Goal: Communication & Community: Connect with others

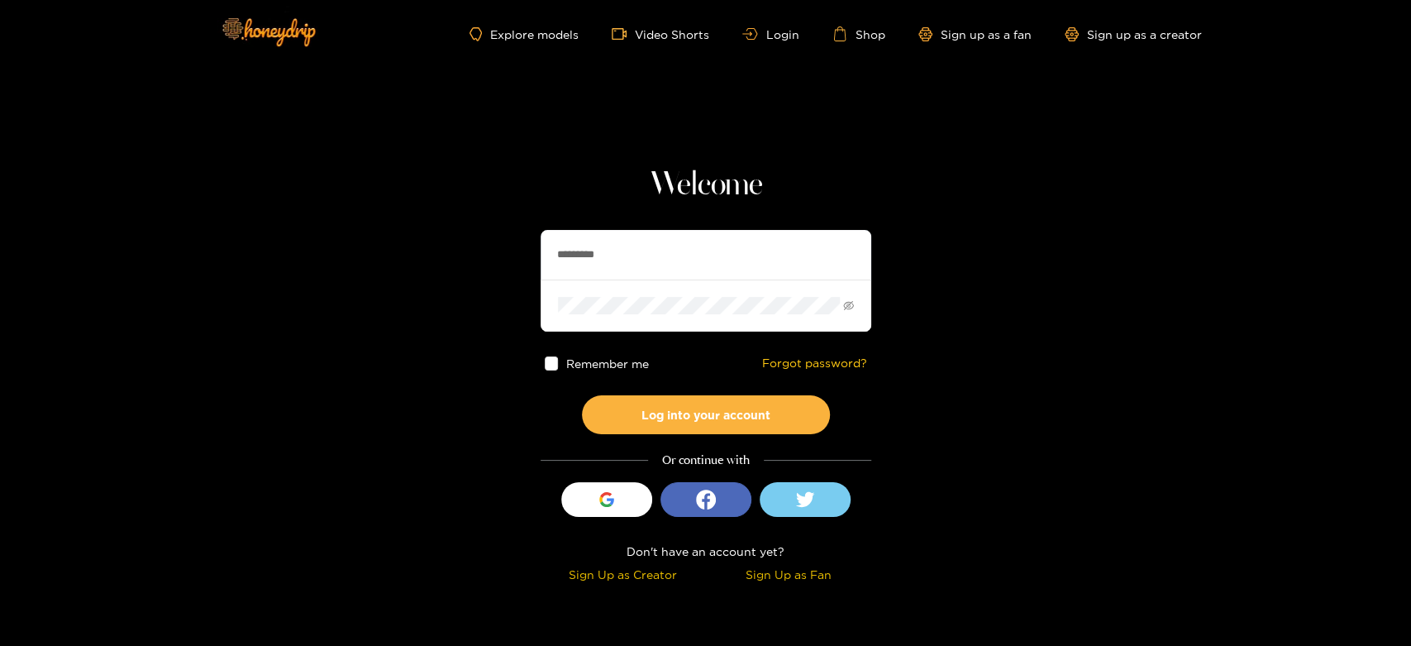
drag, startPoint x: 627, startPoint y: 242, endPoint x: 472, endPoint y: 239, distance: 155.5
click at [472, 239] on section "Welcome ********* Remember me Forgot password? Log into your account Or continu…" at bounding box center [705, 294] width 1411 height 588
paste input "*"
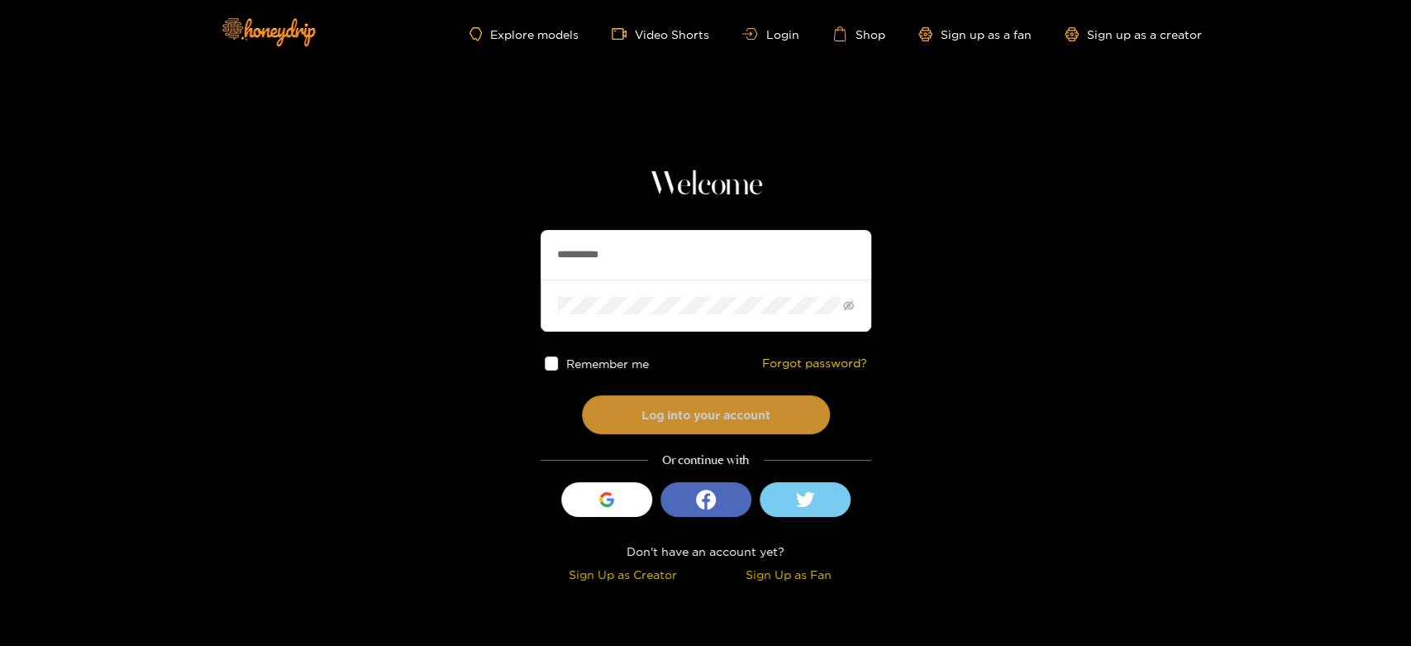
type input "**********"
click at [672, 423] on button "Log into your account" at bounding box center [706, 414] width 248 height 39
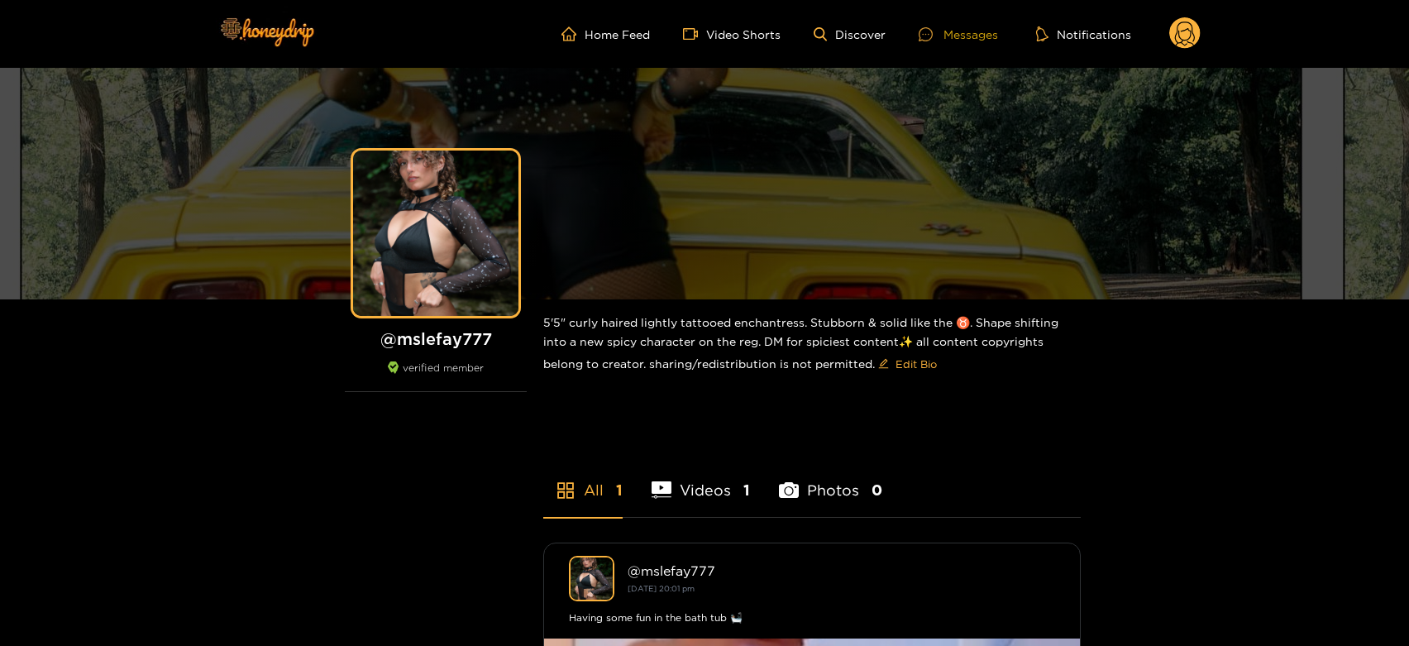
click at [949, 34] on div "Messages" at bounding box center [958, 34] width 79 height 19
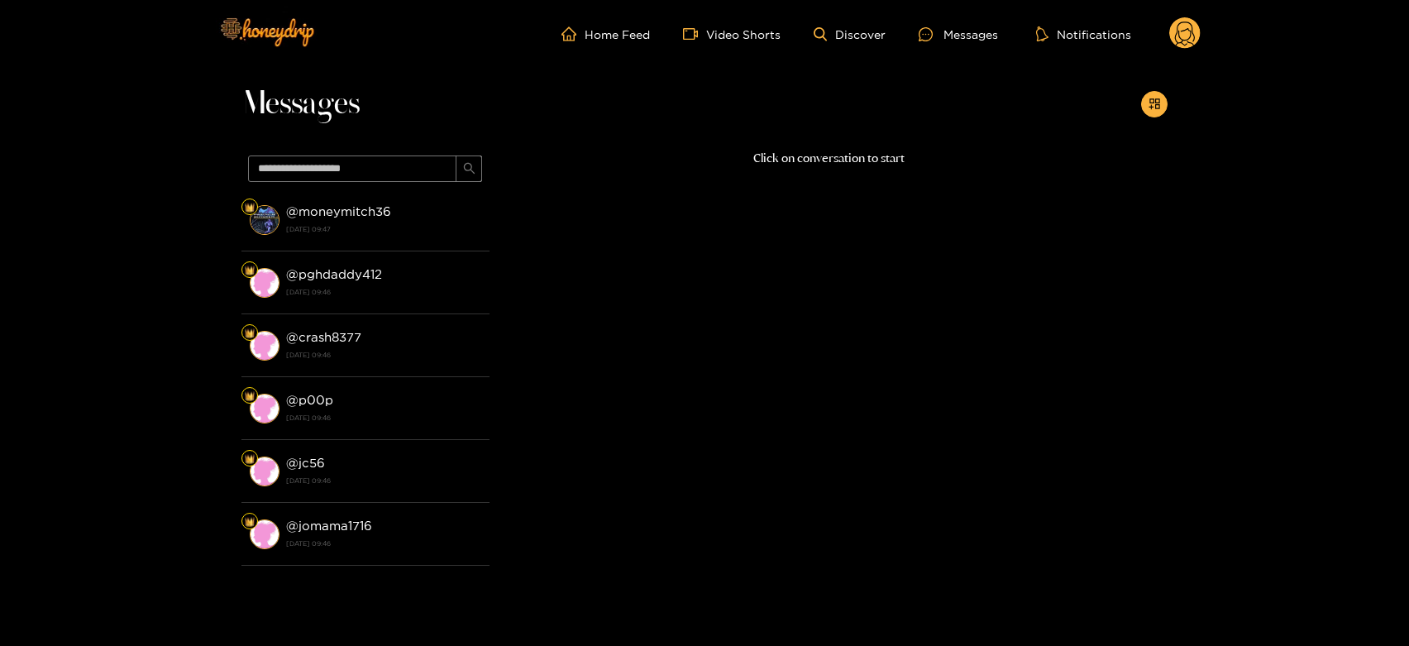
click at [401, 236] on strong "[DATE] 09:47" at bounding box center [383, 229] width 195 height 15
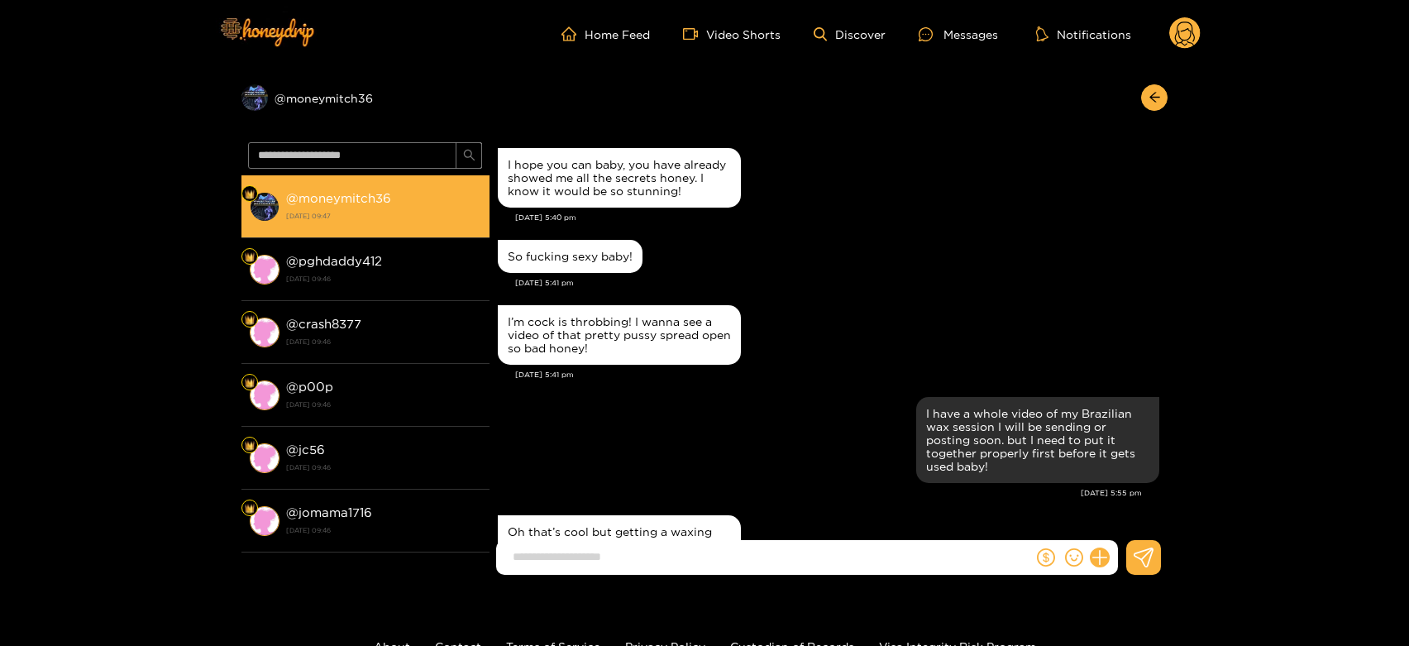
scroll to position [1892, 0]
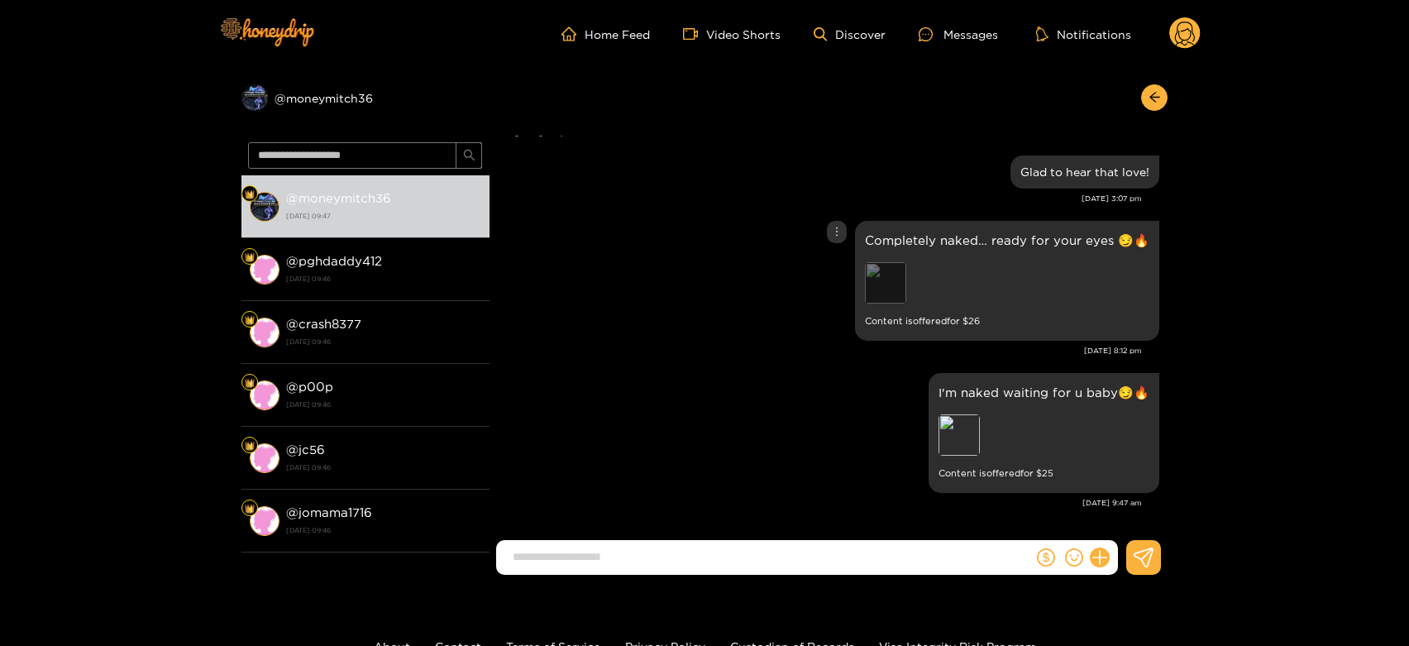
click at [897, 279] on div "Preview" at bounding box center [885, 282] width 41 height 41
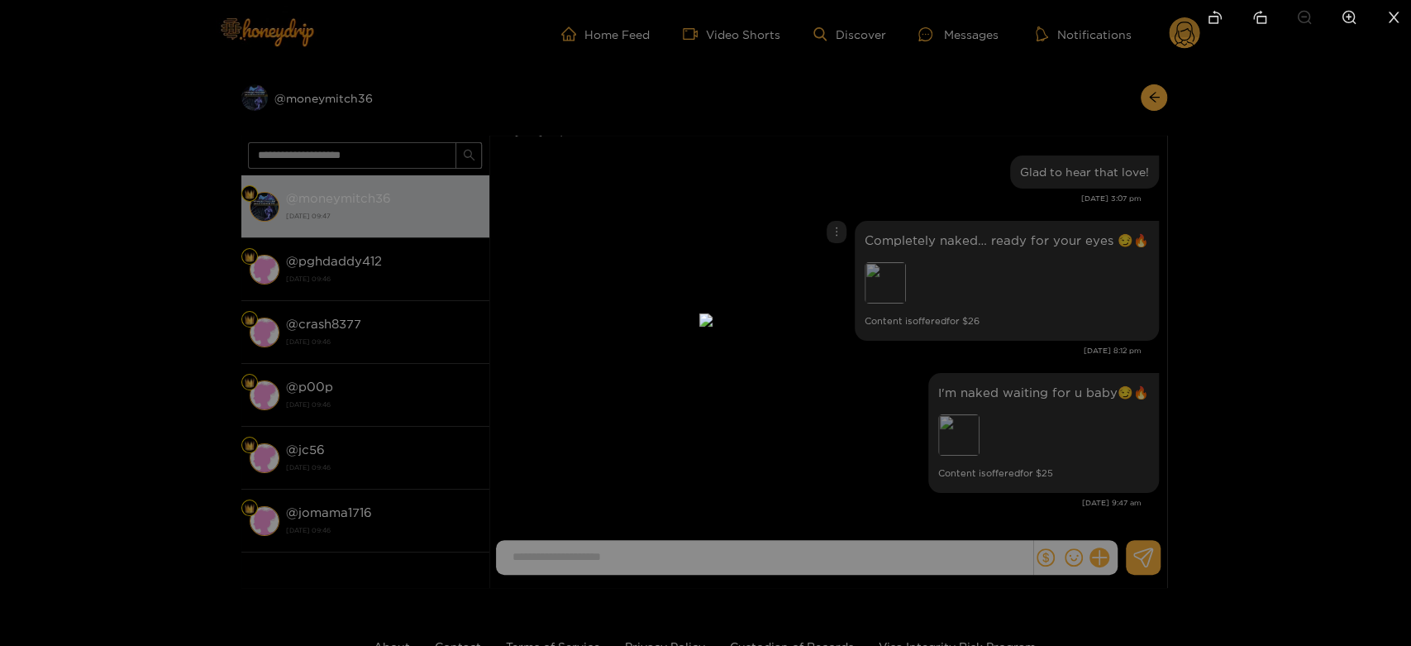
drag, startPoint x: 1047, startPoint y: 316, endPoint x: 1051, endPoint y: 327, distance: 12.0
click at [1051, 327] on div at bounding box center [705, 323] width 1411 height 646
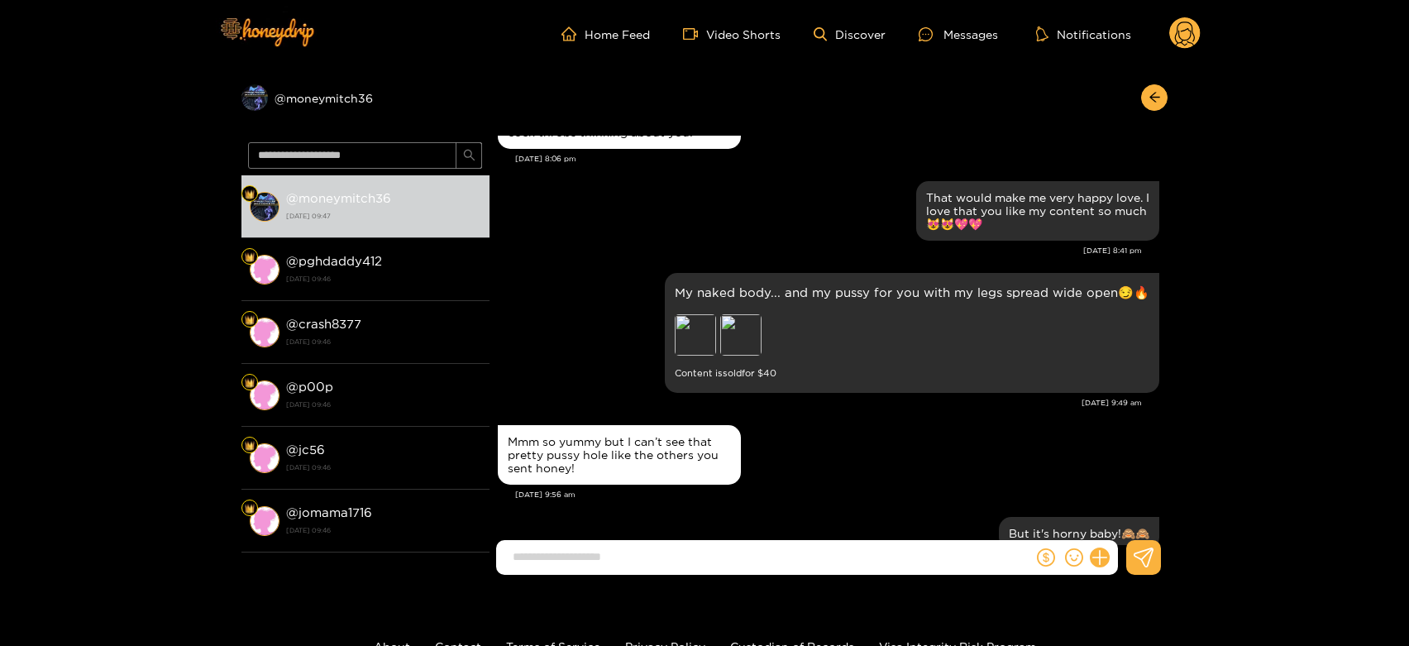
scroll to position [3307, 0]
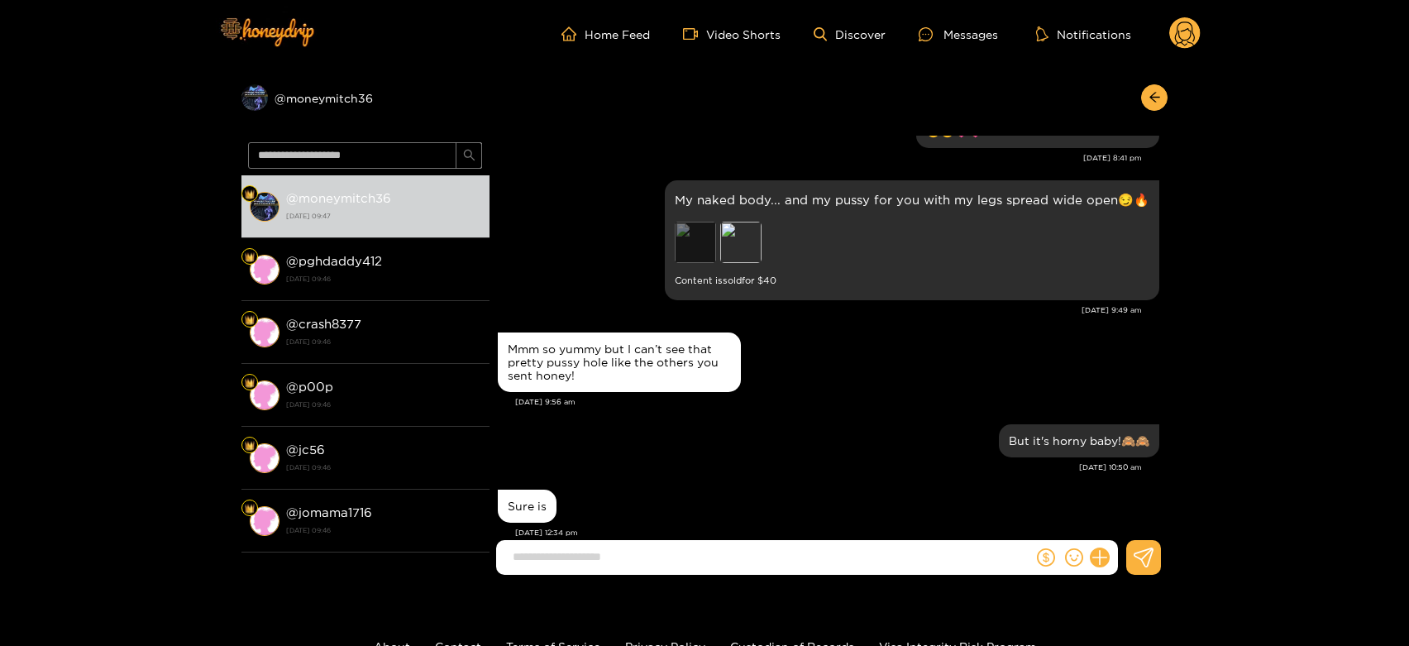
click at [702, 256] on div "Preview" at bounding box center [695, 242] width 41 height 41
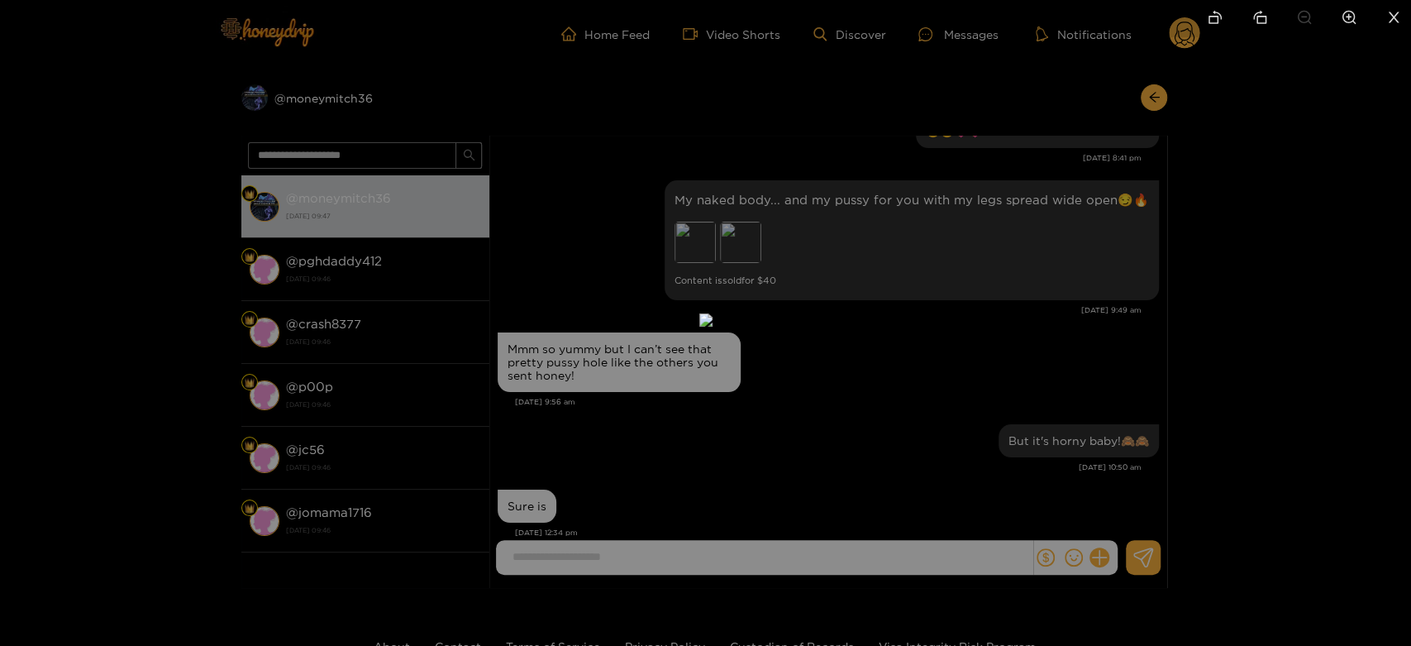
click at [1038, 345] on div at bounding box center [705, 323] width 1411 height 646
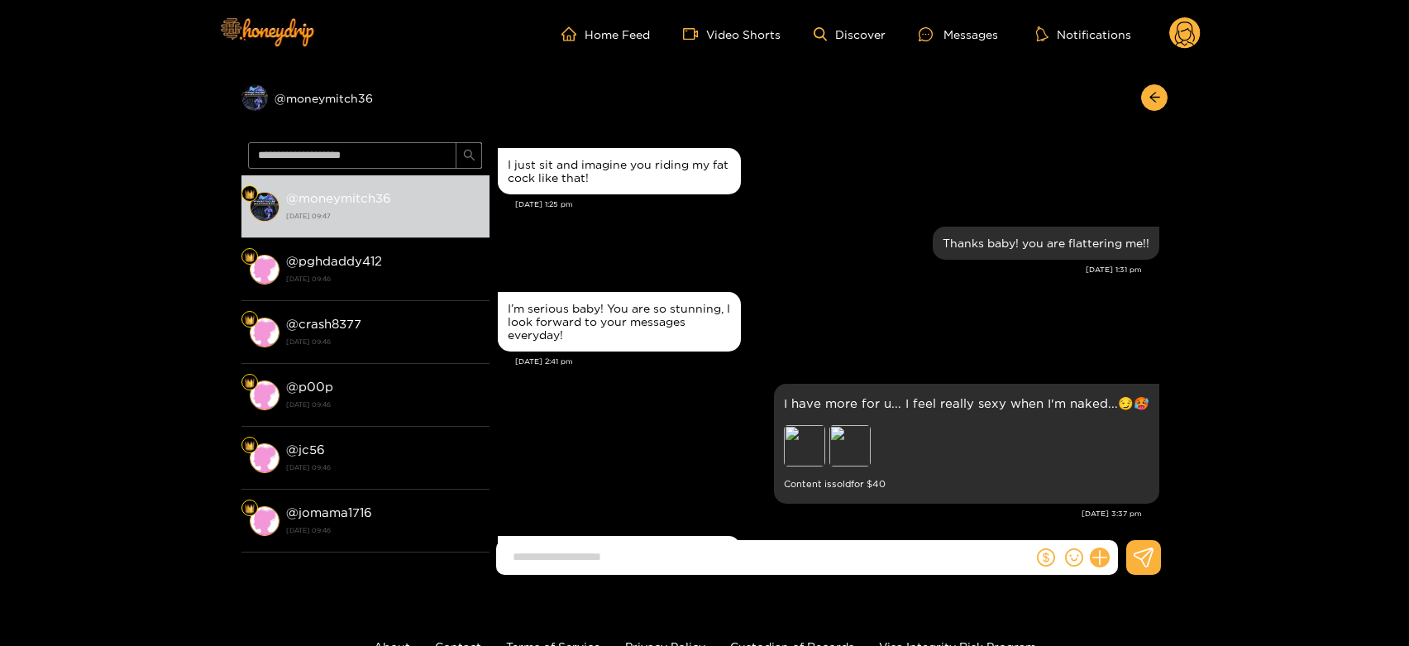
scroll to position [3949, 0]
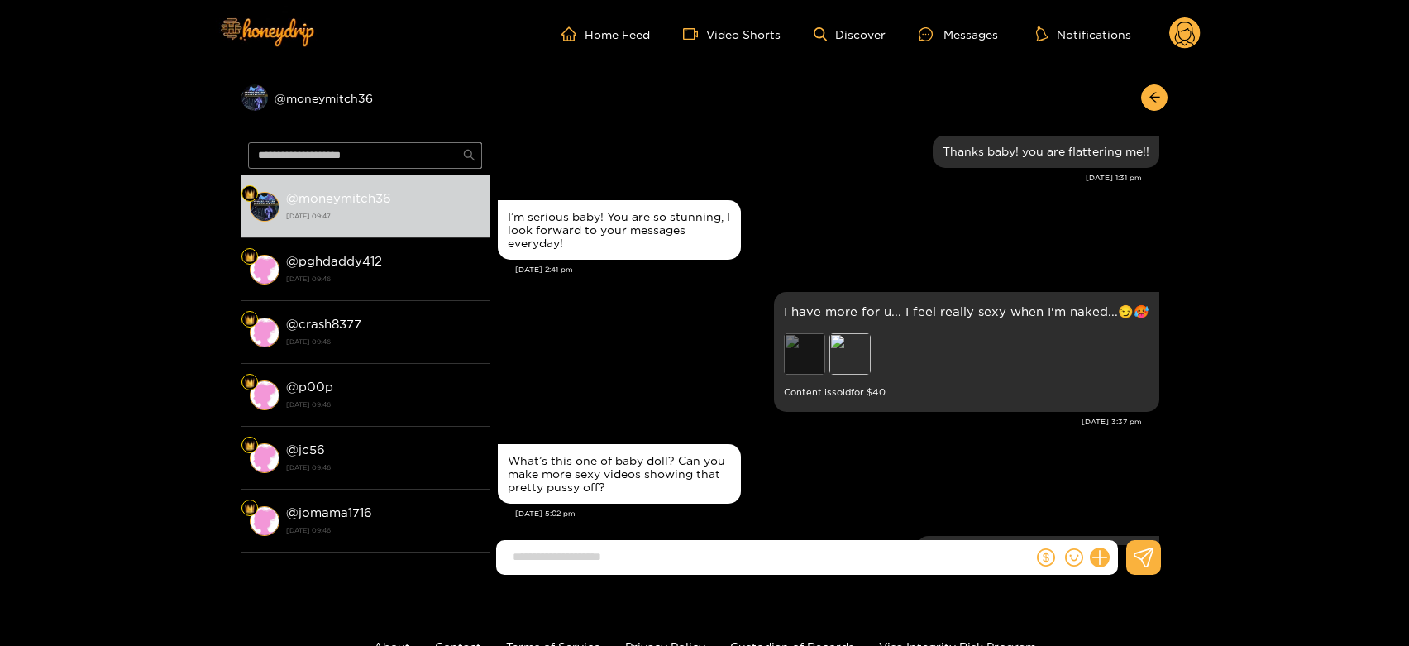
drag, startPoint x: 836, startPoint y: 339, endPoint x: 817, endPoint y: 341, distance: 19.1
click at [812, 341] on div "Preview" at bounding box center [804, 353] width 41 height 41
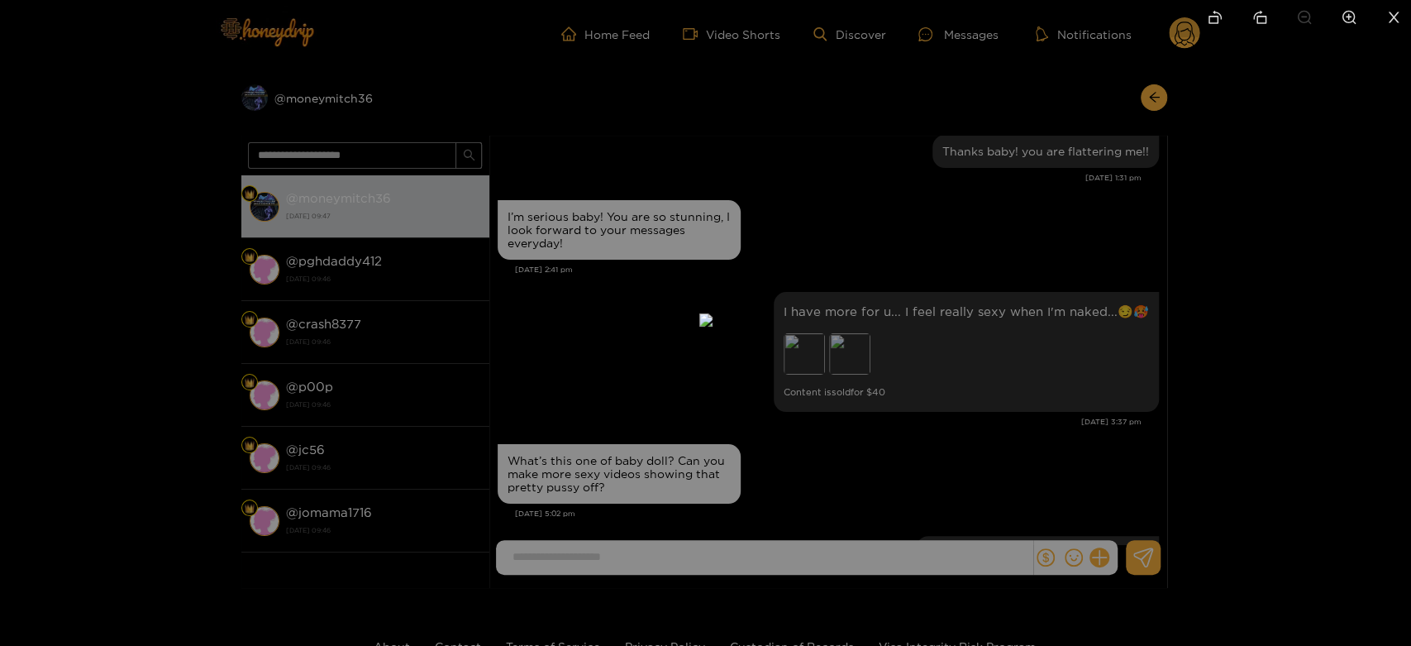
click at [1015, 379] on div at bounding box center [705, 323] width 1411 height 646
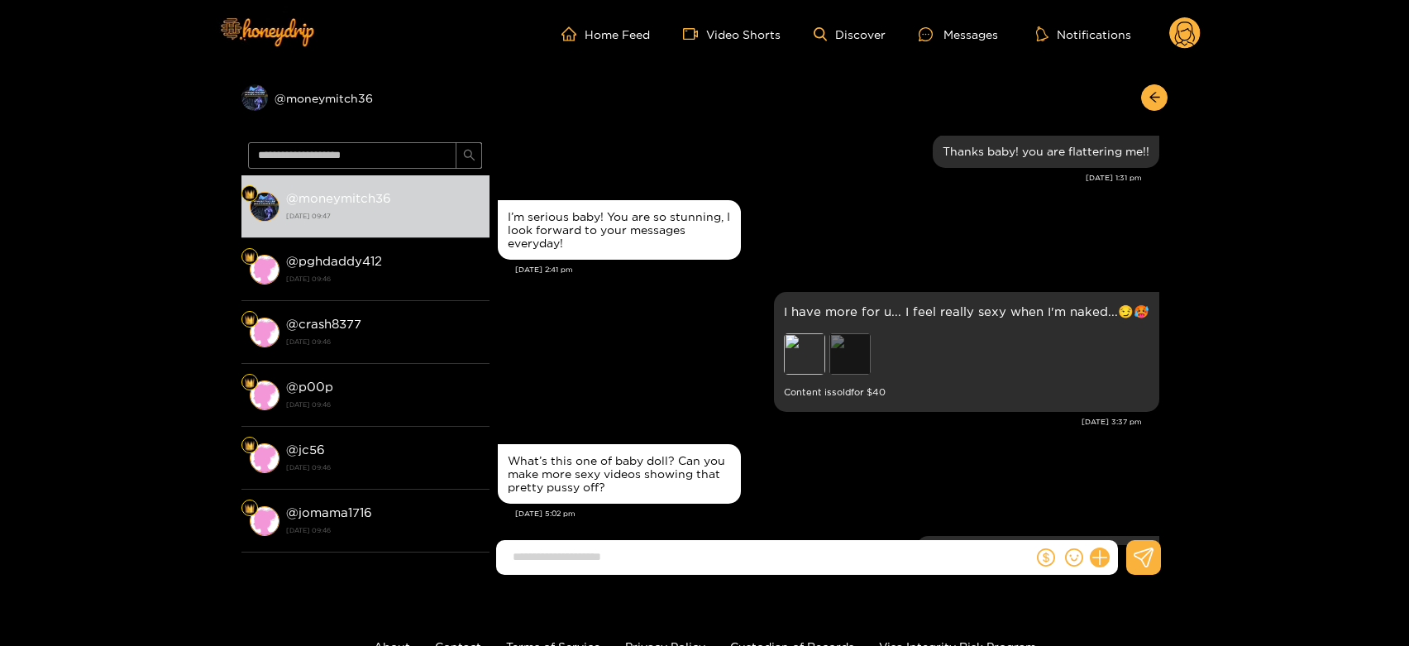
click at [834, 349] on div "Preview" at bounding box center [849, 353] width 41 height 41
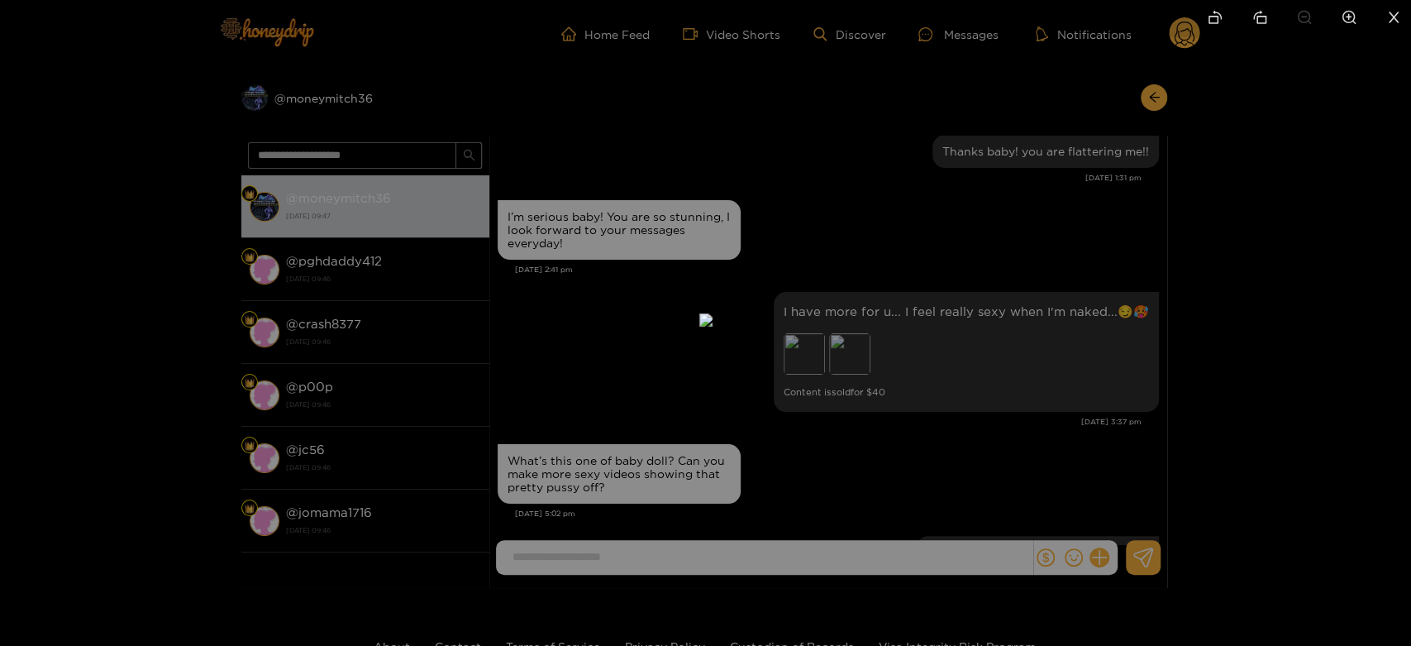
click at [1003, 351] on div at bounding box center [705, 323] width 1411 height 646
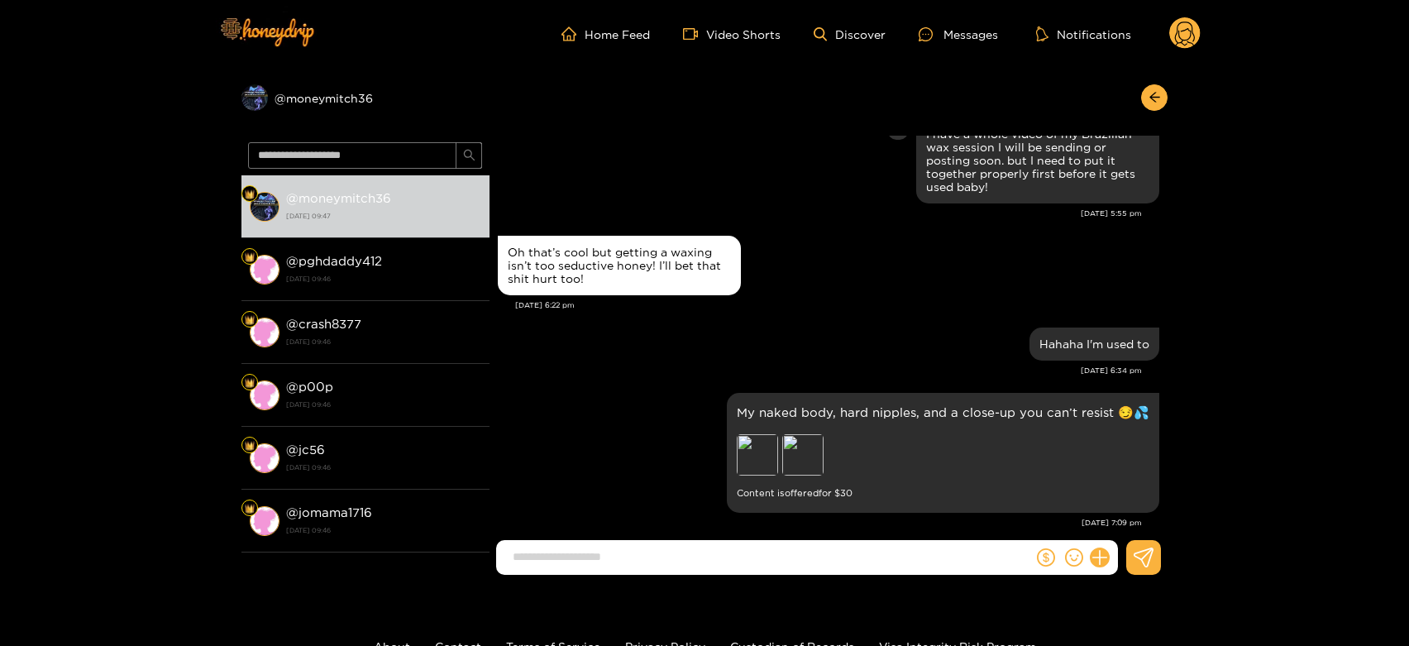
scroll to position [4776, 0]
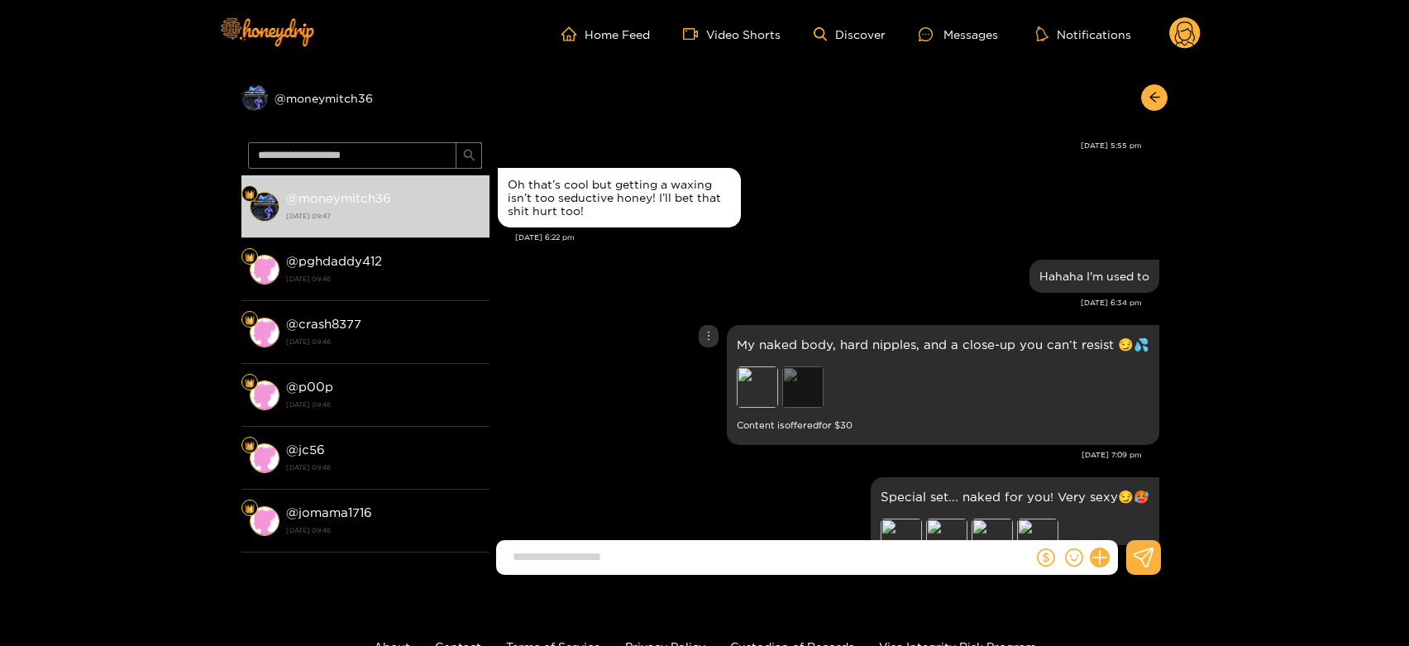
click at [804, 377] on div "Preview" at bounding box center [802, 386] width 41 height 41
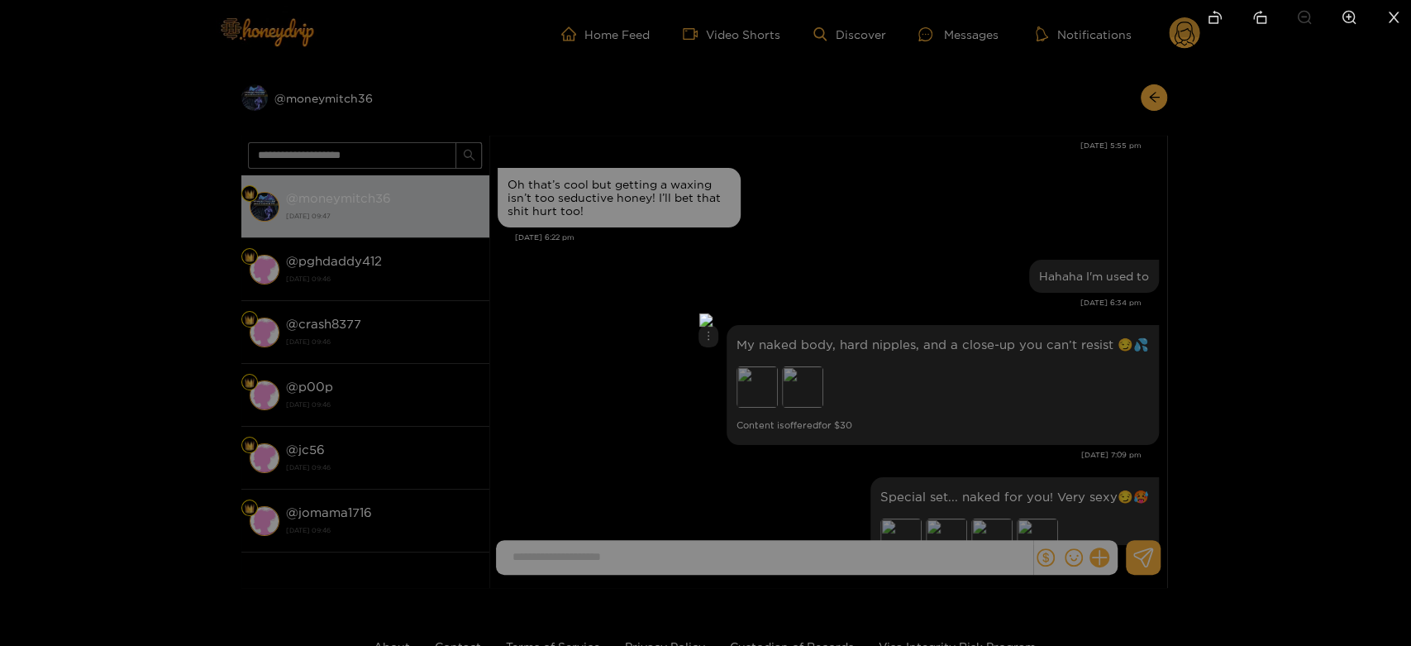
click at [976, 368] on div at bounding box center [705, 323] width 1411 height 646
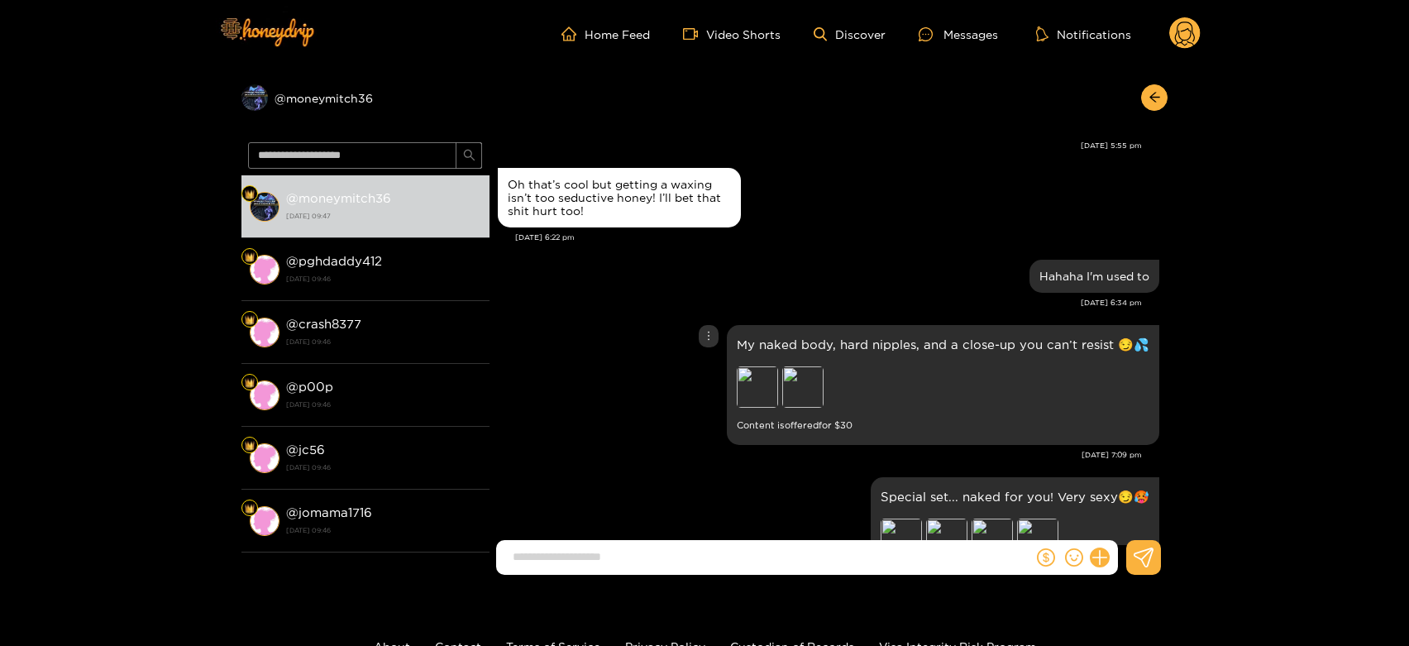
scroll to position [4960, 0]
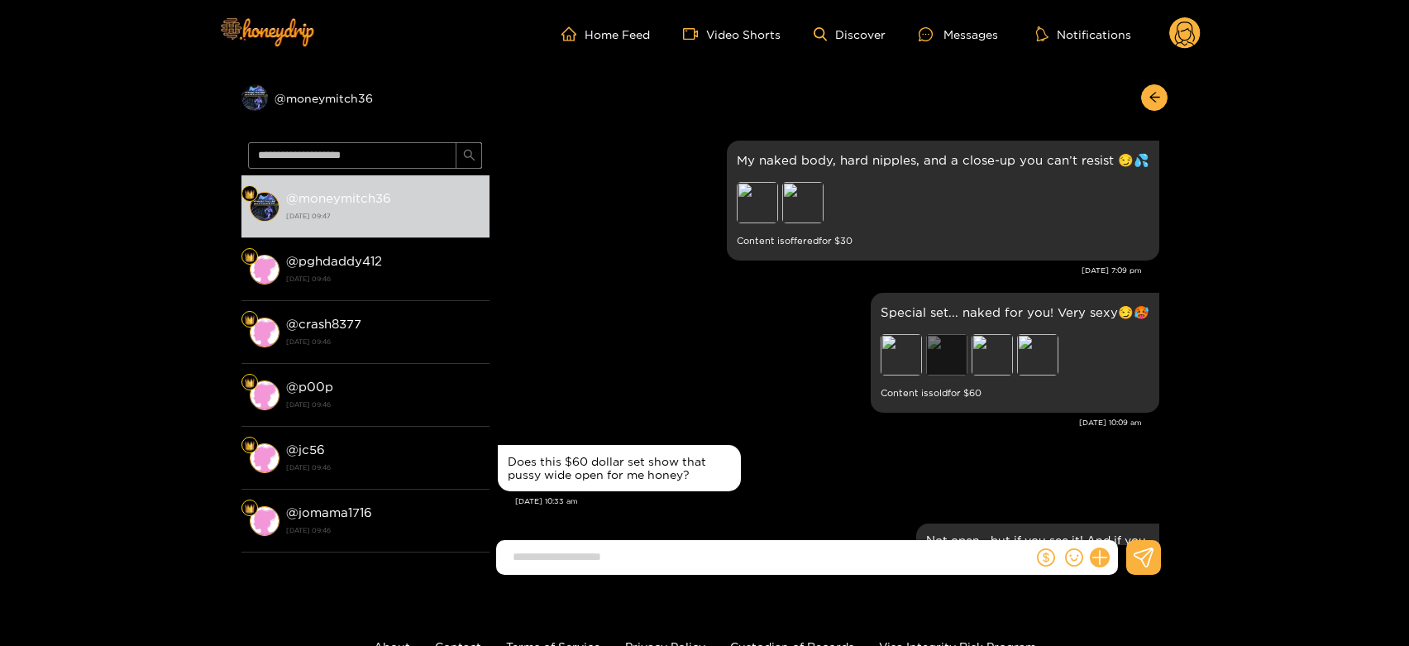
click at [950, 363] on div "Preview" at bounding box center [946, 354] width 41 height 41
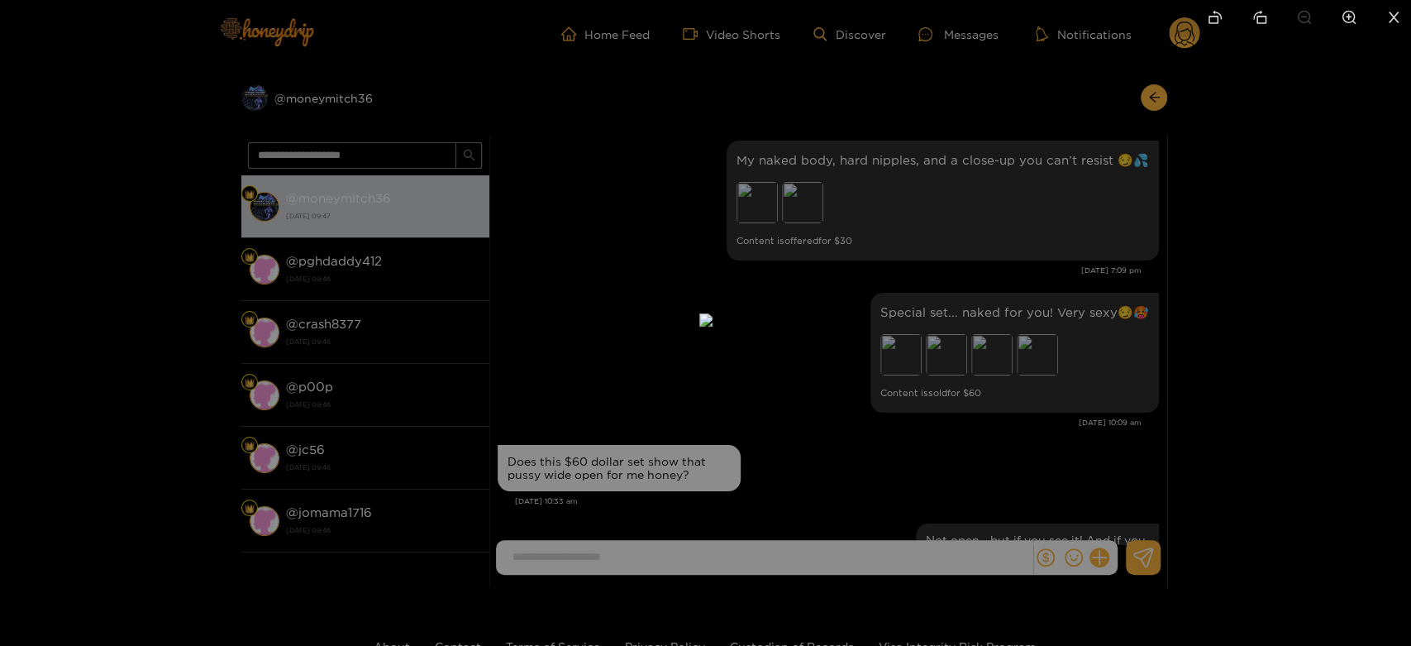
click at [1033, 365] on div at bounding box center [705, 323] width 1411 height 646
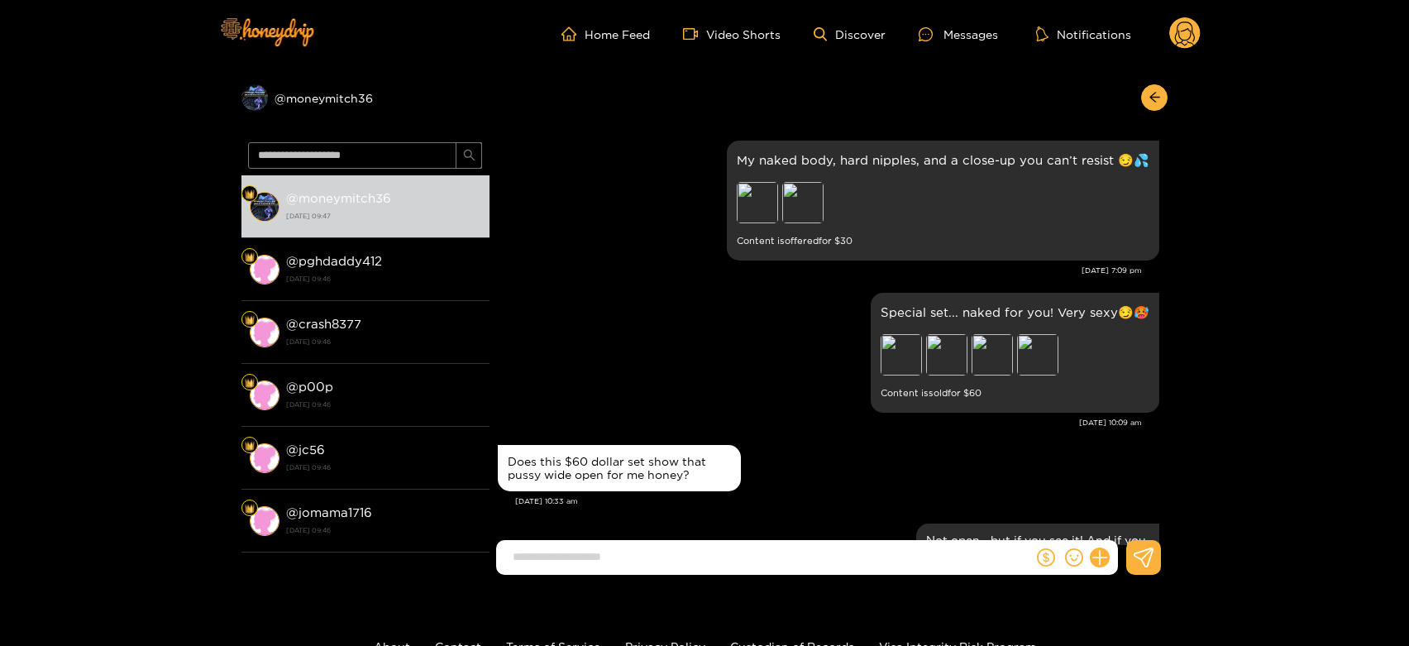
click at [1015, 359] on div "Preview Preview Preview Preview" at bounding box center [995, 356] width 231 height 45
click at [1001, 359] on div "Preview" at bounding box center [991, 354] width 41 height 41
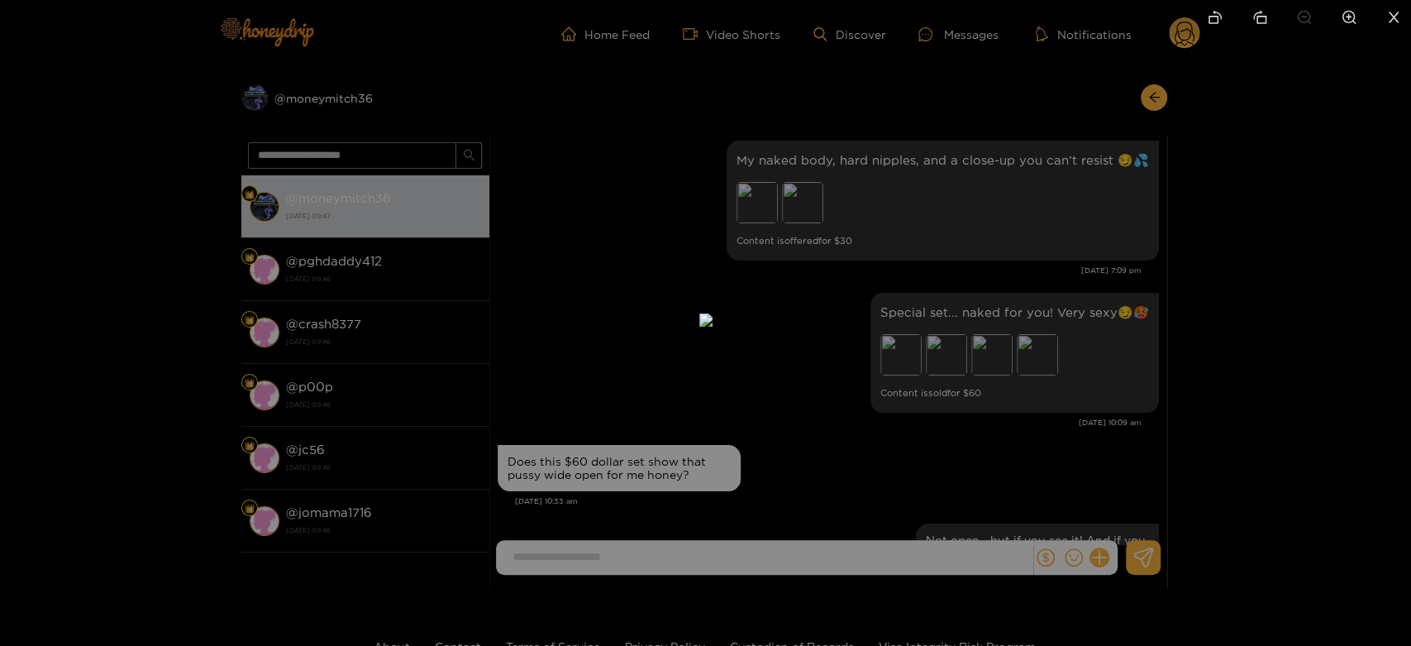
click at [1051, 416] on div at bounding box center [705, 323] width 1411 height 646
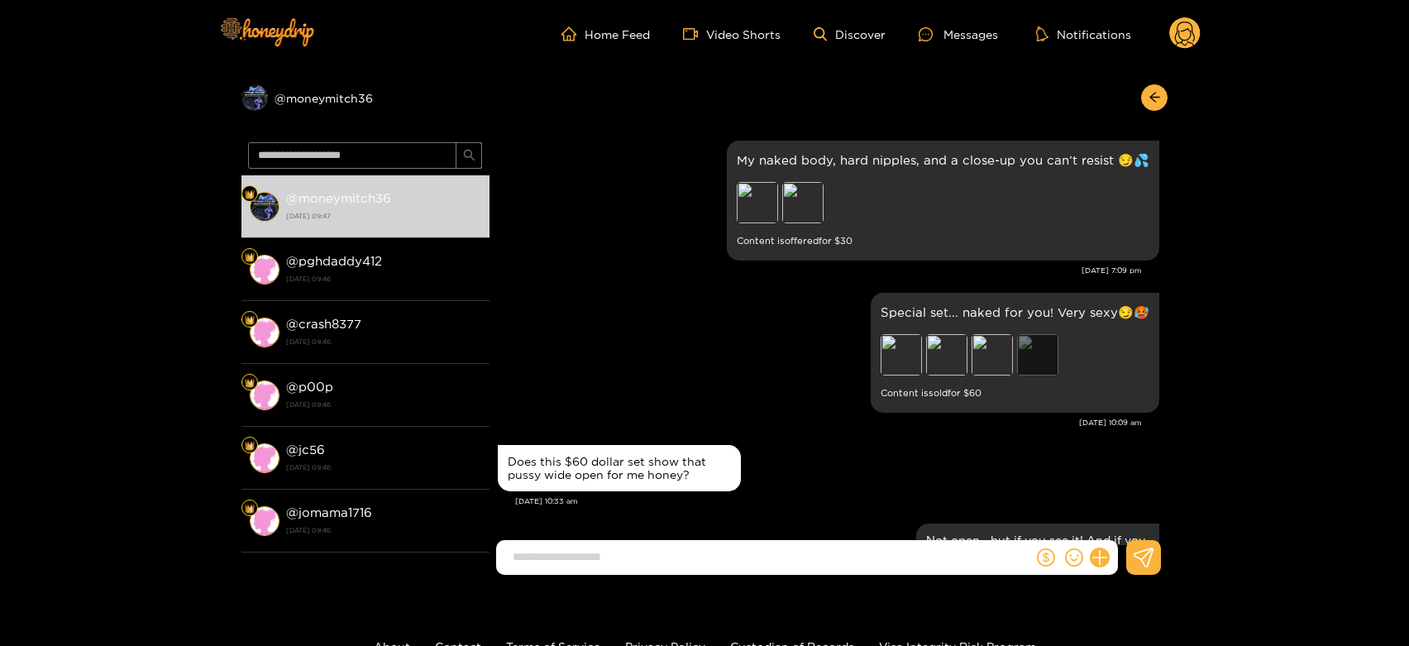
click at [1046, 349] on div "Preview" at bounding box center [1037, 354] width 41 height 41
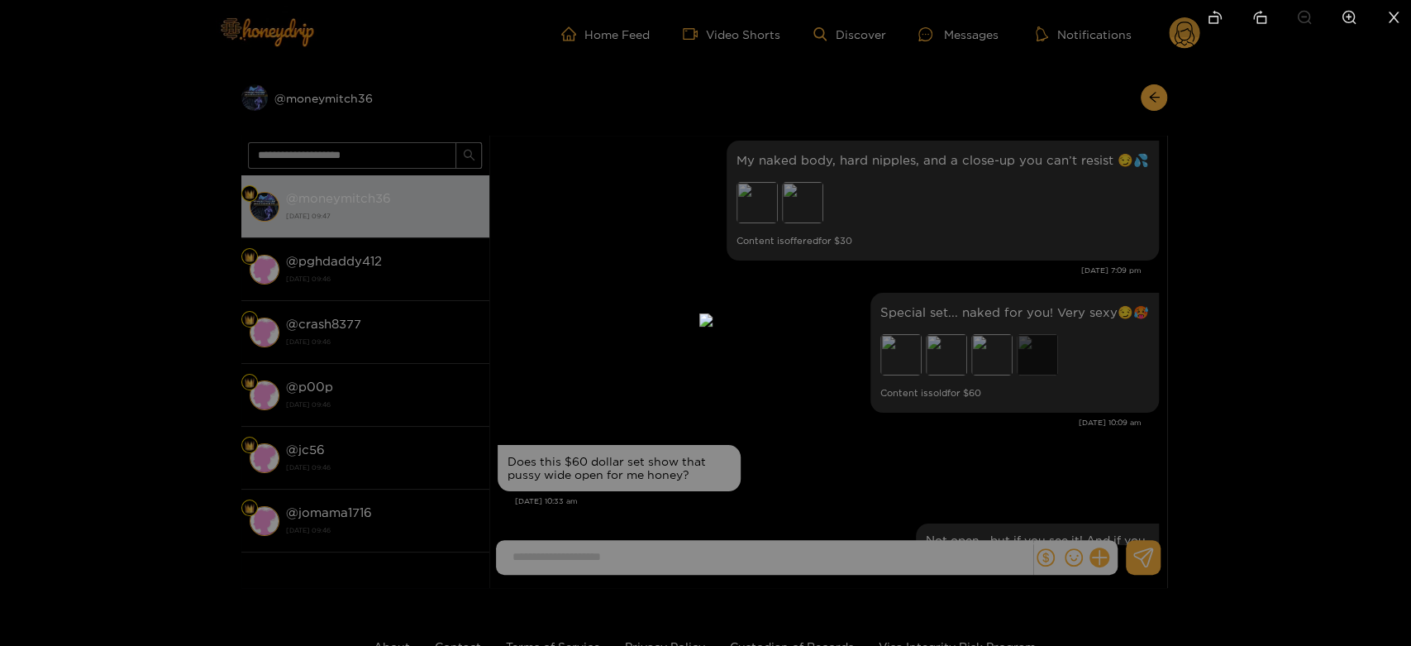
click at [1046, 349] on div at bounding box center [705, 323] width 1411 height 646
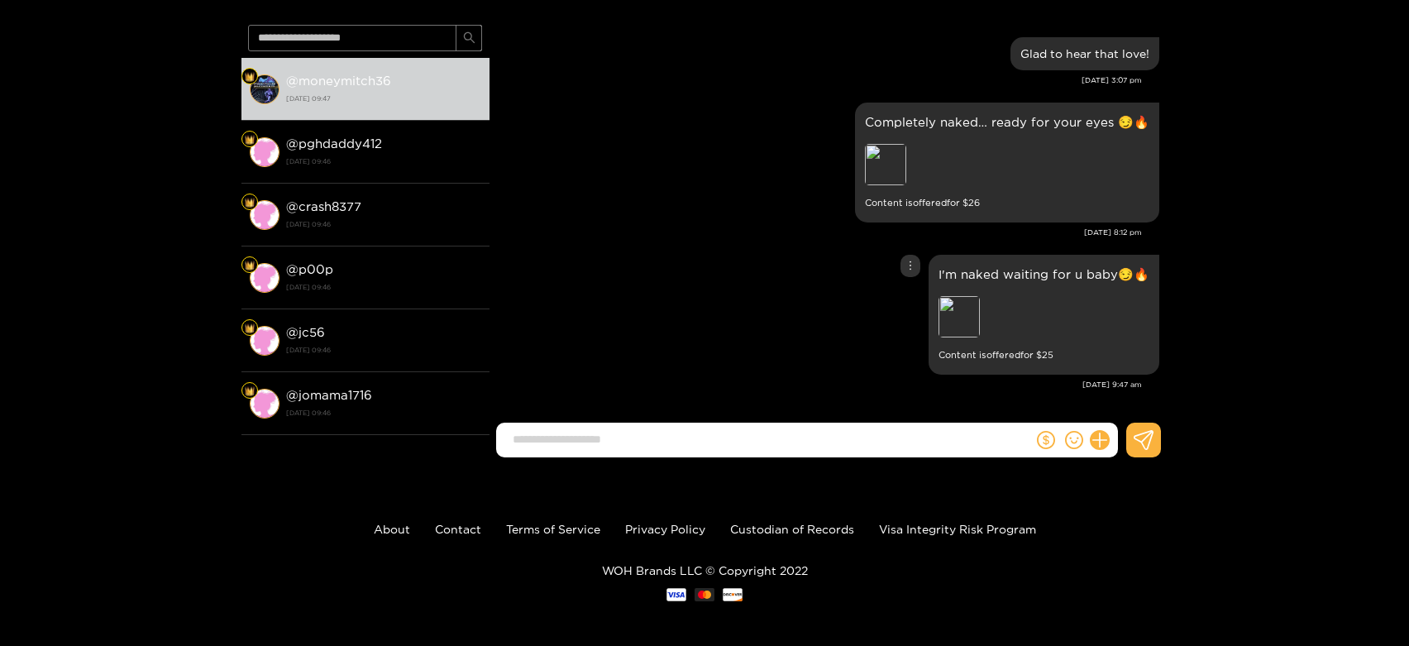
scroll to position [122, 0]
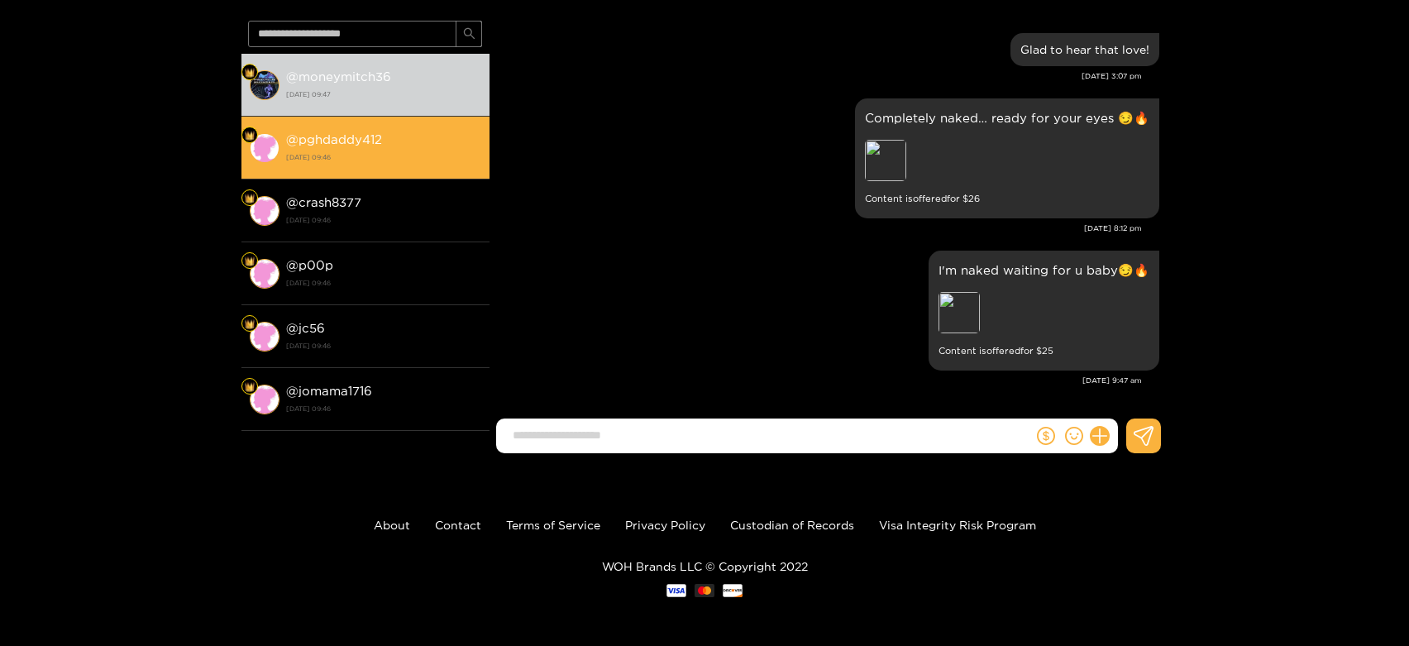
click at [340, 155] on strong "[DATE] 09:46" at bounding box center [383, 157] width 195 height 15
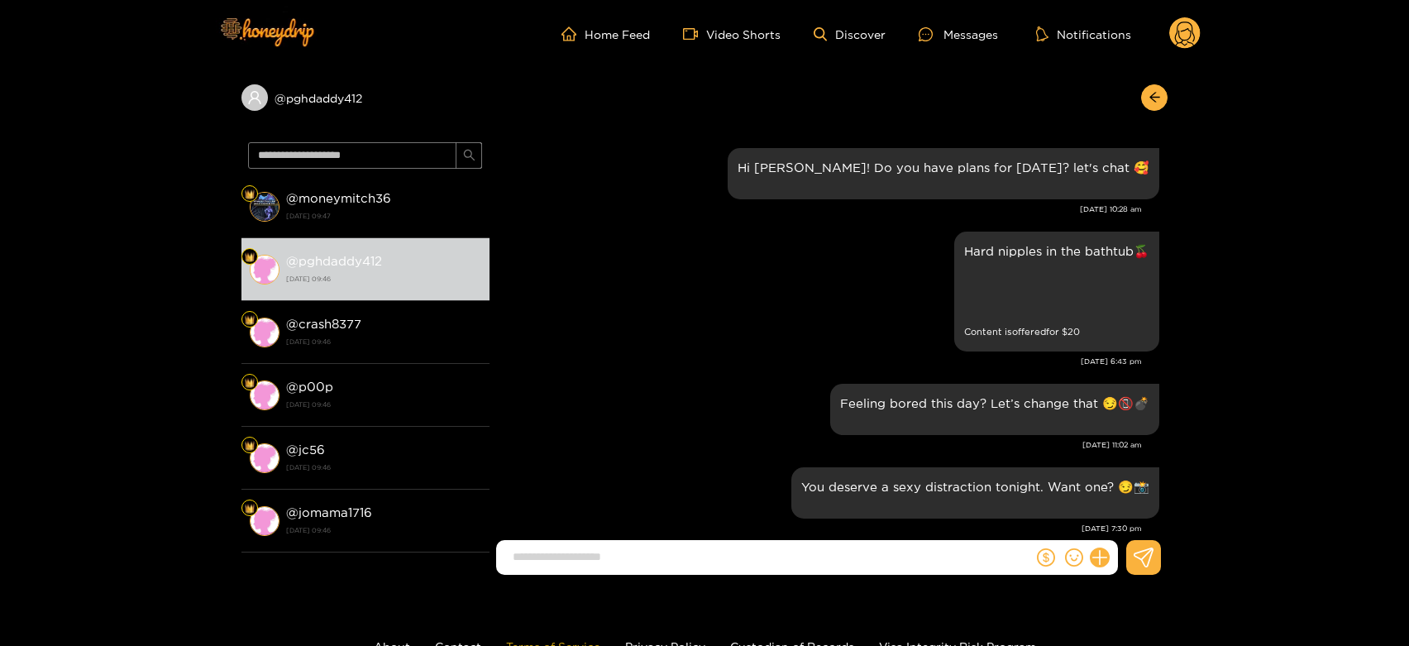
scroll to position [2584, 0]
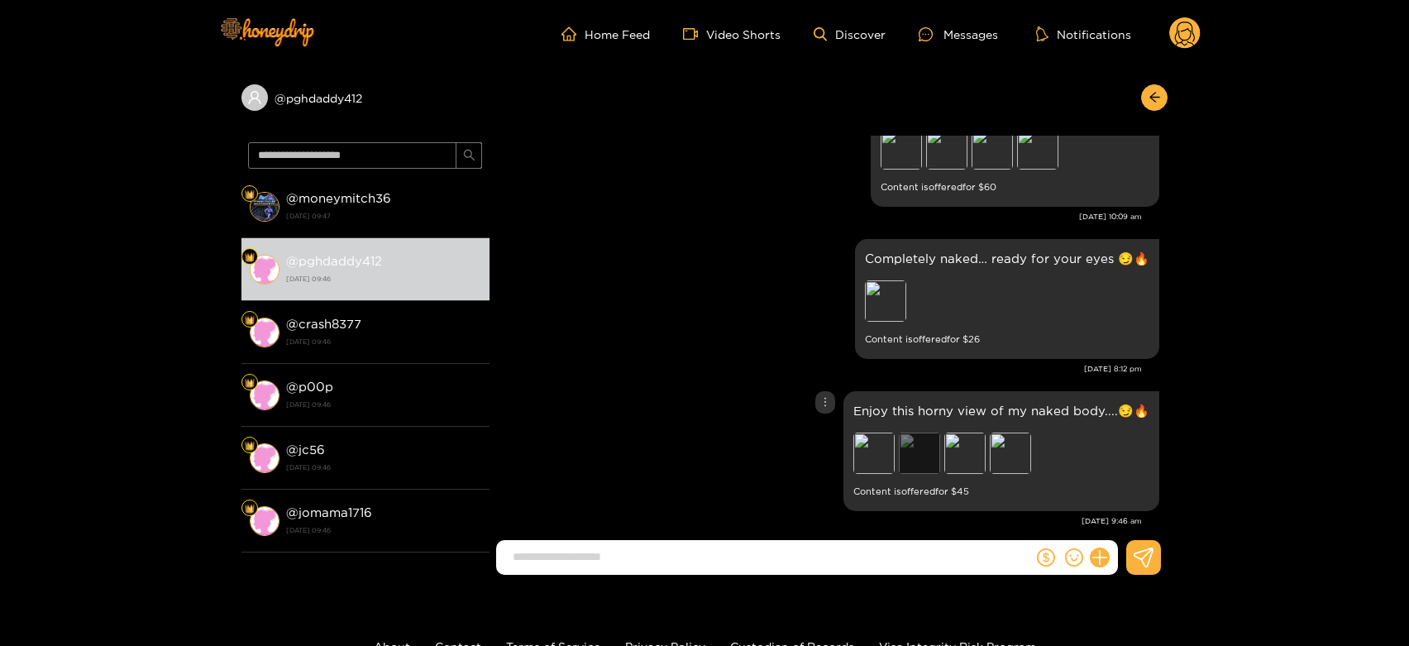
click at [913, 432] on div "Preview" at bounding box center [919, 452] width 41 height 41
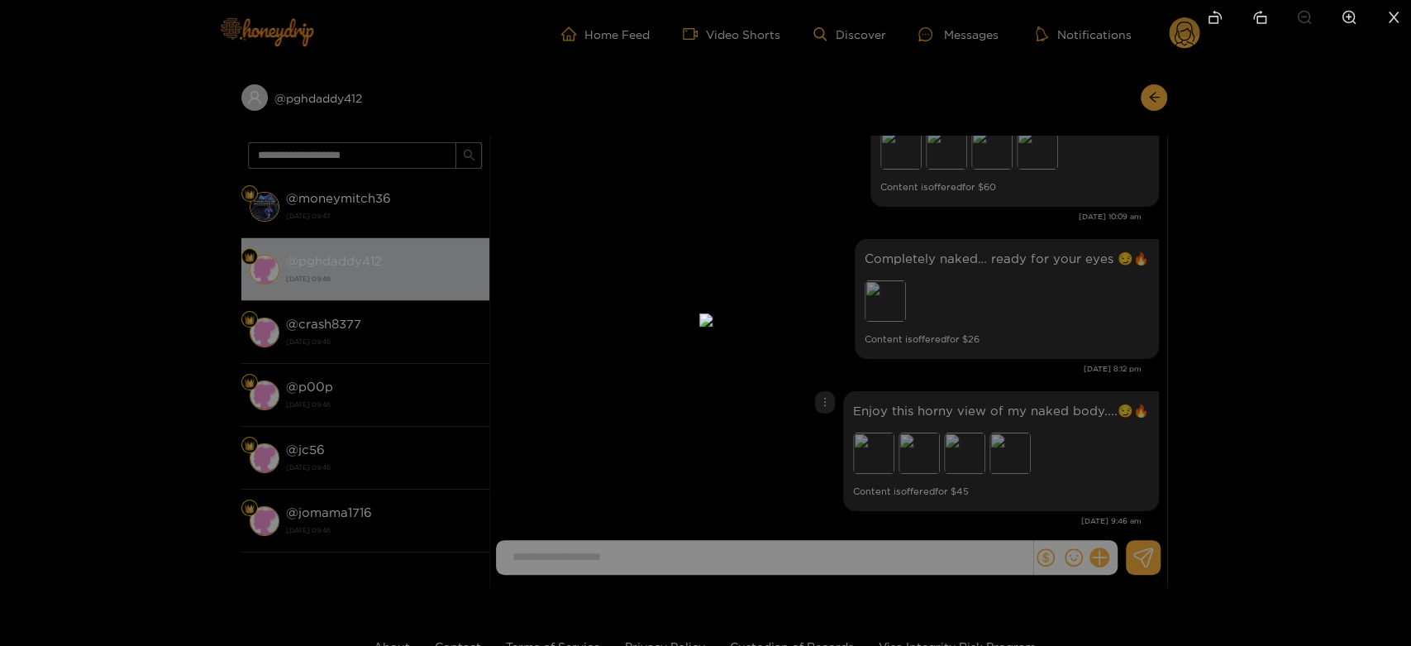
click at [1034, 399] on div at bounding box center [705, 323] width 1411 height 646
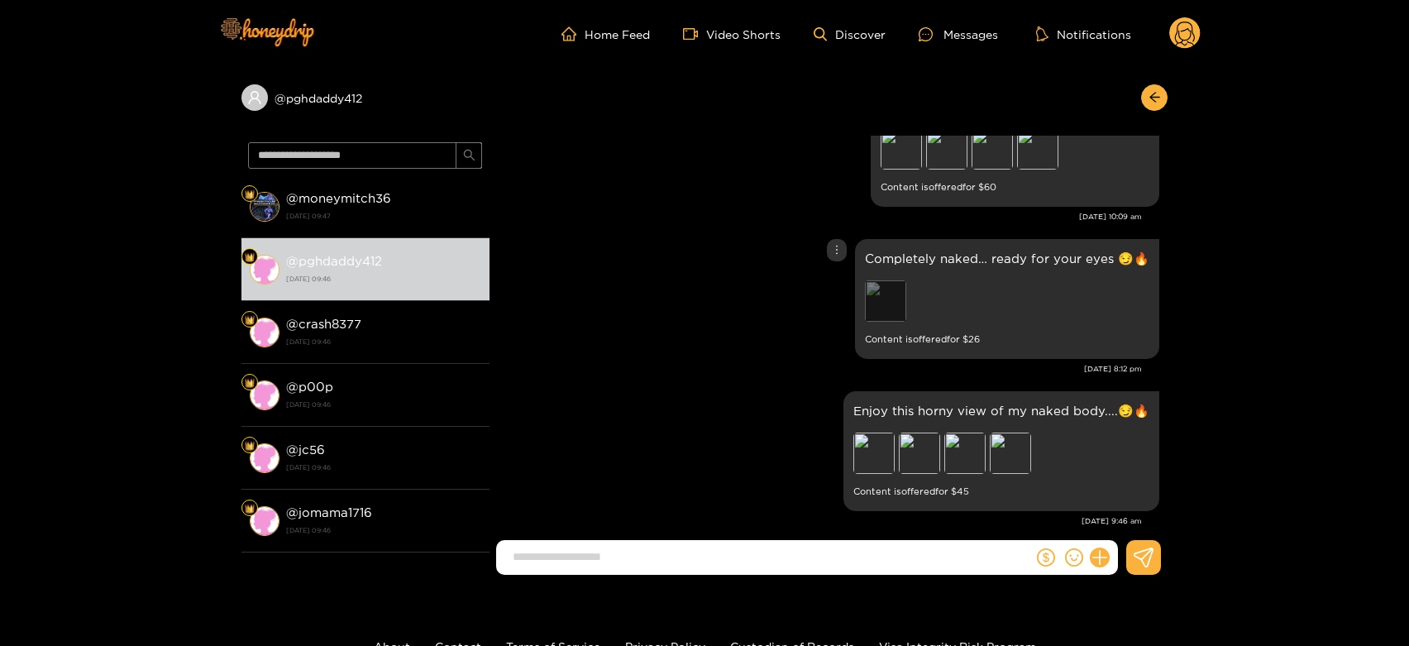
click at [892, 289] on div "Preview" at bounding box center [885, 300] width 41 height 41
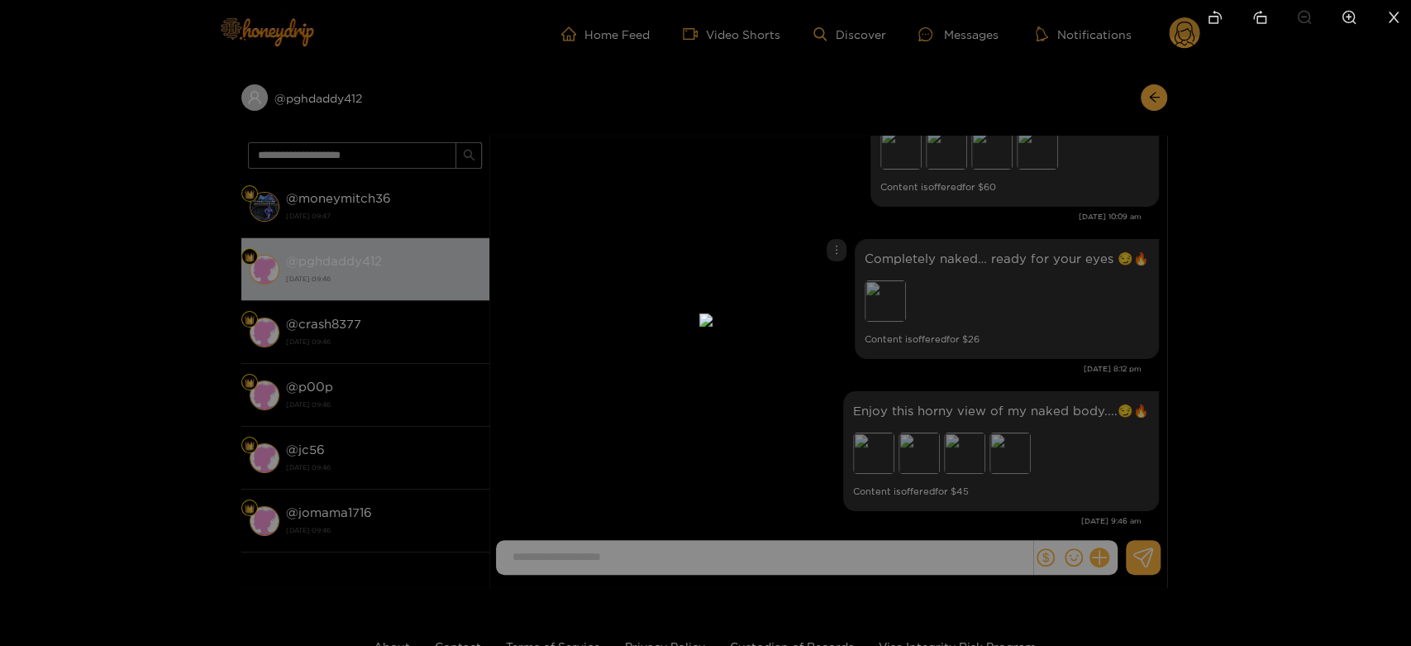
click at [990, 283] on div at bounding box center [705, 323] width 1411 height 646
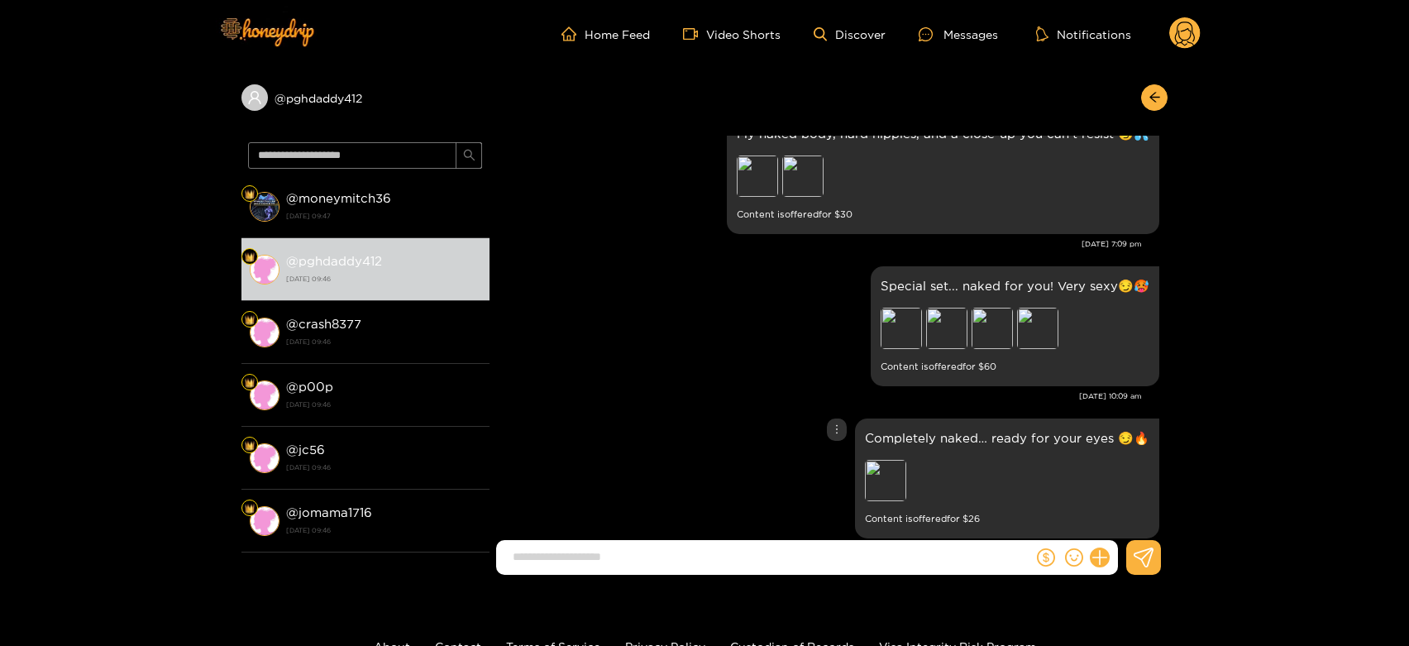
scroll to position [2400, 0]
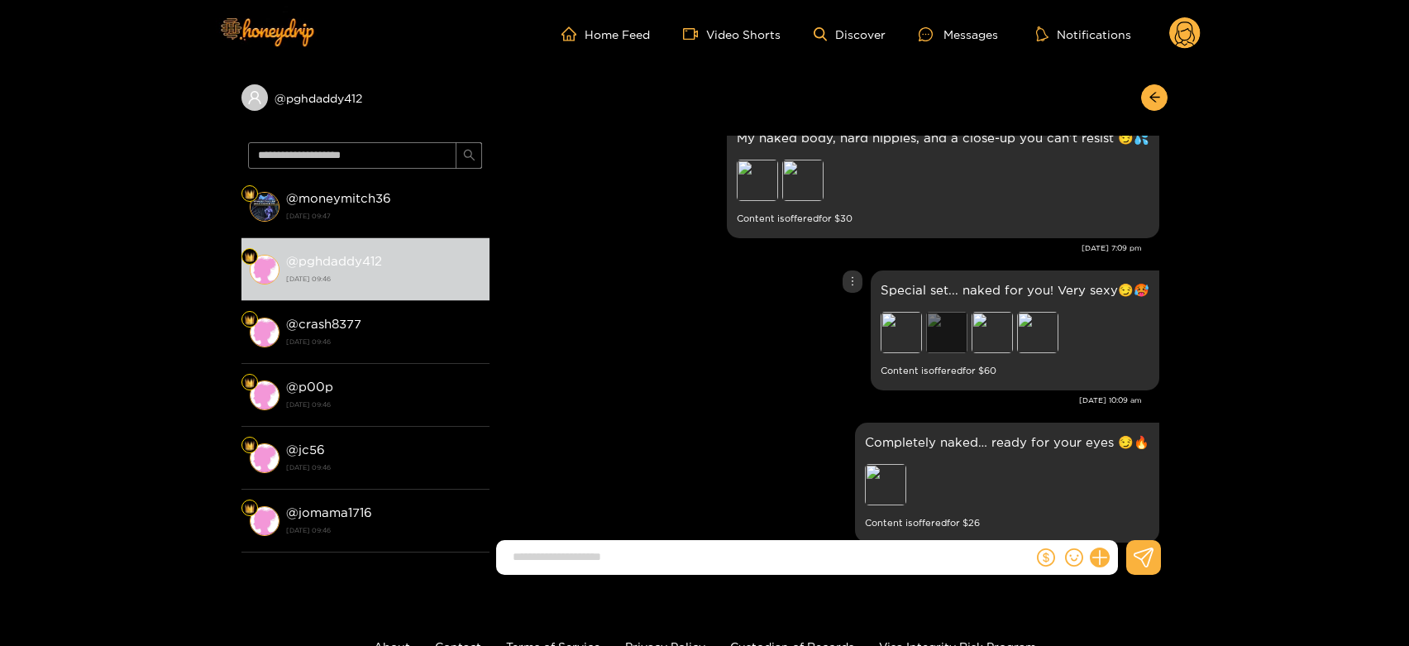
click at [952, 312] on div "Preview" at bounding box center [946, 332] width 41 height 41
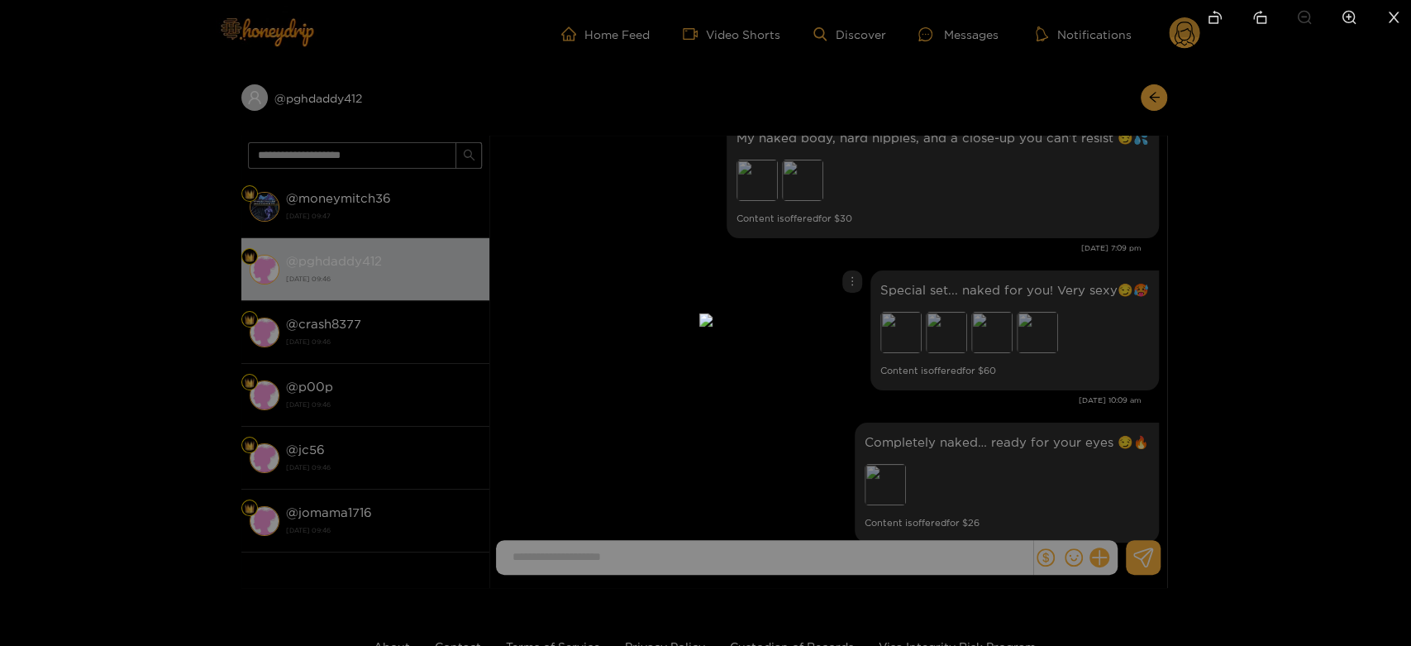
click at [1051, 317] on div at bounding box center [705, 323] width 1411 height 646
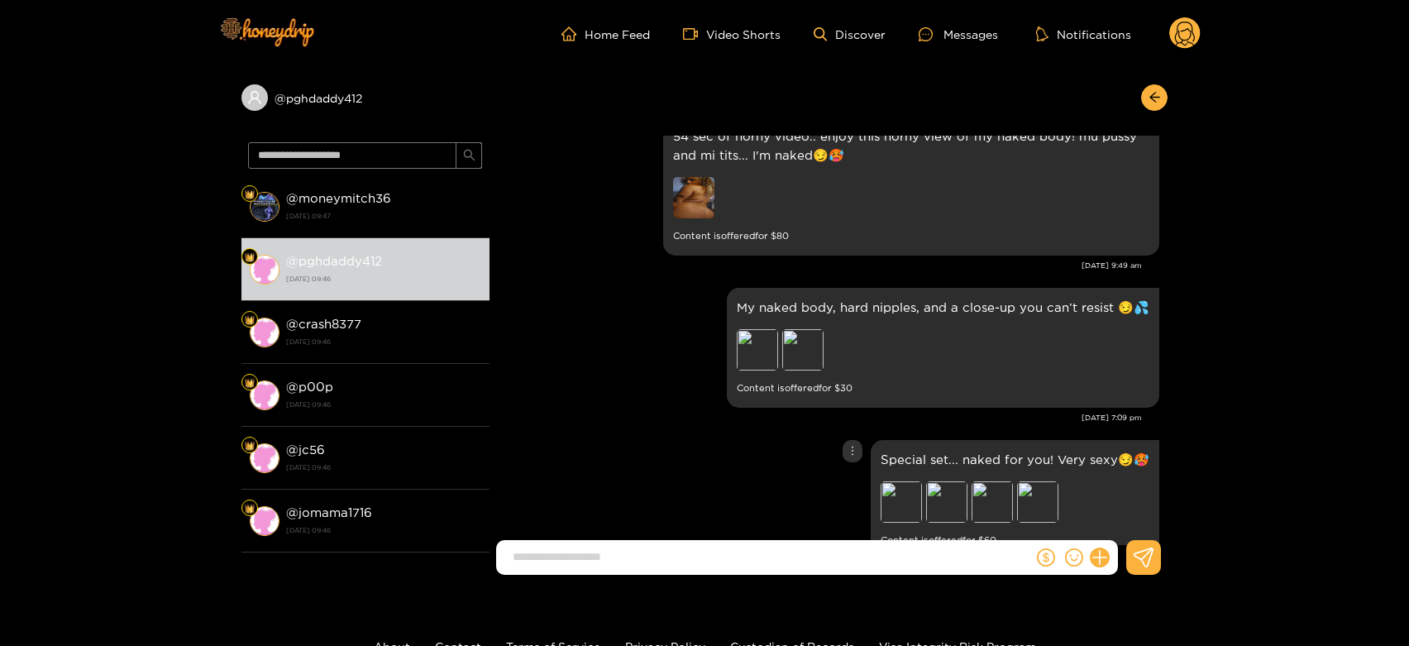
scroll to position [2216, 0]
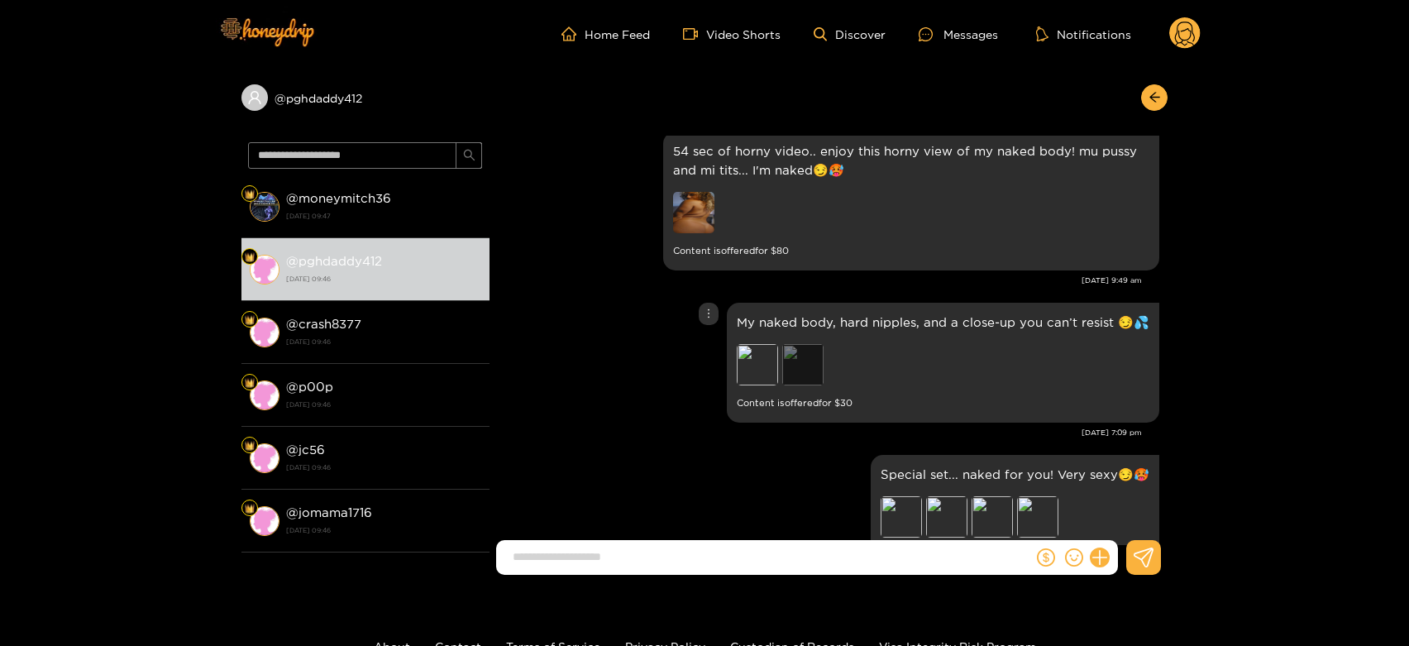
click at [810, 344] on div "Preview" at bounding box center [802, 364] width 41 height 41
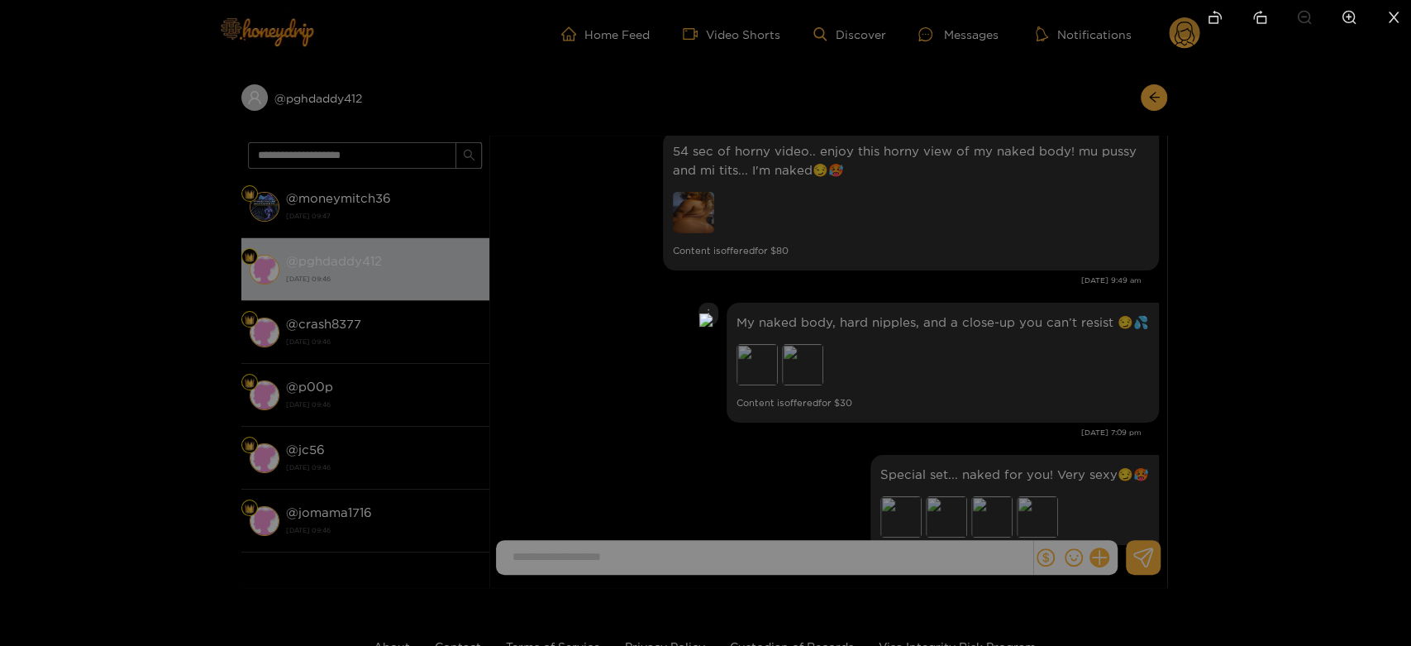
click at [976, 332] on div at bounding box center [705, 323] width 1411 height 646
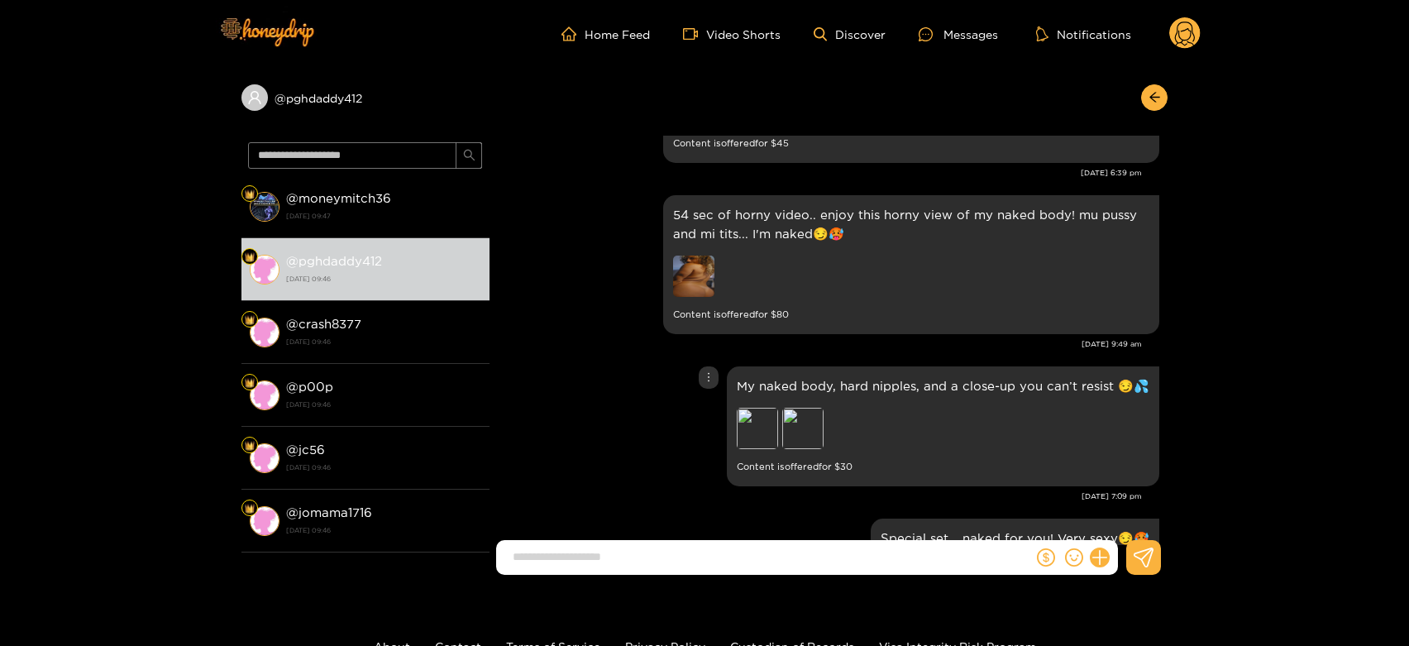
scroll to position [2124, 0]
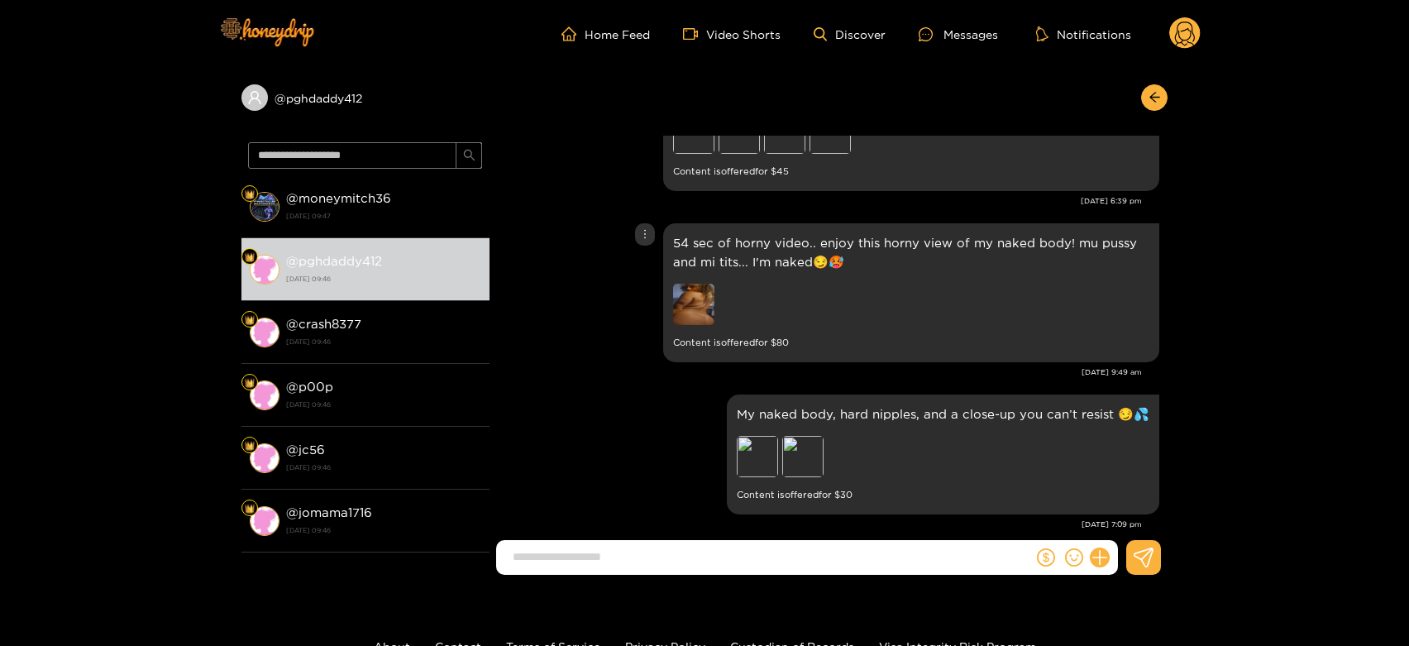
click at [698, 289] on img at bounding box center [693, 304] width 41 height 41
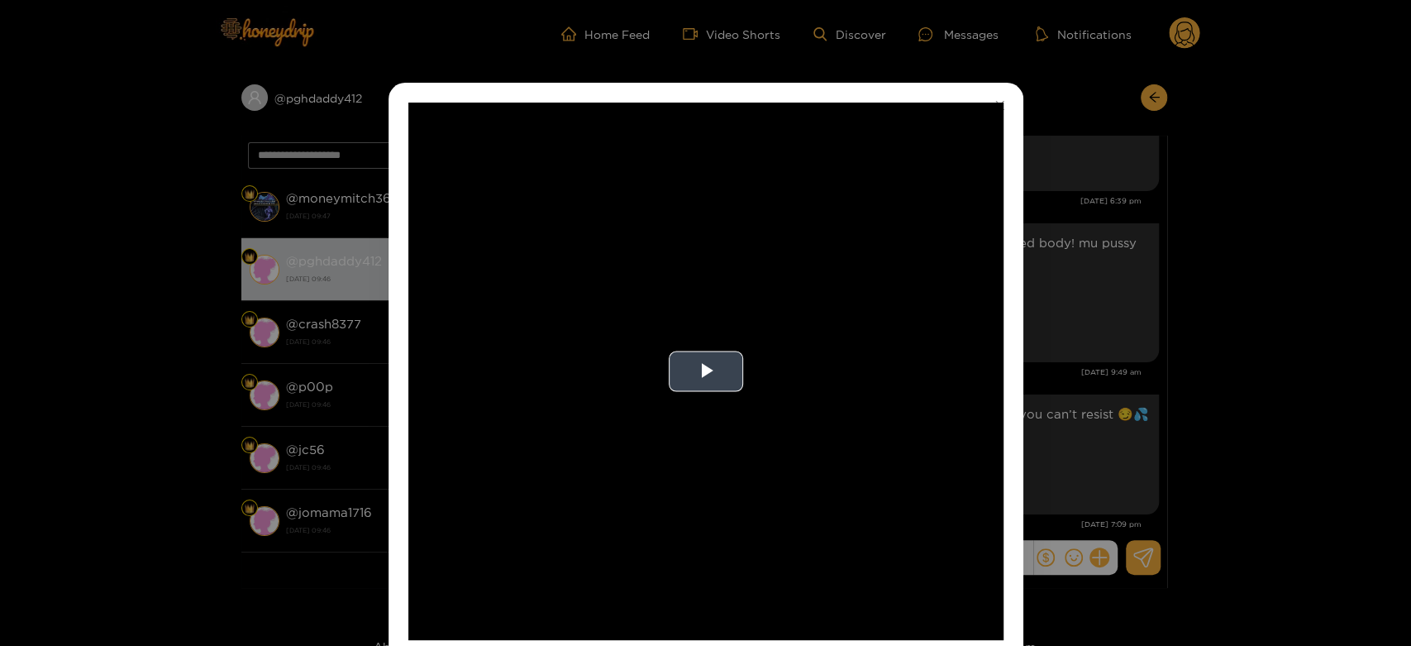
click at [814, 320] on video "Video Player" at bounding box center [705, 371] width 595 height 537
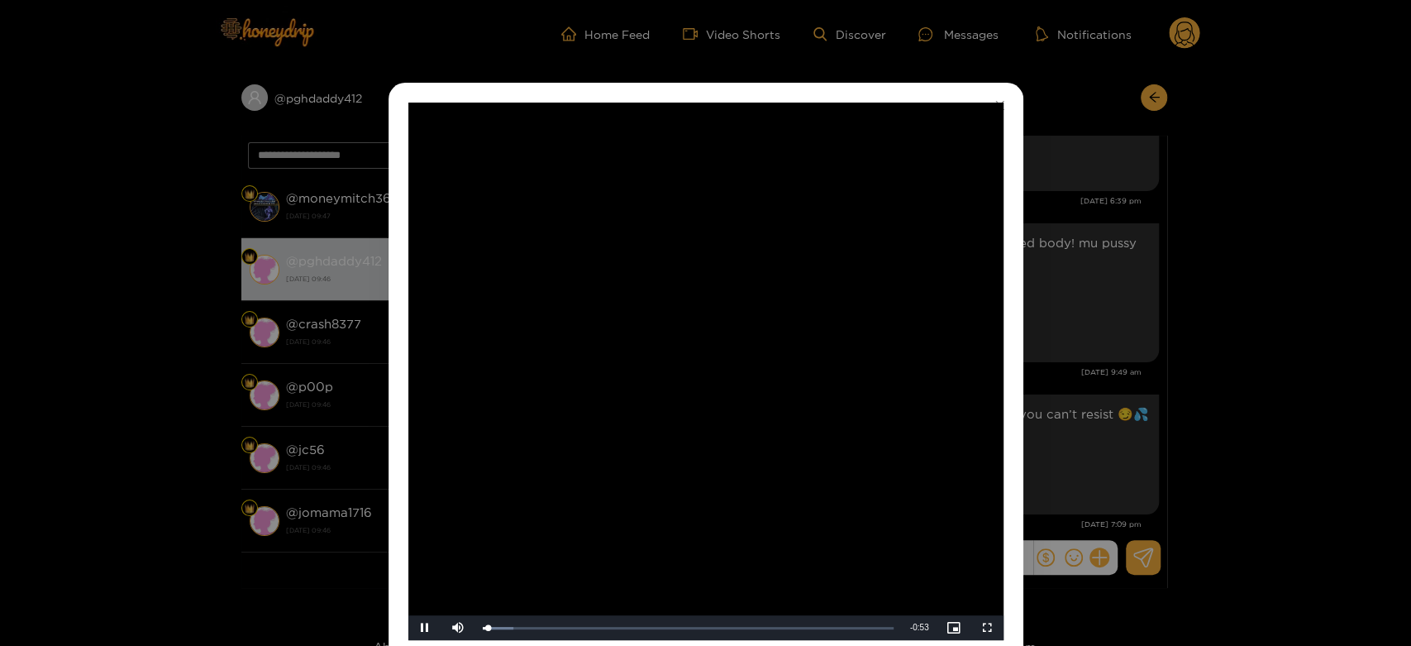
click at [814, 320] on video "Video Player" at bounding box center [705, 371] width 595 height 537
click at [1139, 303] on div "**********" at bounding box center [705, 323] width 1411 height 646
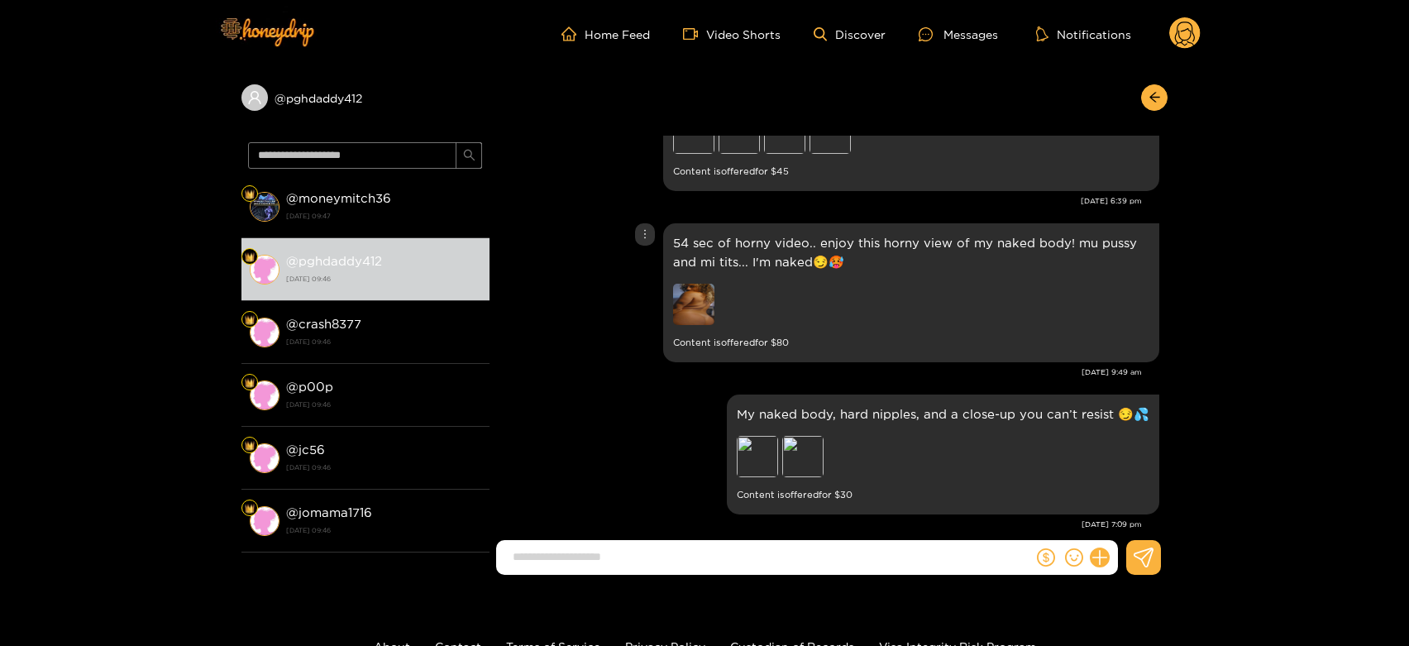
scroll to position [2032, 0]
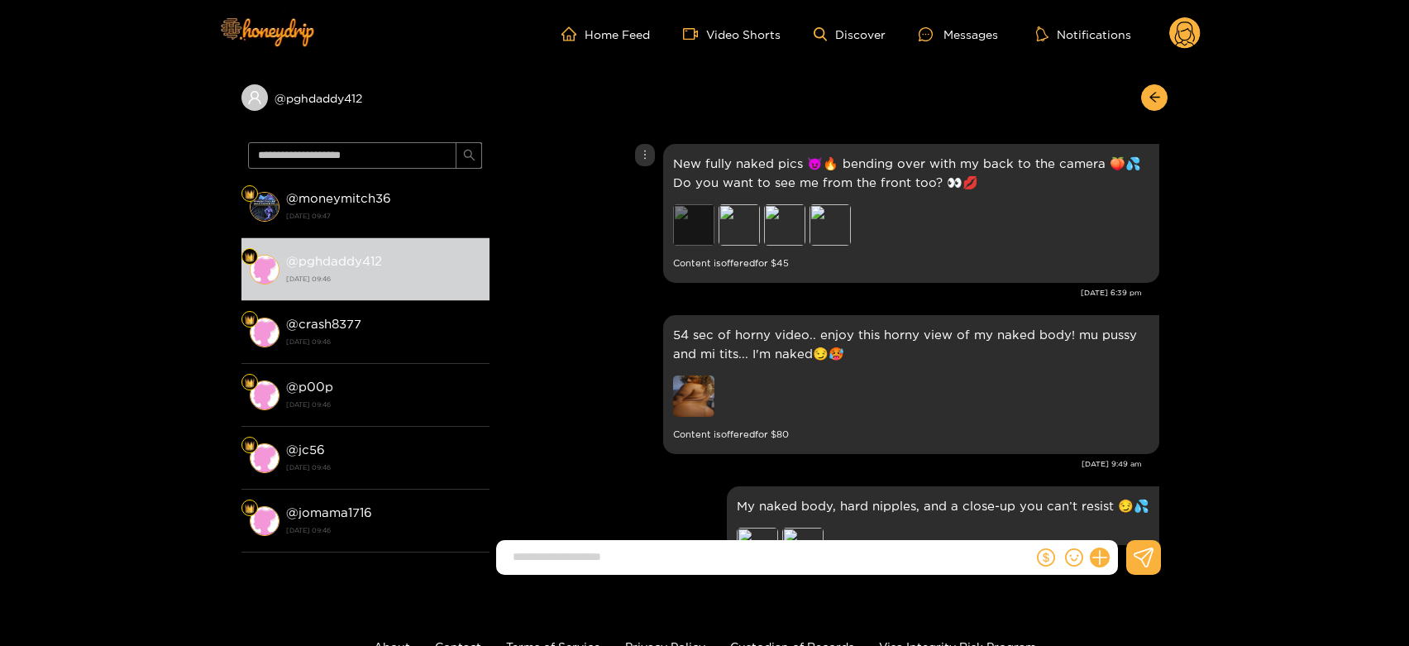
click at [701, 208] on div "Preview" at bounding box center [693, 224] width 41 height 41
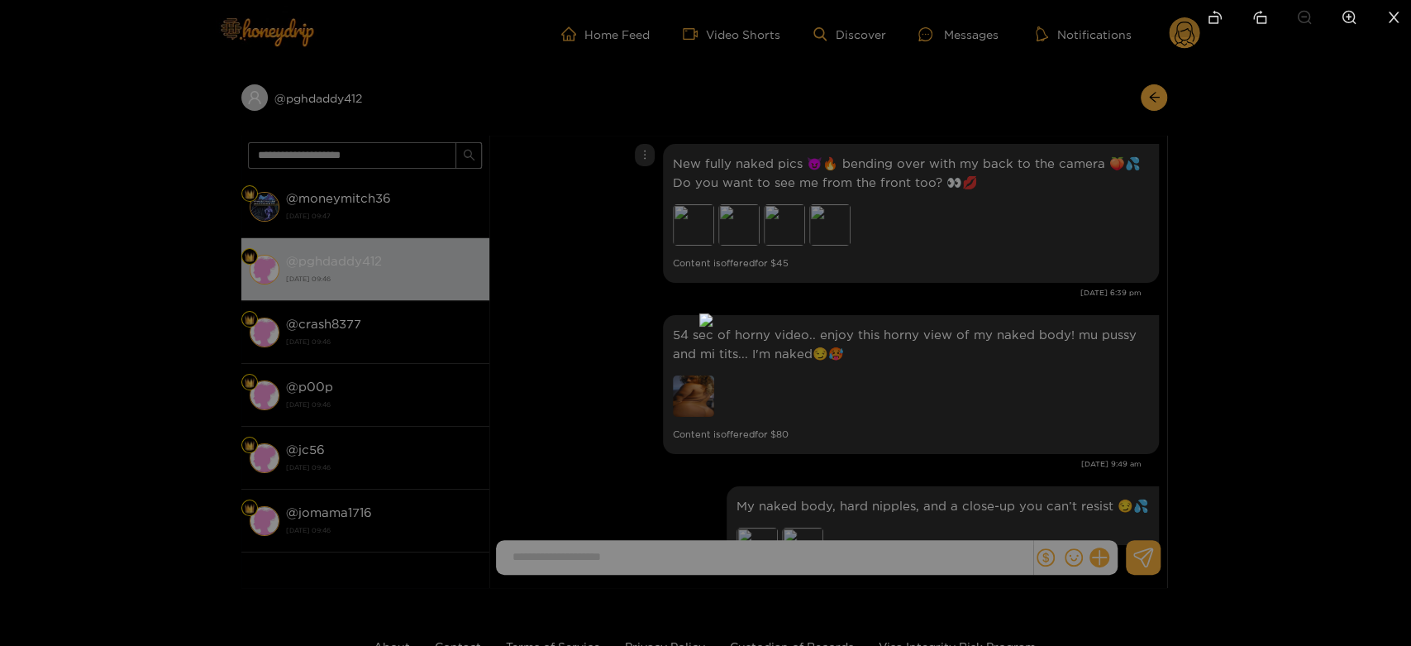
click at [992, 279] on div at bounding box center [705, 323] width 1411 height 646
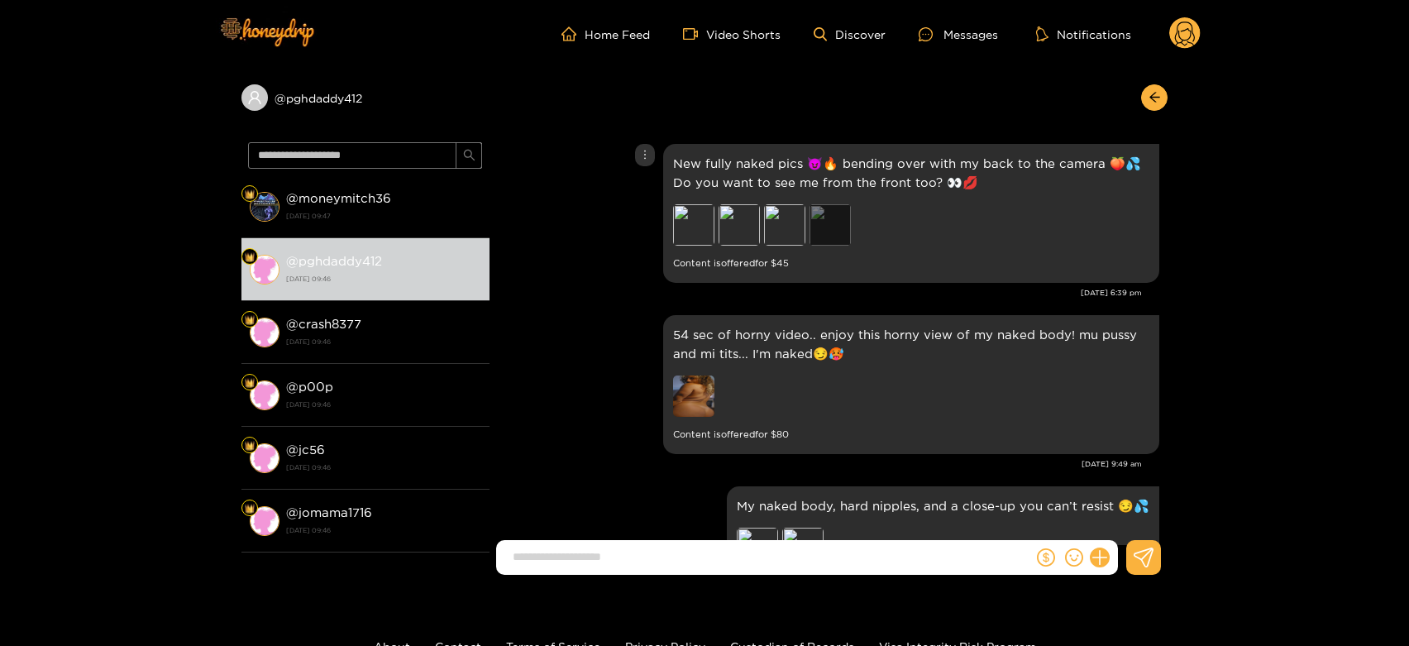
click at [844, 204] on div "Preview" at bounding box center [829, 224] width 41 height 41
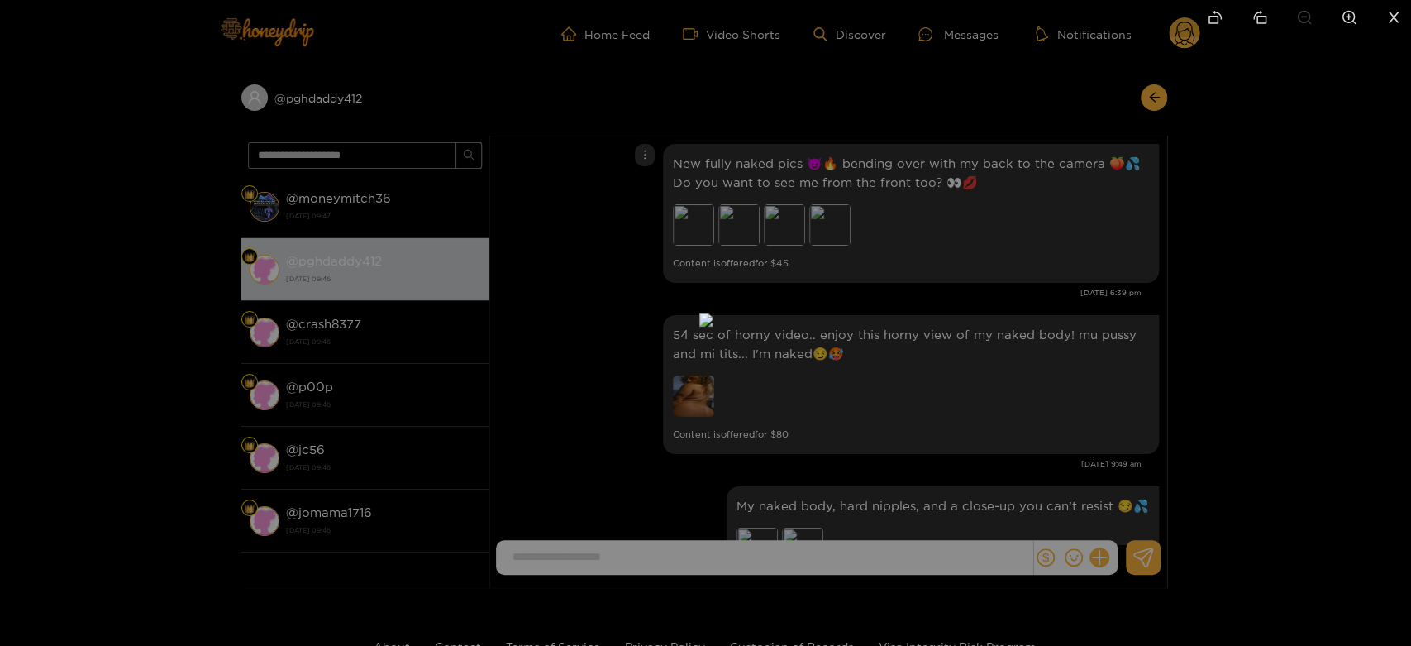
click at [1043, 252] on div at bounding box center [705, 323] width 1411 height 646
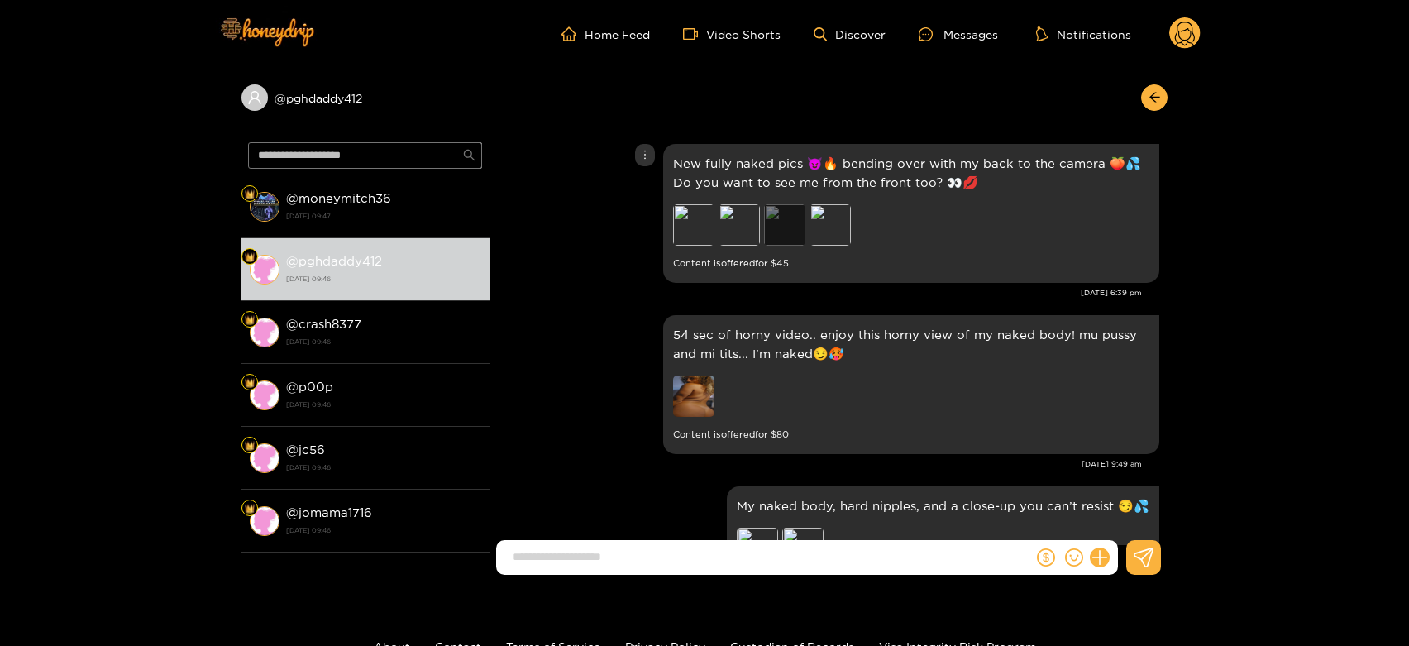
click at [790, 206] on div "Preview" at bounding box center [784, 224] width 41 height 41
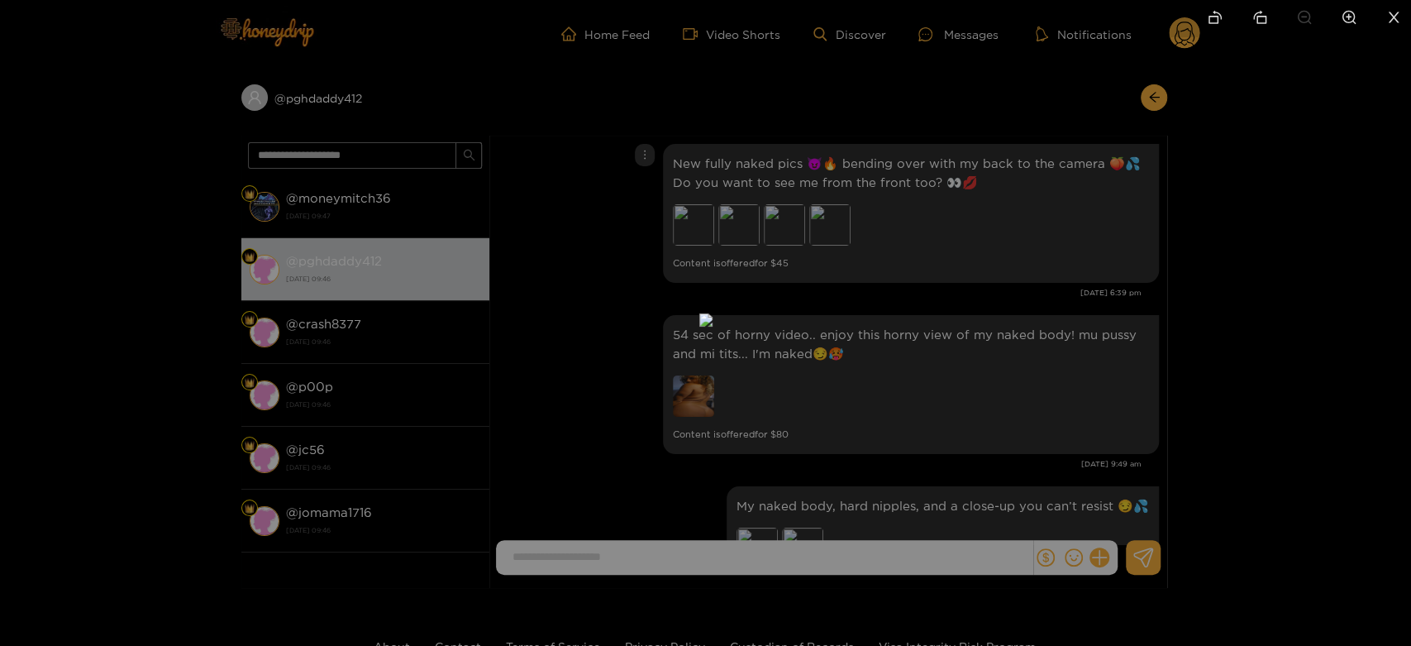
click at [950, 265] on div at bounding box center [705, 323] width 1411 height 646
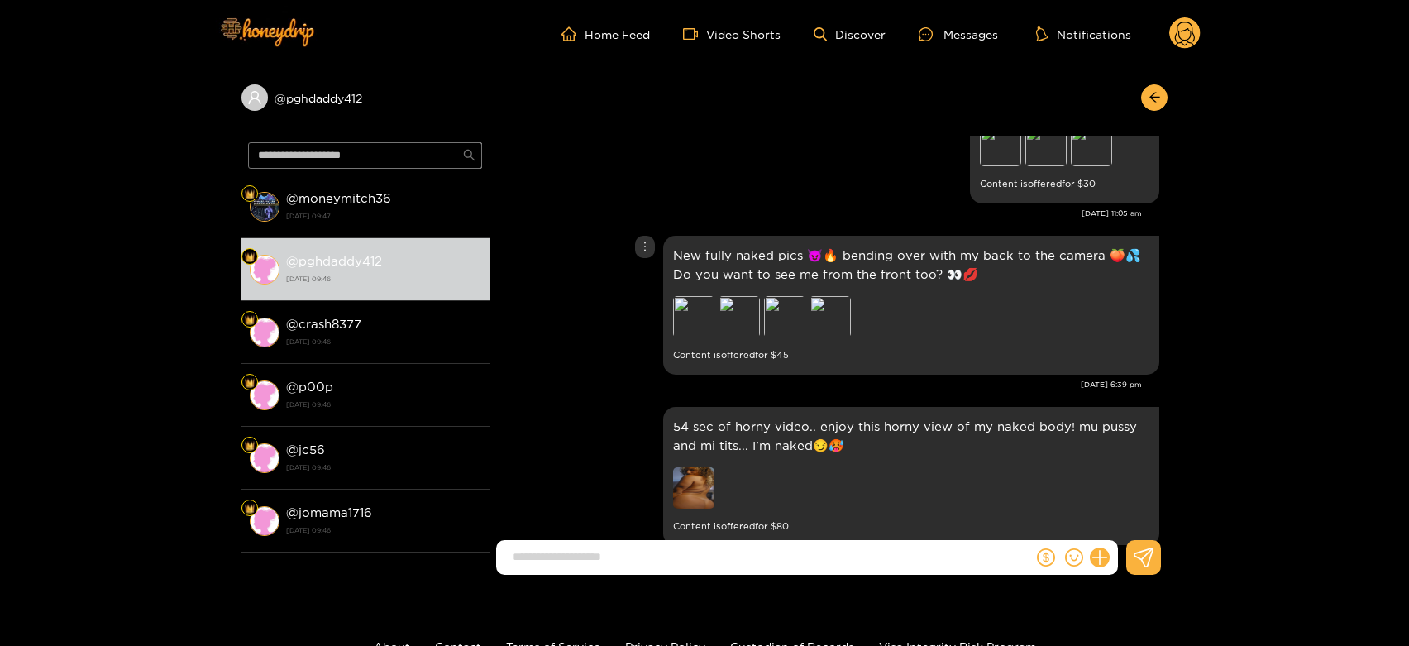
scroll to position [1849, 0]
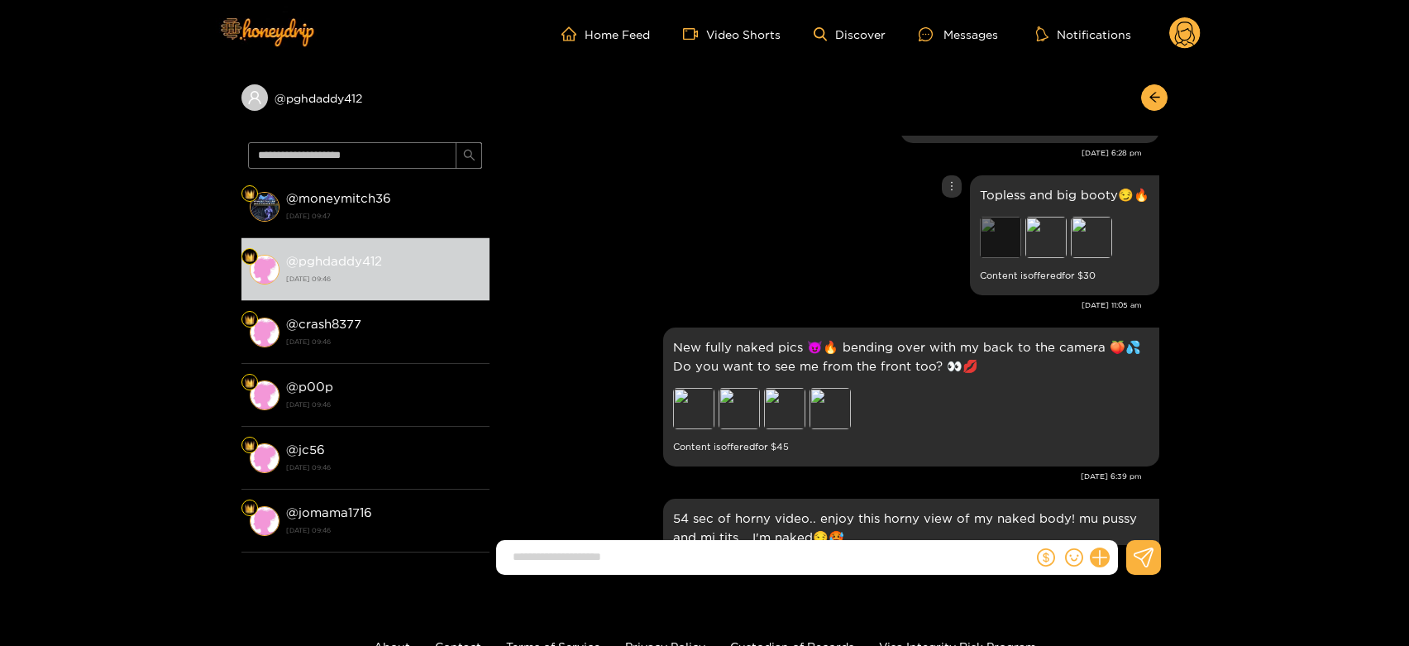
click at [998, 217] on div "Preview" at bounding box center [1000, 237] width 41 height 41
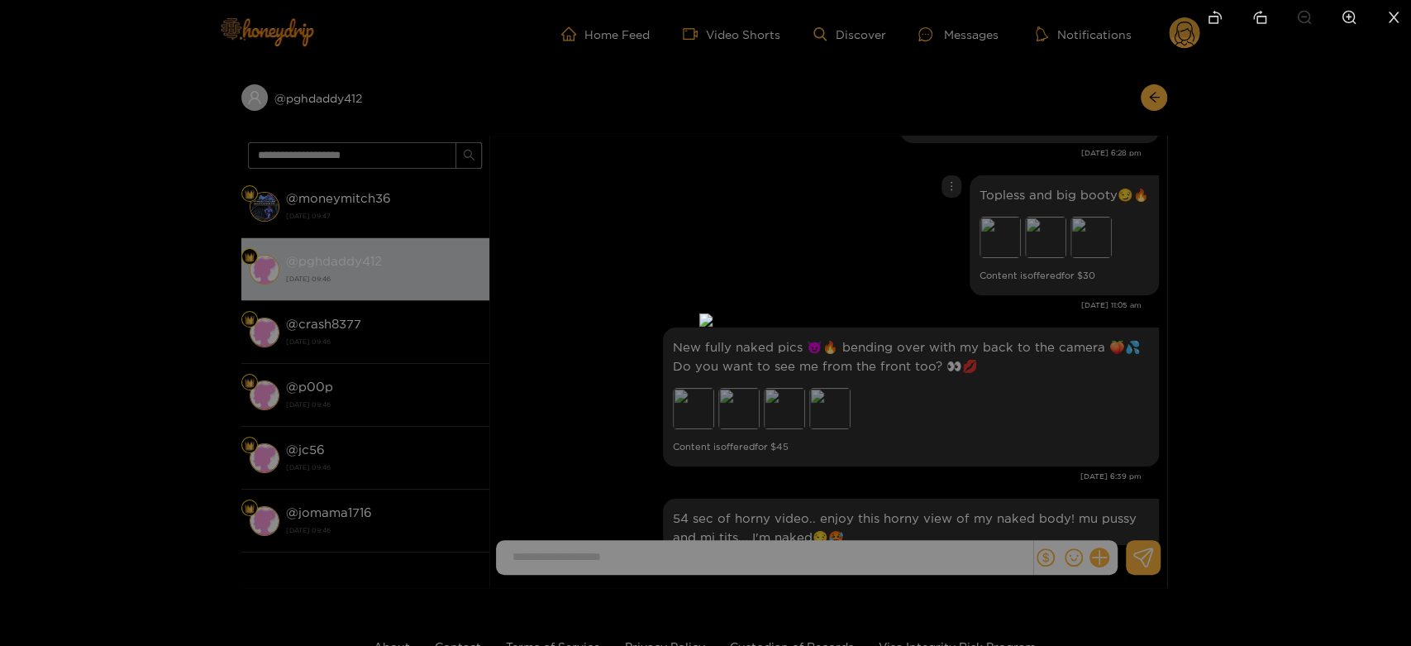
click at [1066, 229] on div at bounding box center [705, 323] width 1411 height 646
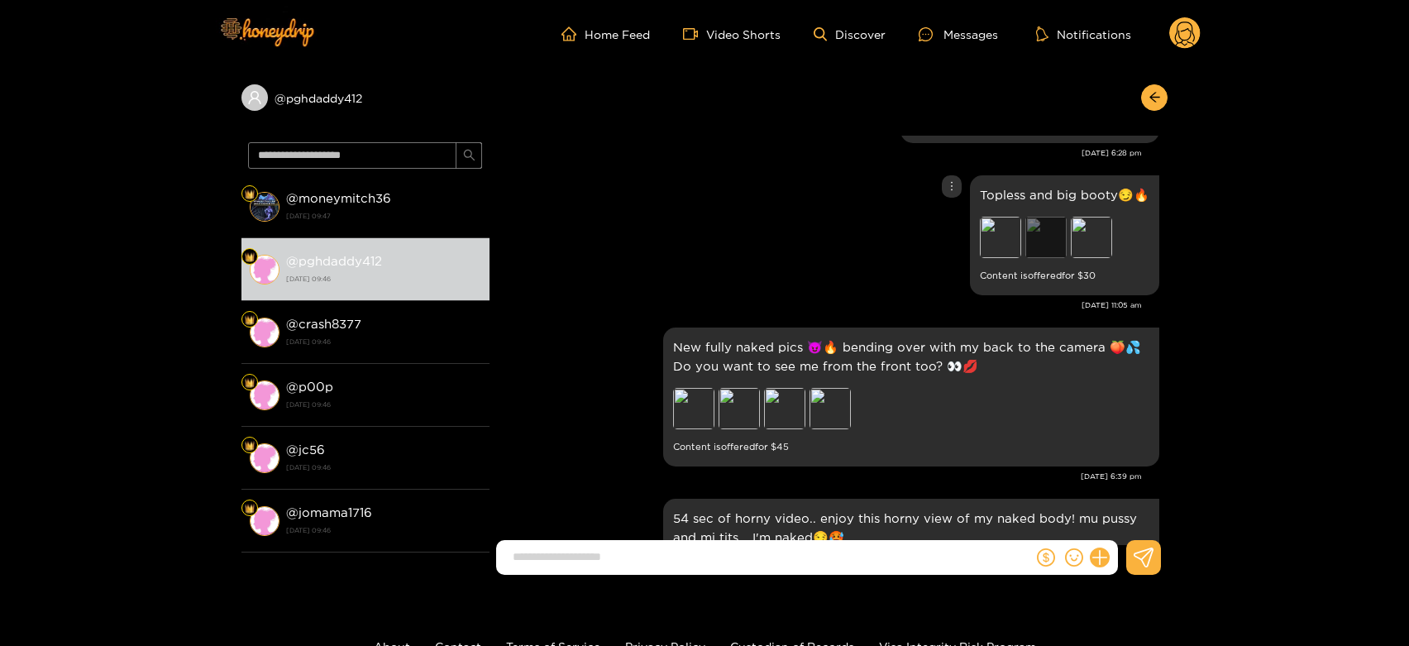
click at [1065, 229] on div "Preview" at bounding box center [1045, 237] width 41 height 41
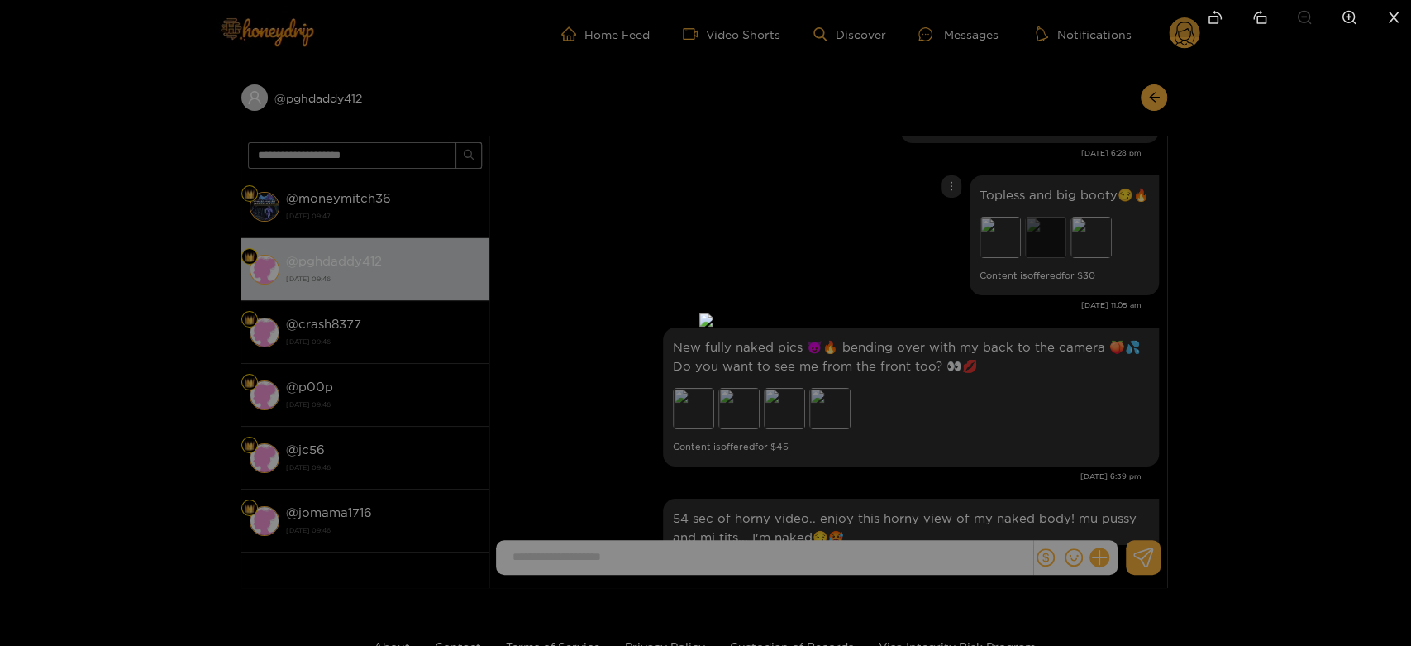
click at [1065, 229] on div at bounding box center [705, 323] width 1411 height 646
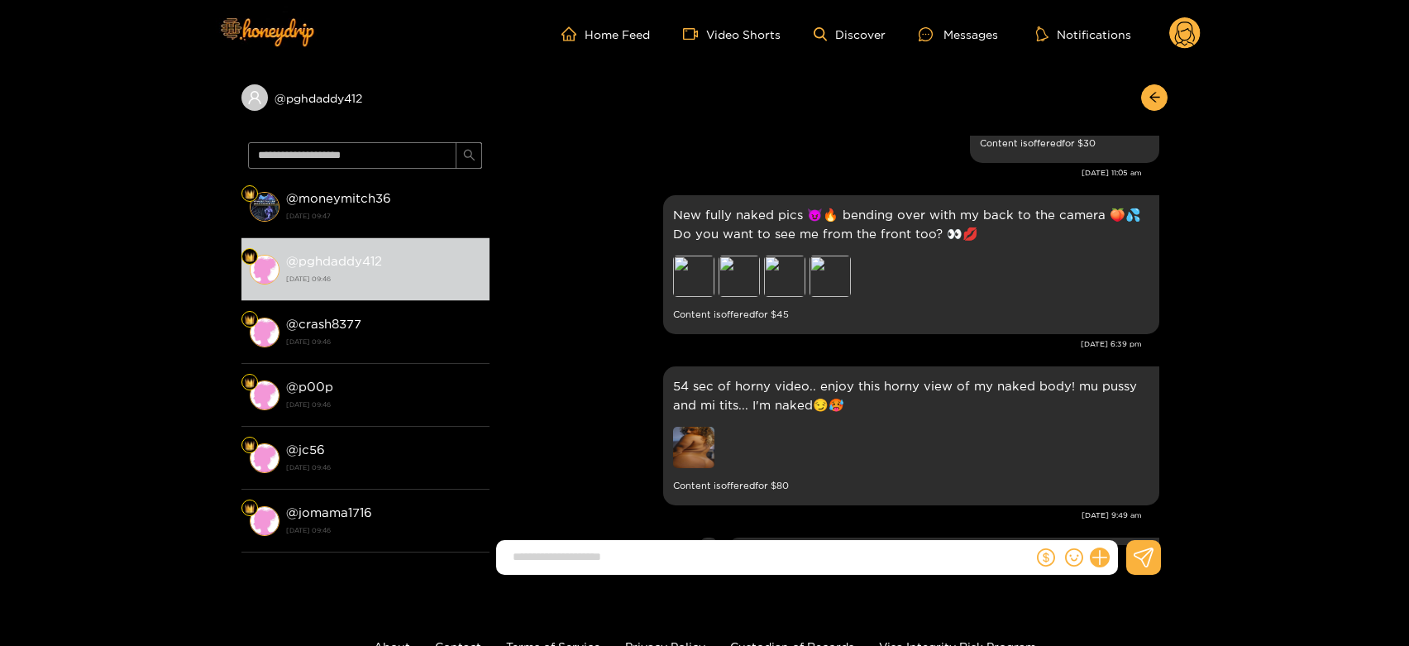
scroll to position [1940, 0]
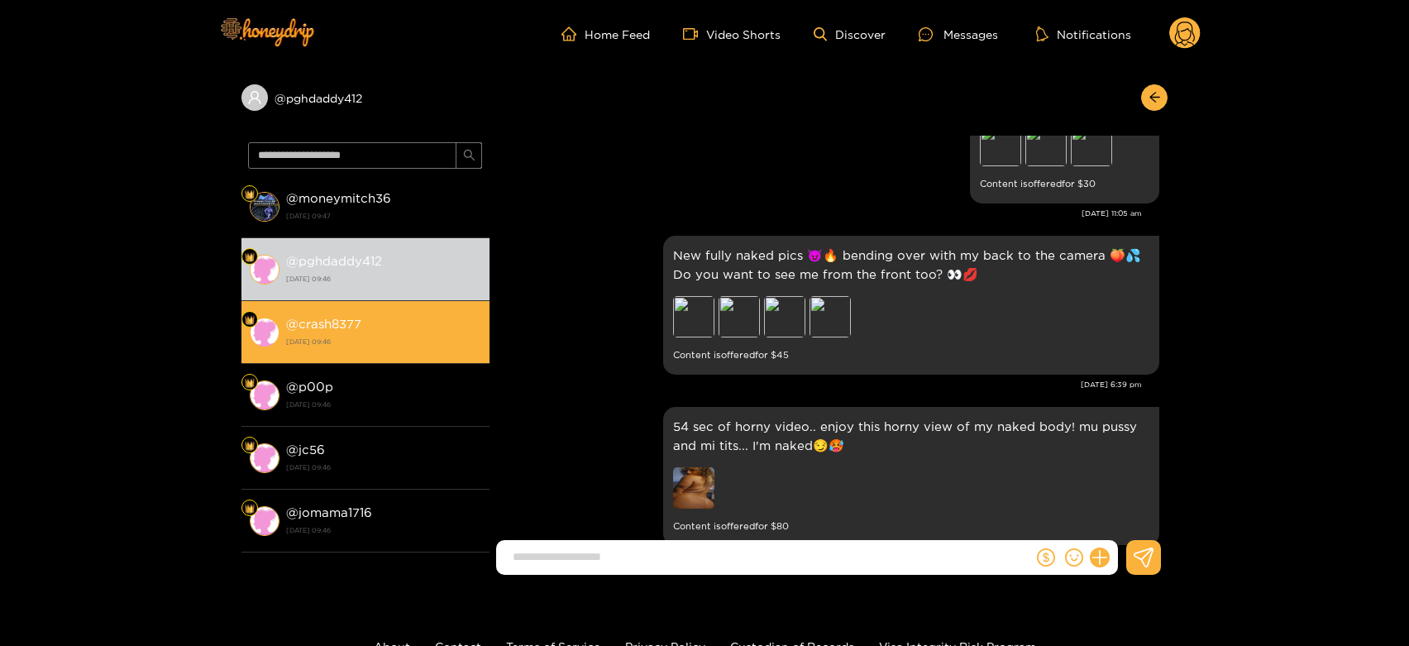
click at [391, 316] on div "@ crash8377 14 August 2025 09:46" at bounding box center [383, 331] width 195 height 37
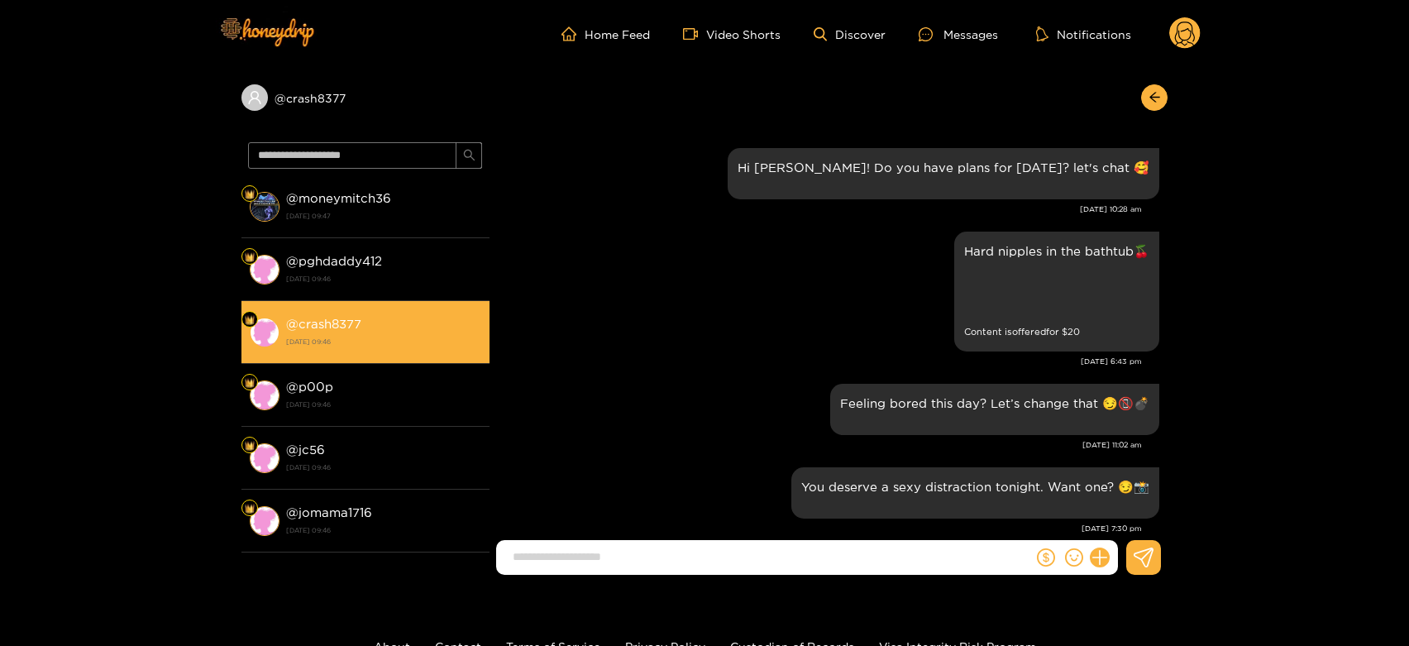
scroll to position [2584, 0]
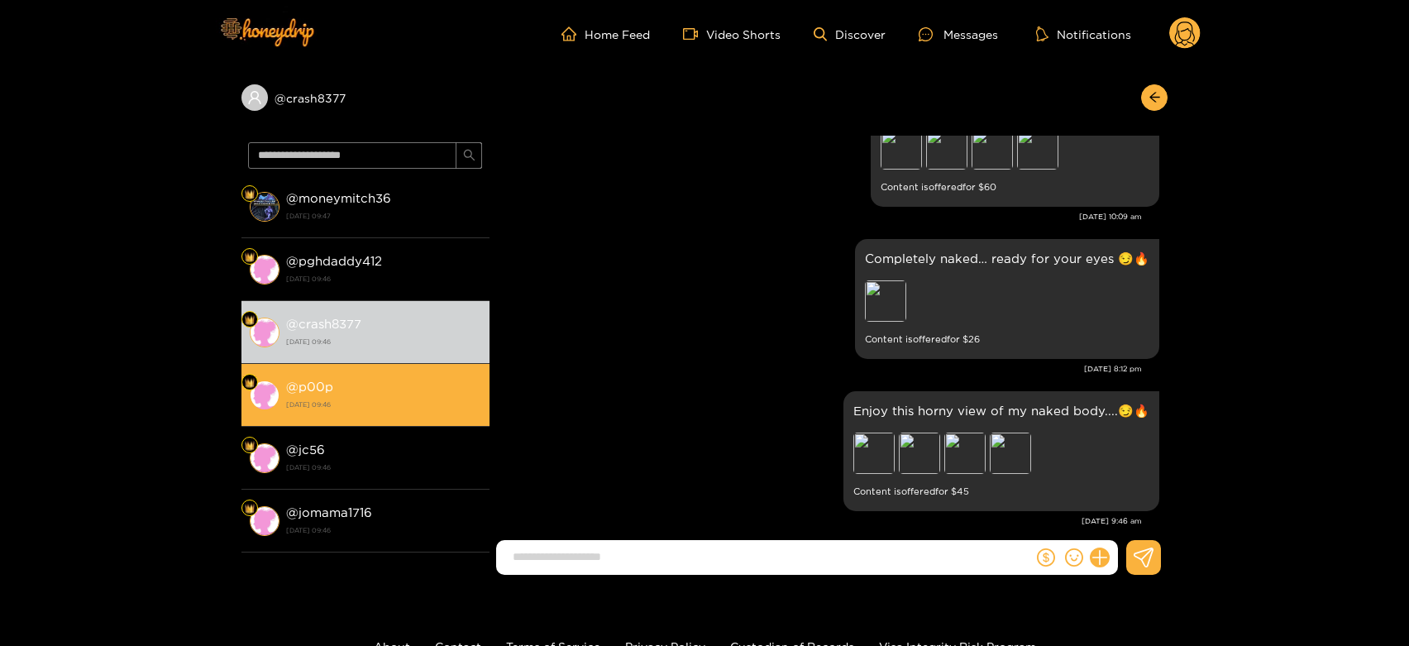
click at [412, 424] on li "@ p00p 14 August 2025 09:46" at bounding box center [365, 395] width 248 height 63
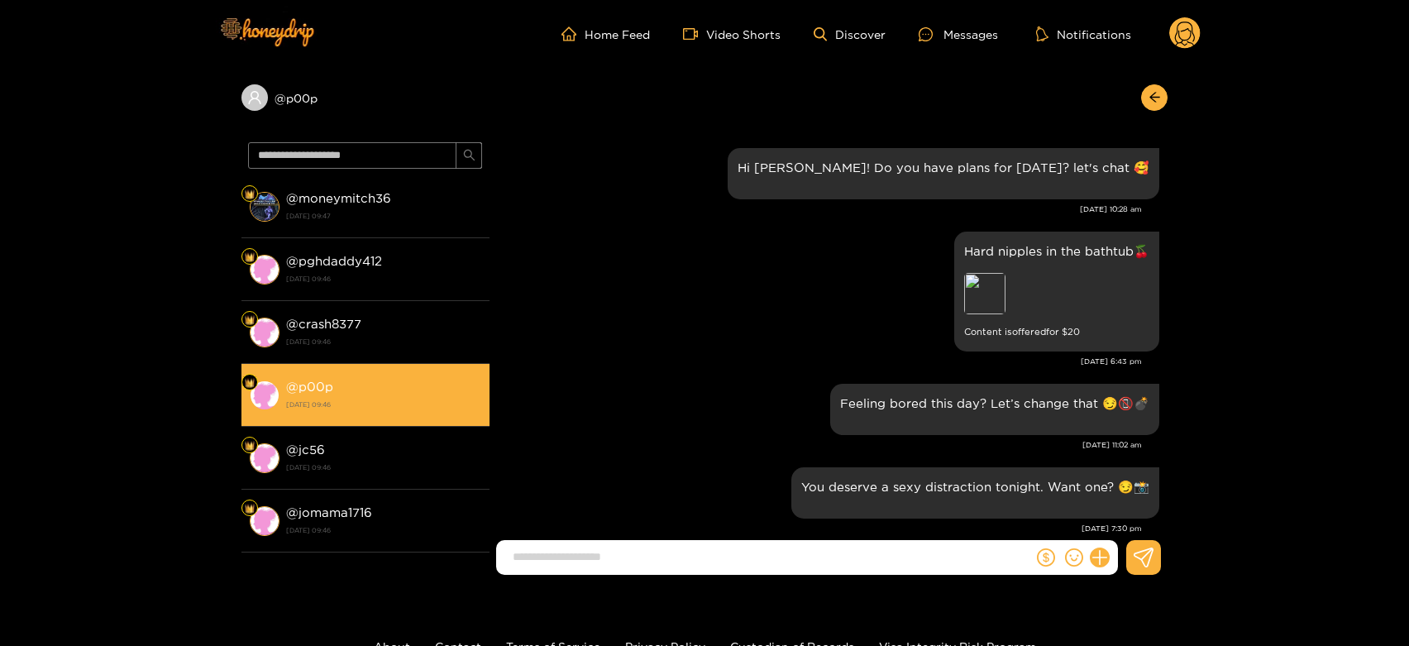
scroll to position [2584, 0]
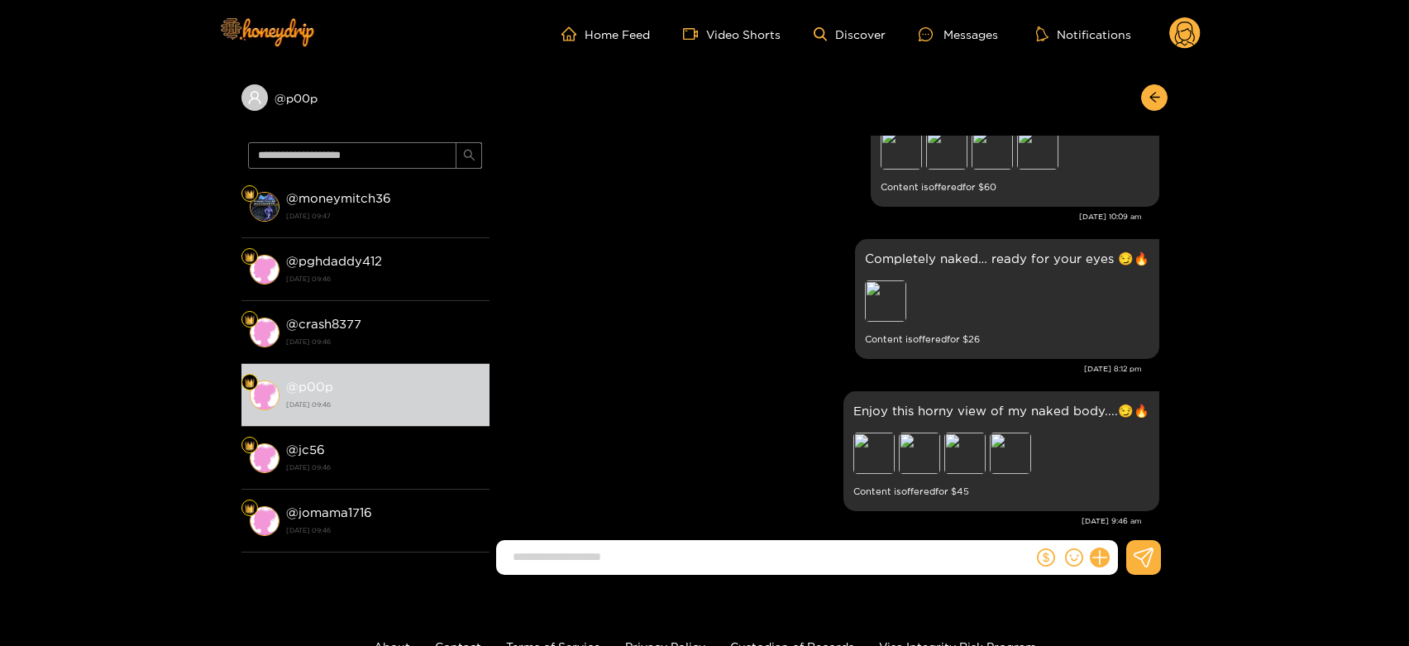
drag, startPoint x: 332, startPoint y: 455, endPoint x: 1169, endPoint y: 167, distance: 884.8
click at [348, 455] on div "@ jc56 14 August 2025 09:46" at bounding box center [383, 457] width 195 height 37
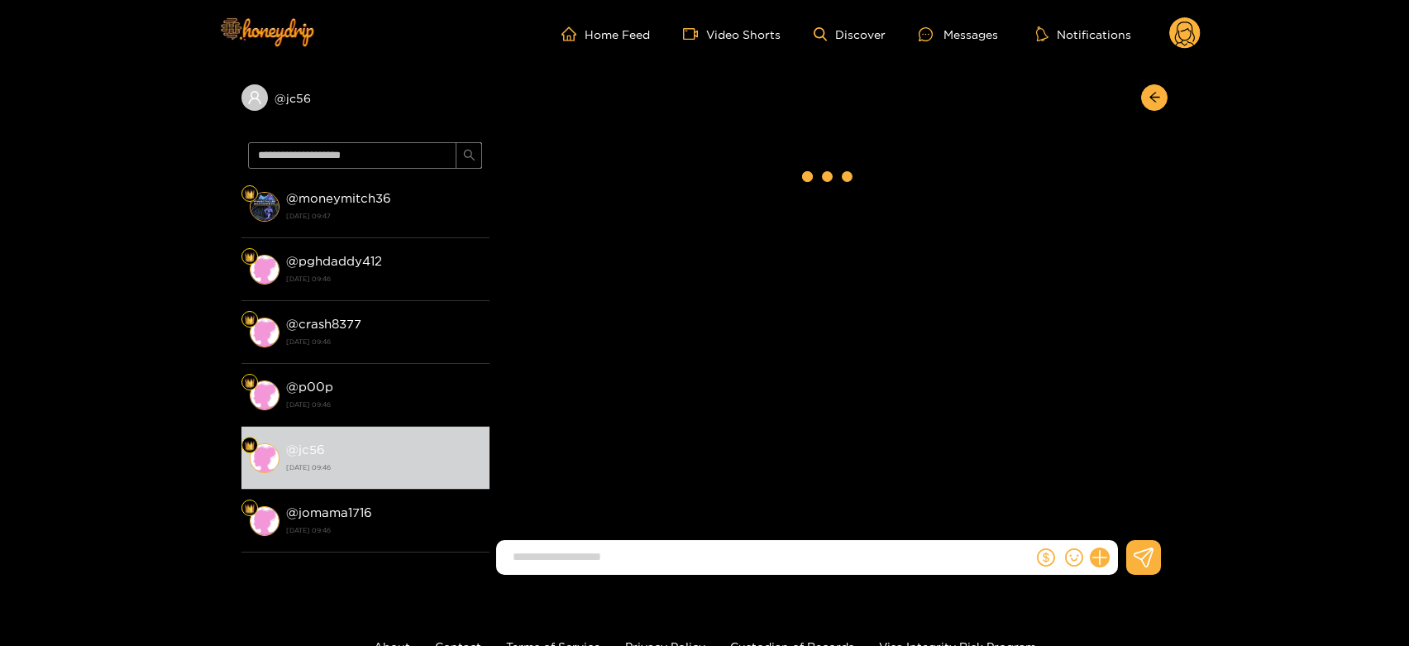
click at [1190, 36] on circle at bounding box center [1184, 32] width 31 height 31
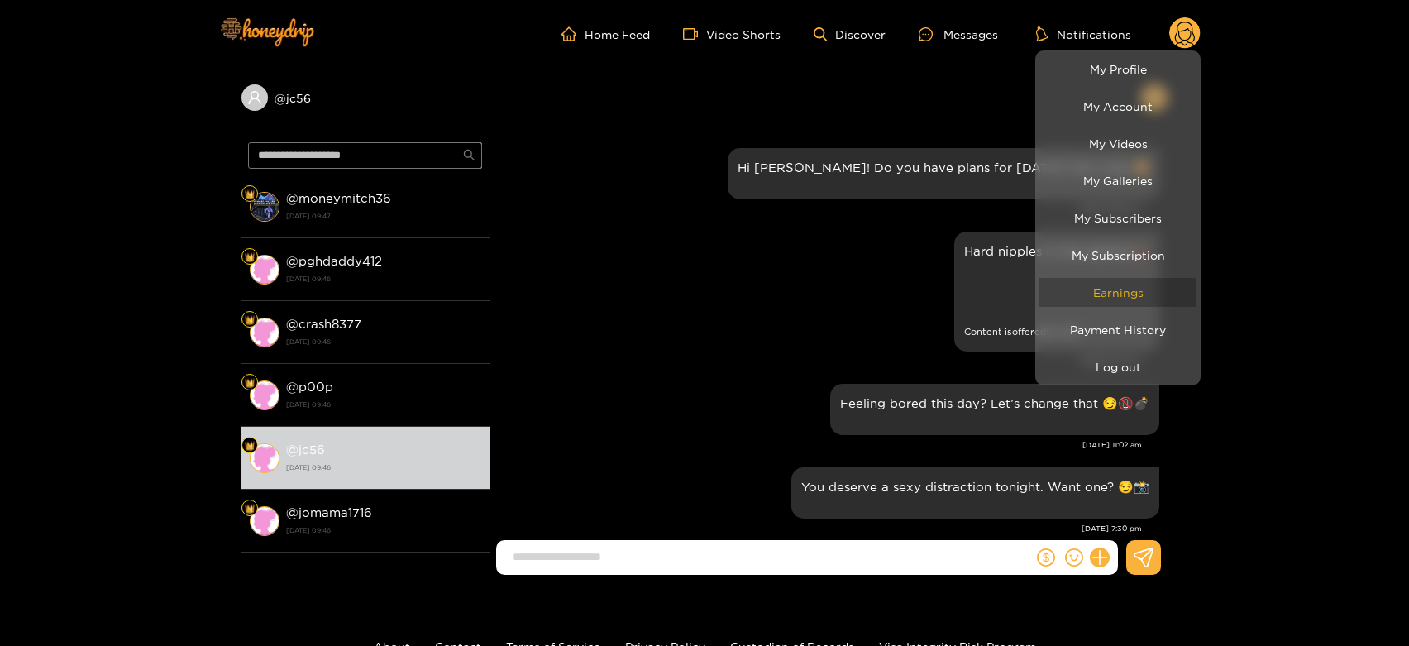
scroll to position [2584, 0]
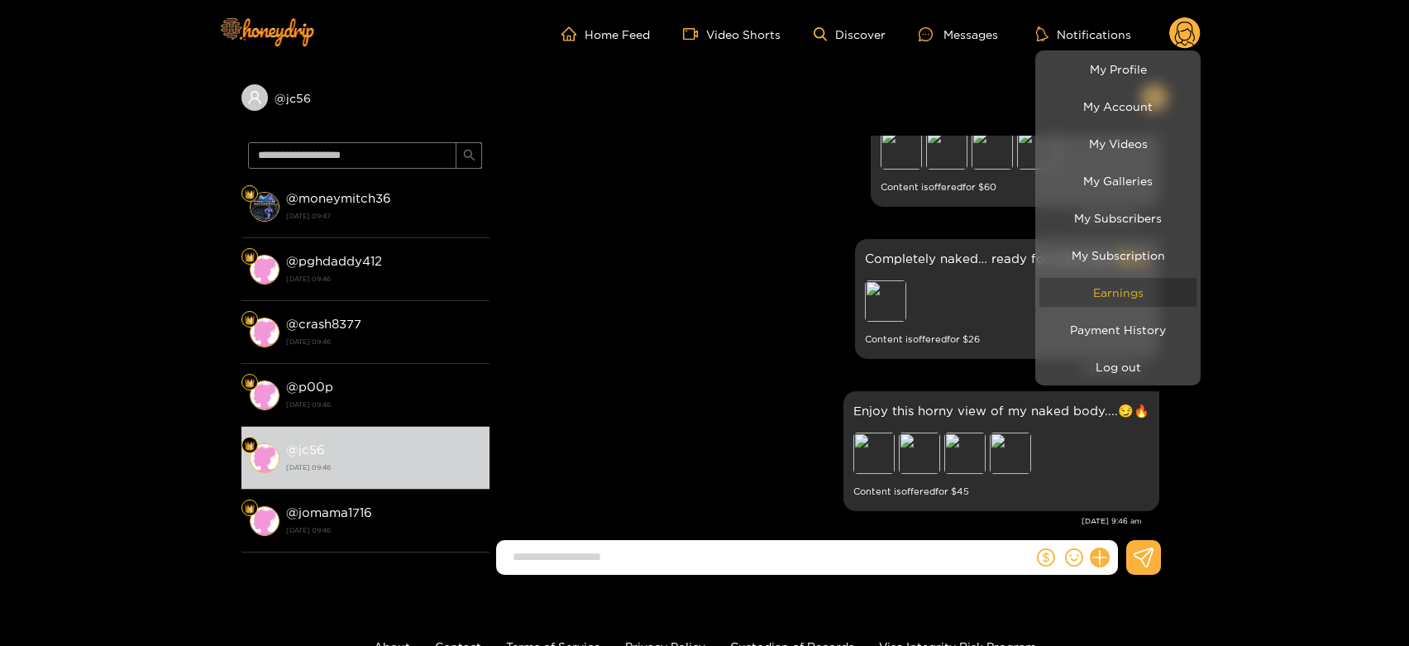
click at [1183, 303] on link "Earnings" at bounding box center [1117, 292] width 157 height 29
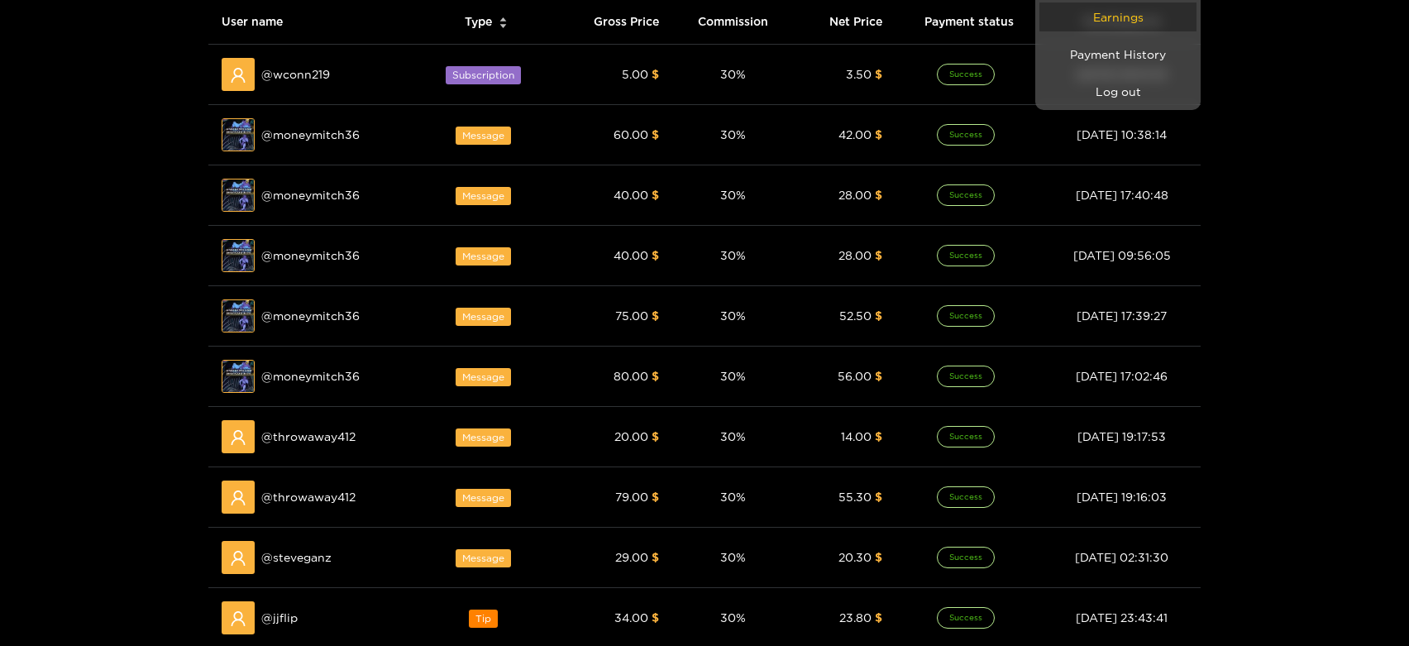
scroll to position [367, 0]
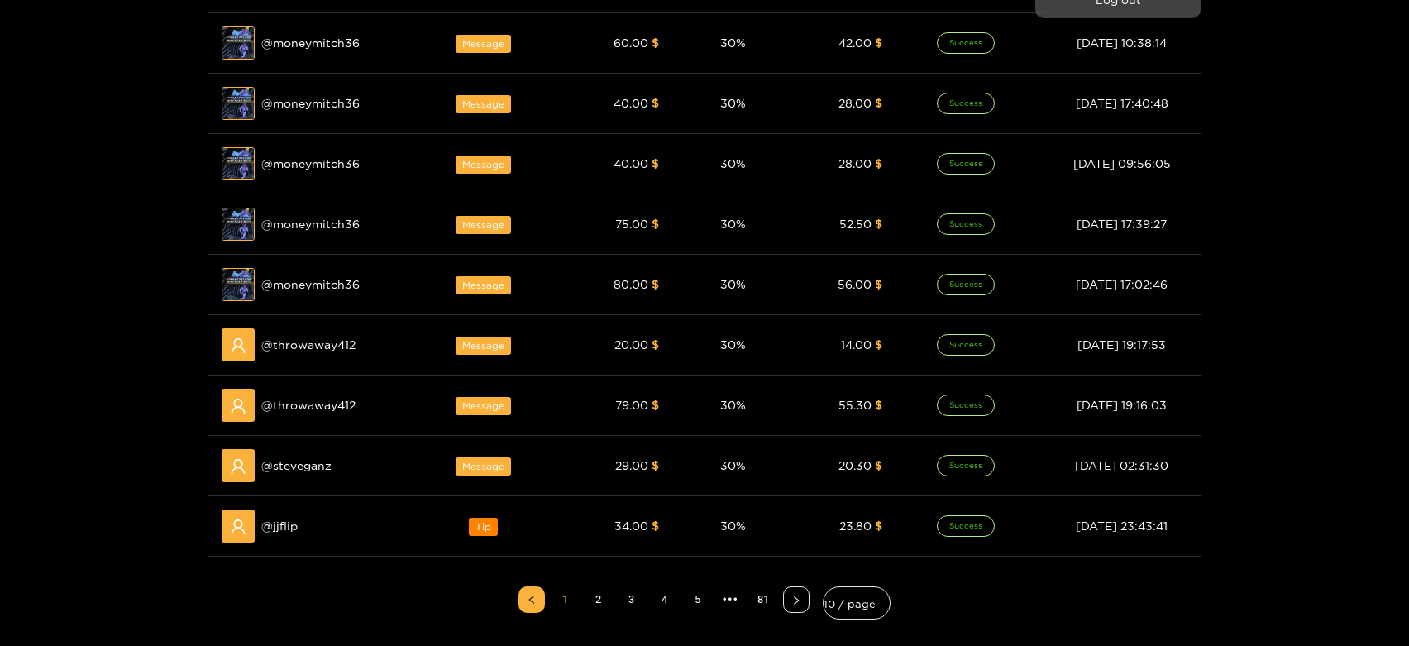
click at [304, 373] on div at bounding box center [704, 323] width 1409 height 646
click at [304, 373] on td "@ throwaway412" at bounding box center [312, 345] width 209 height 60
copy span "throwaway412"
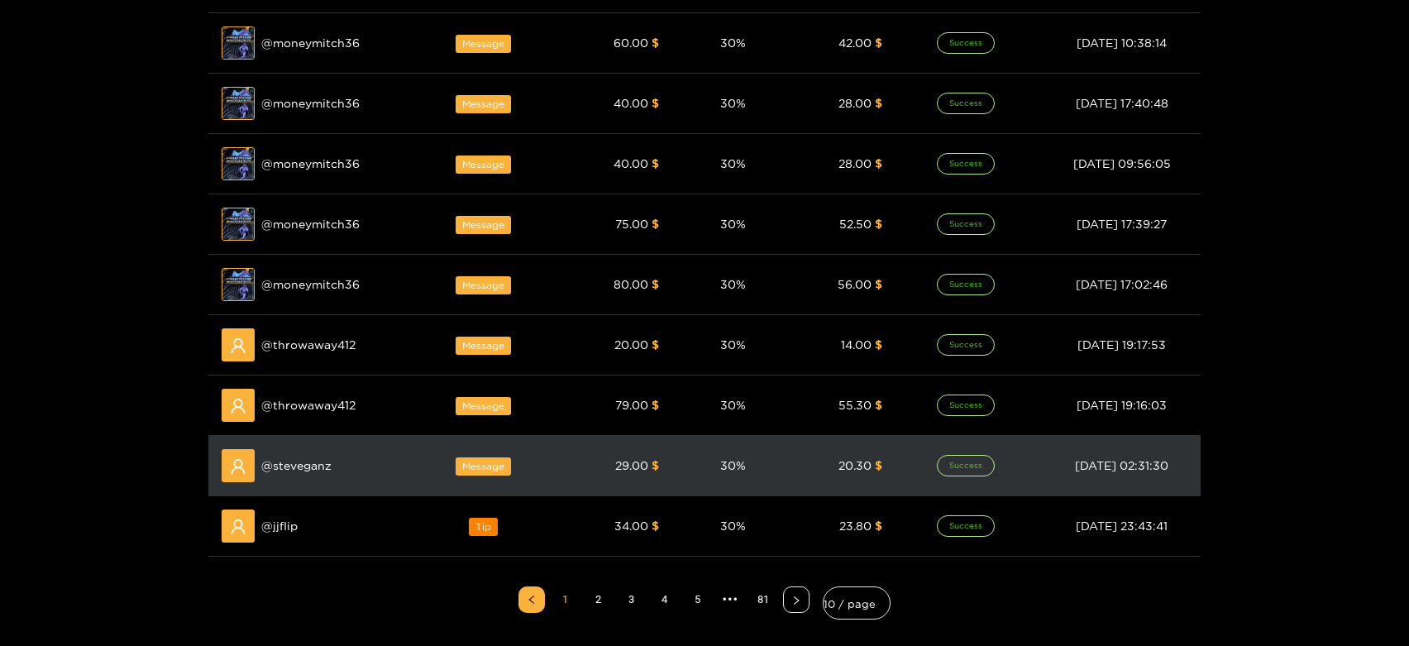
click at [289, 445] on td "@ steveganz" at bounding box center [312, 466] width 209 height 60
copy span "steveganz"
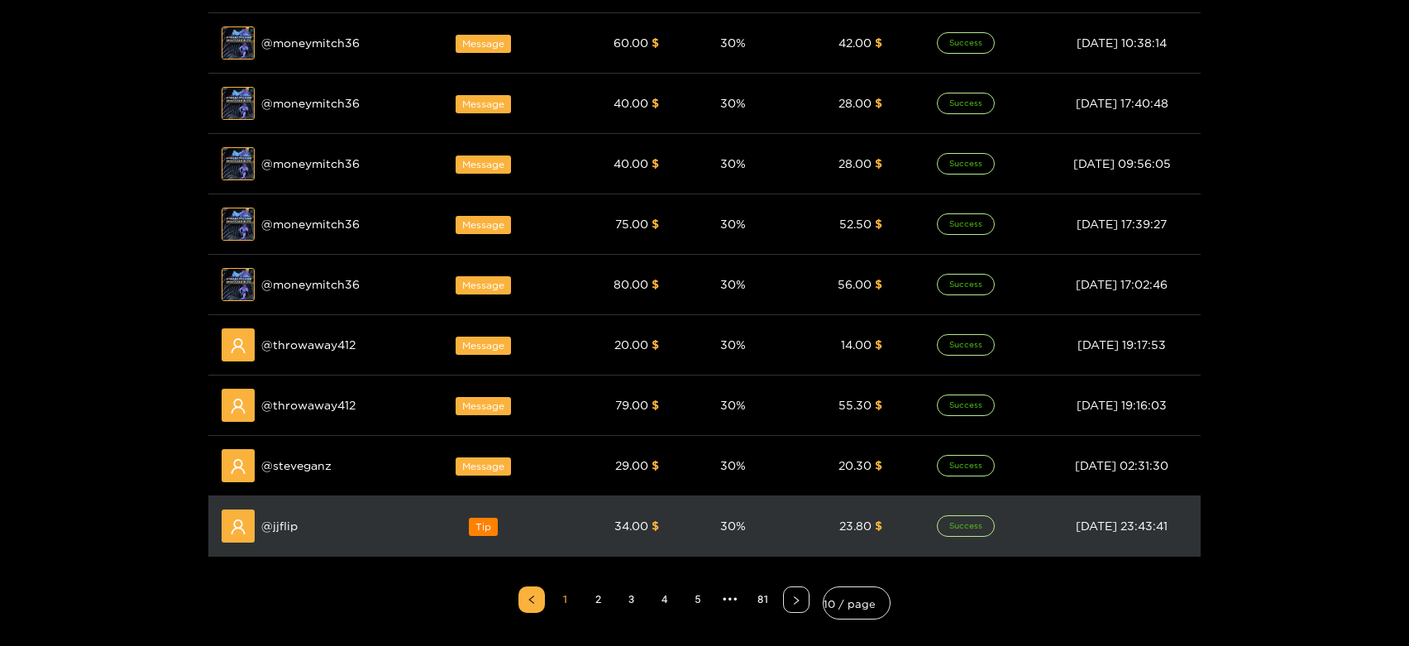
click at [279, 509] on div "@ jjflip" at bounding box center [313, 525] width 183 height 33
copy span "jjflip"
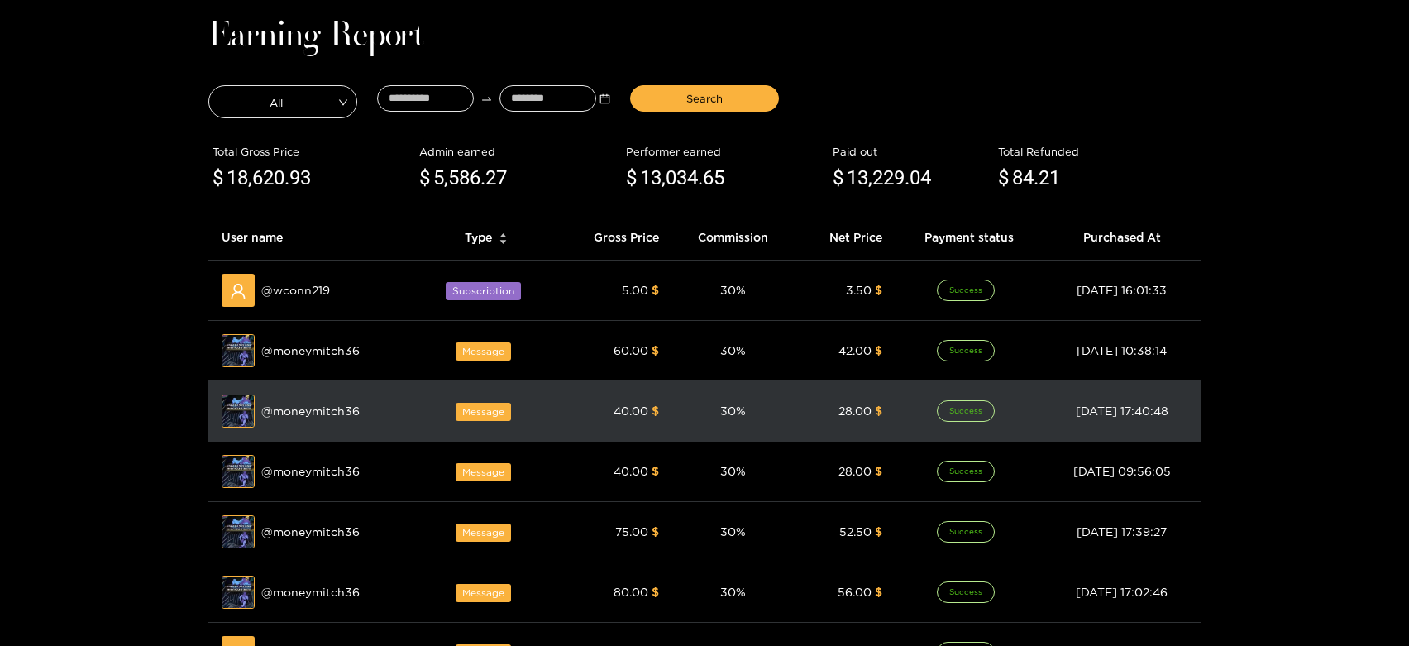
scroll to position [0, 0]
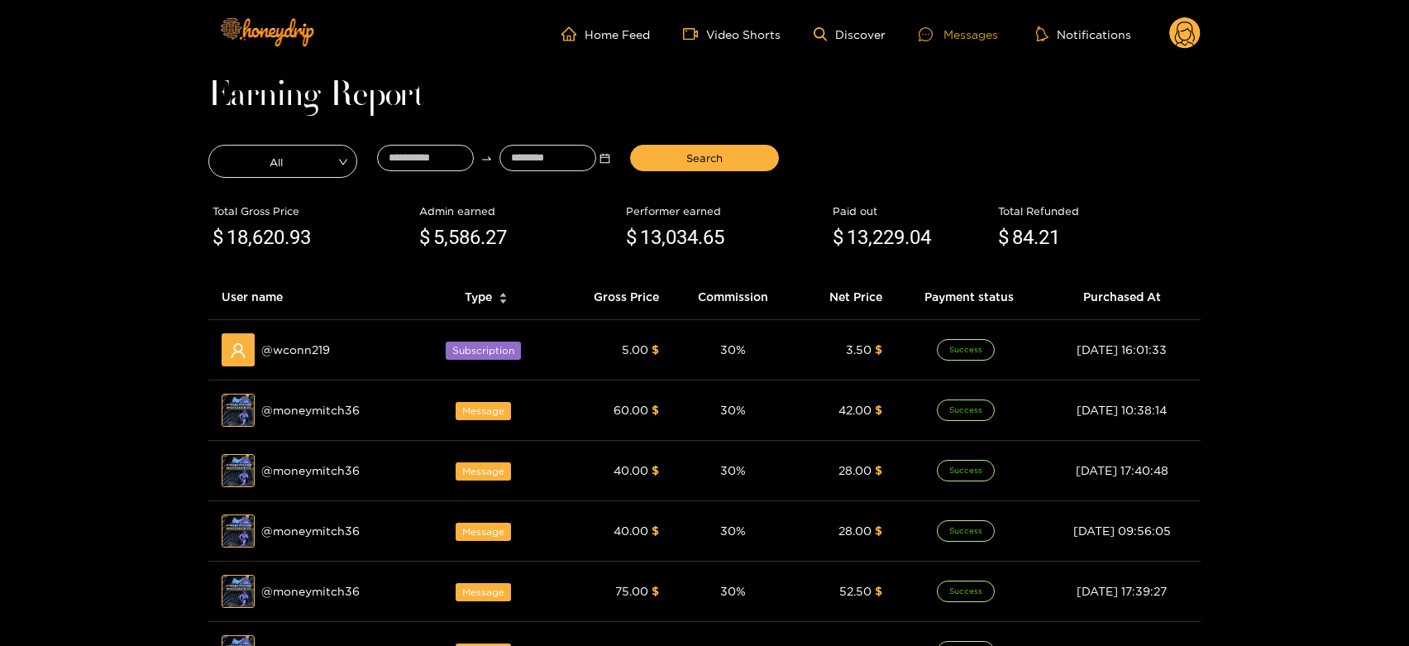
click at [953, 31] on div "Messages" at bounding box center [958, 34] width 79 height 19
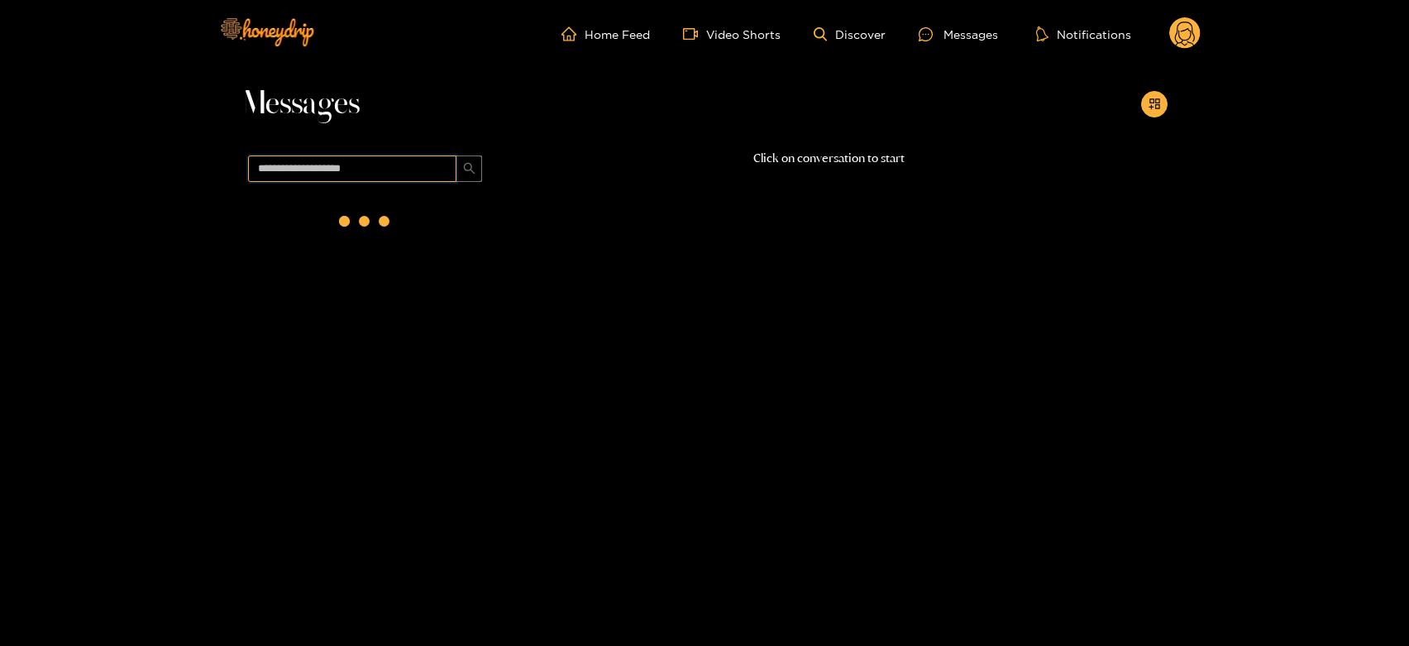
click at [384, 168] on input "text" at bounding box center [352, 168] width 208 height 26
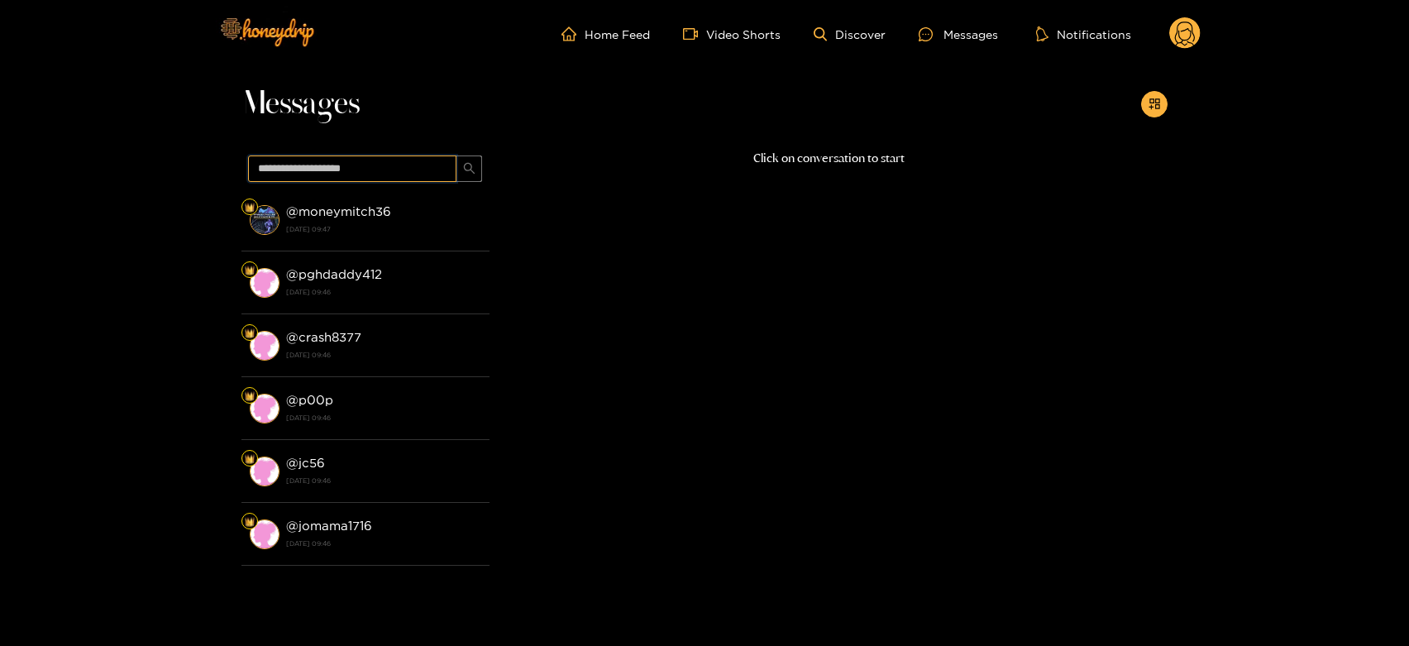
paste input "******"
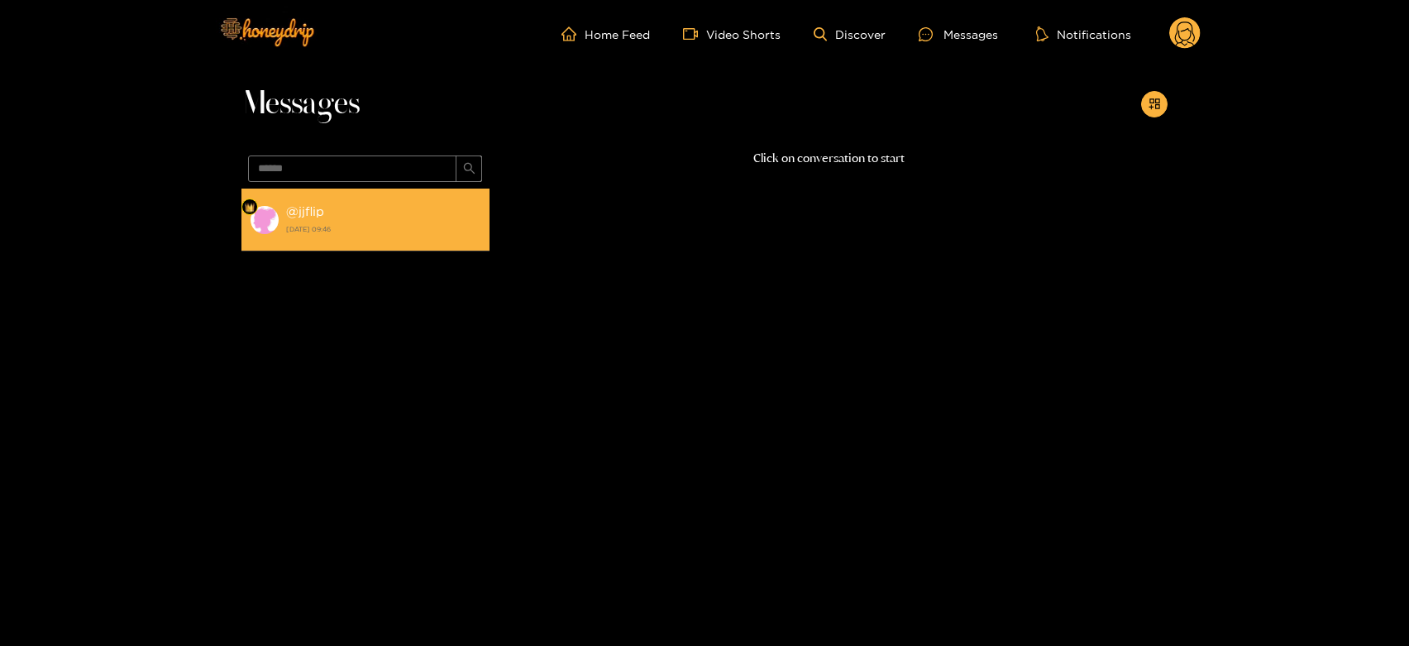
click at [367, 211] on div "@ jjflip 14 August 2025 09:46" at bounding box center [383, 219] width 195 height 37
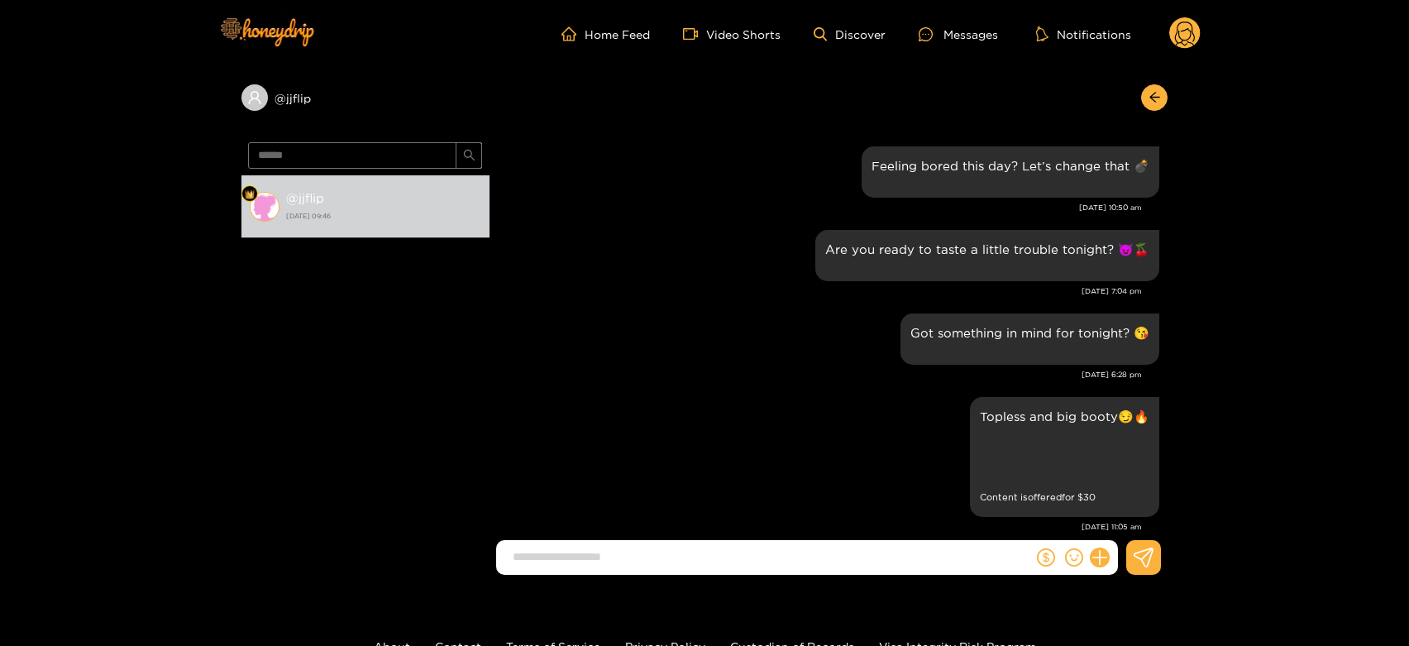
scroll to position [1558, 0]
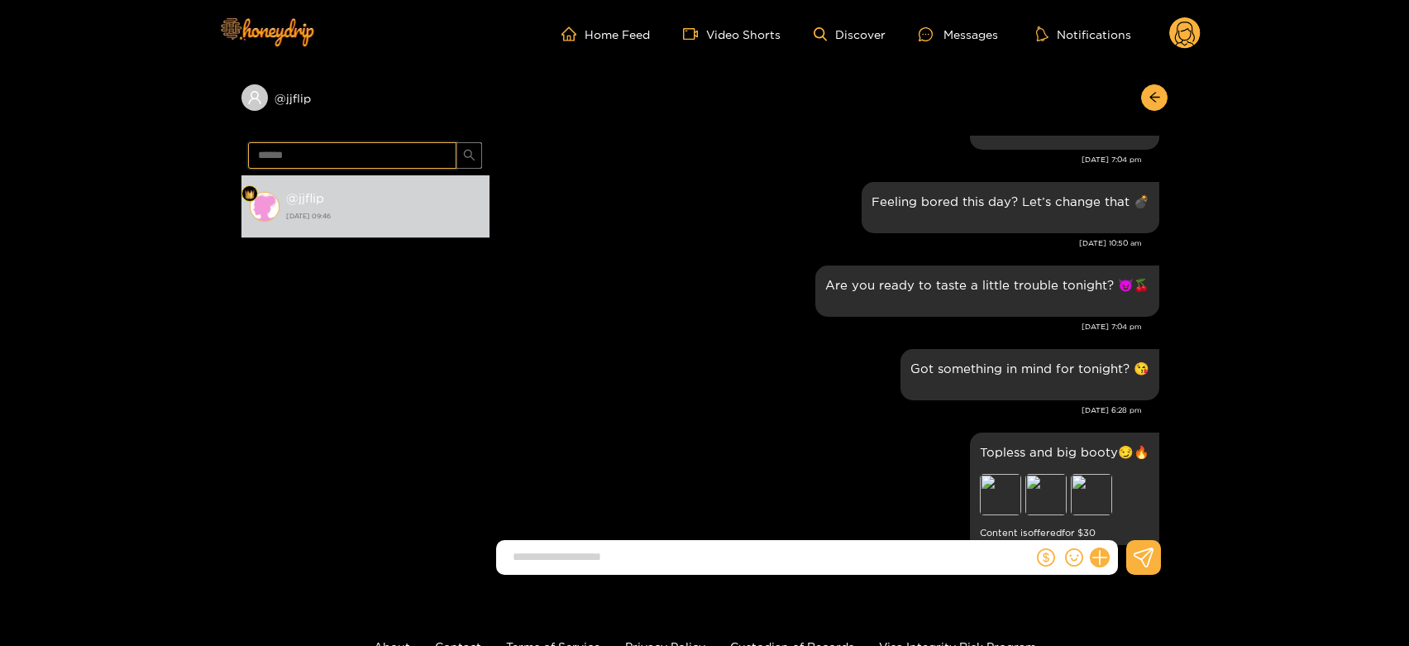
click at [302, 150] on input "******" at bounding box center [352, 155] width 208 height 26
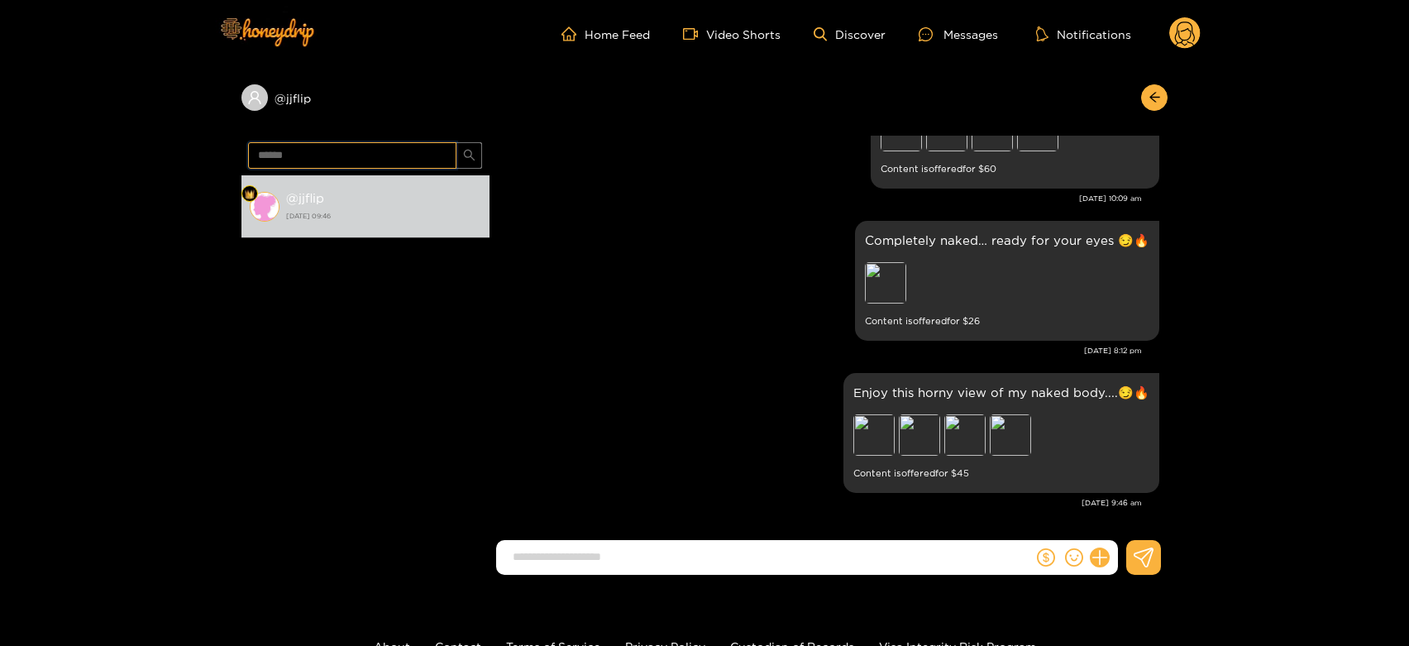
paste input "***"
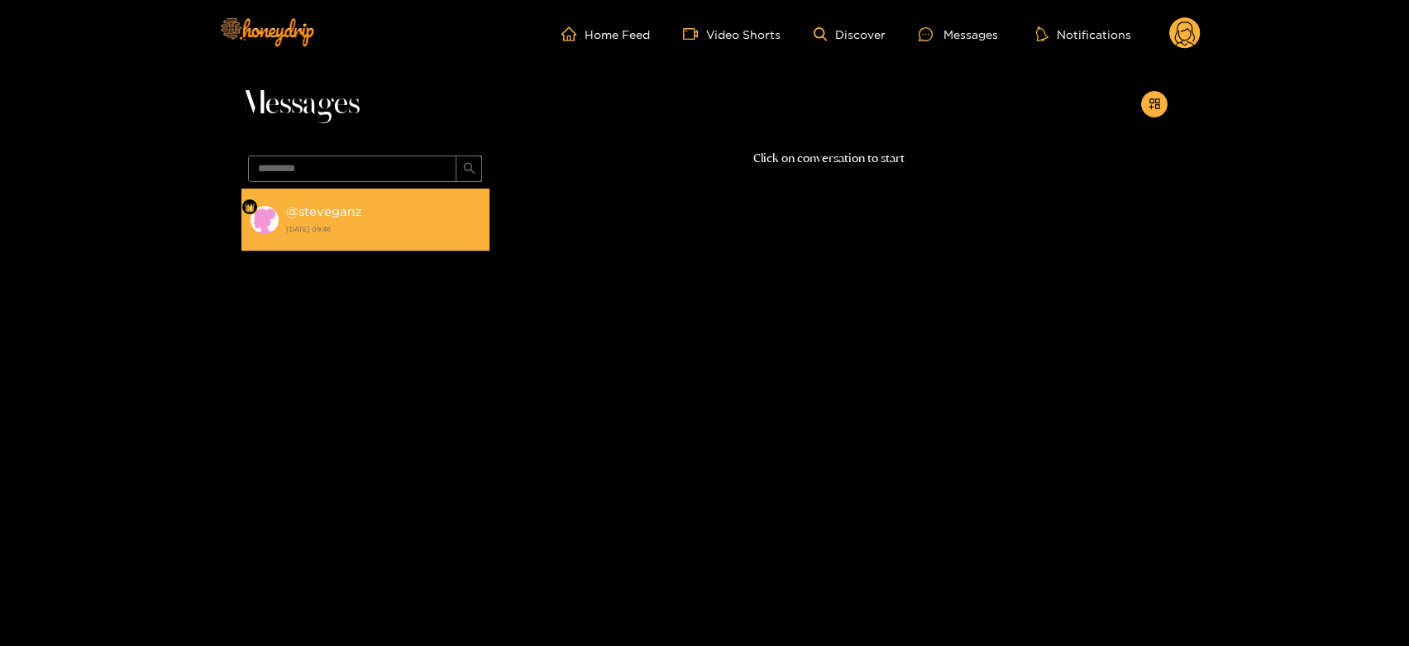
click at [346, 225] on strong "[DATE] 09:46" at bounding box center [383, 229] width 195 height 15
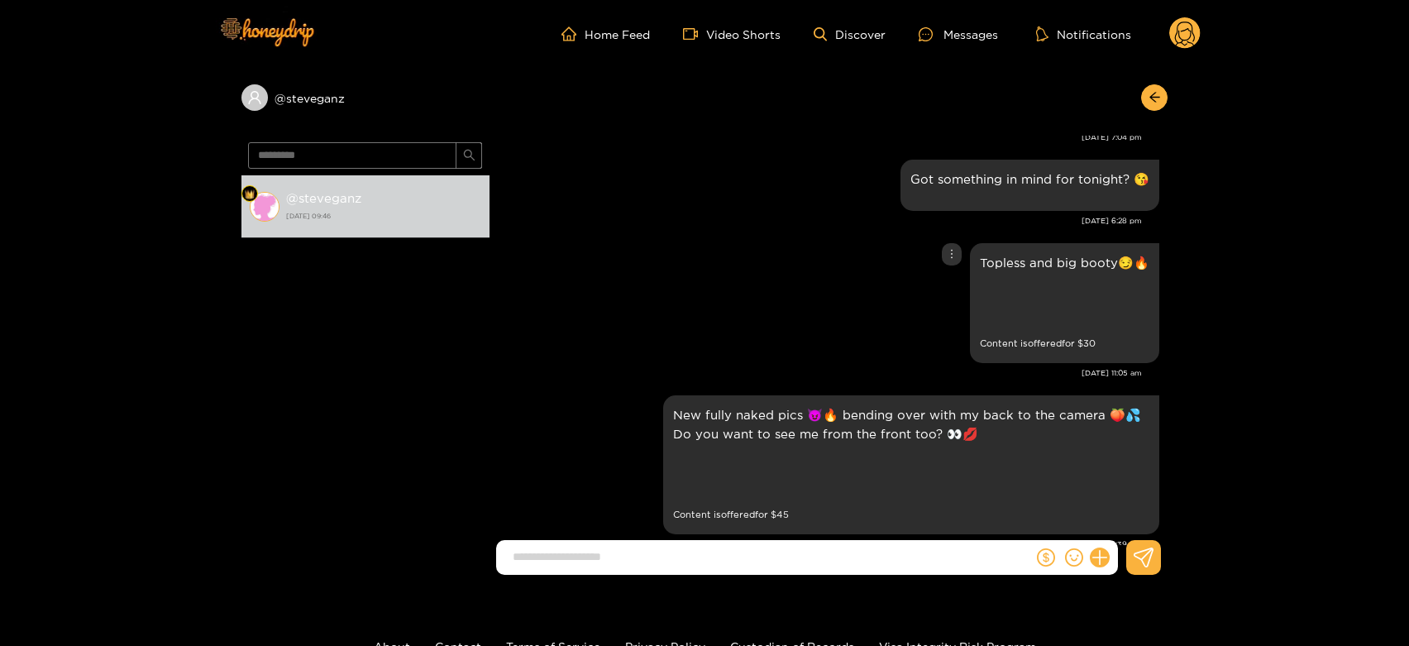
scroll to position [1739, 0]
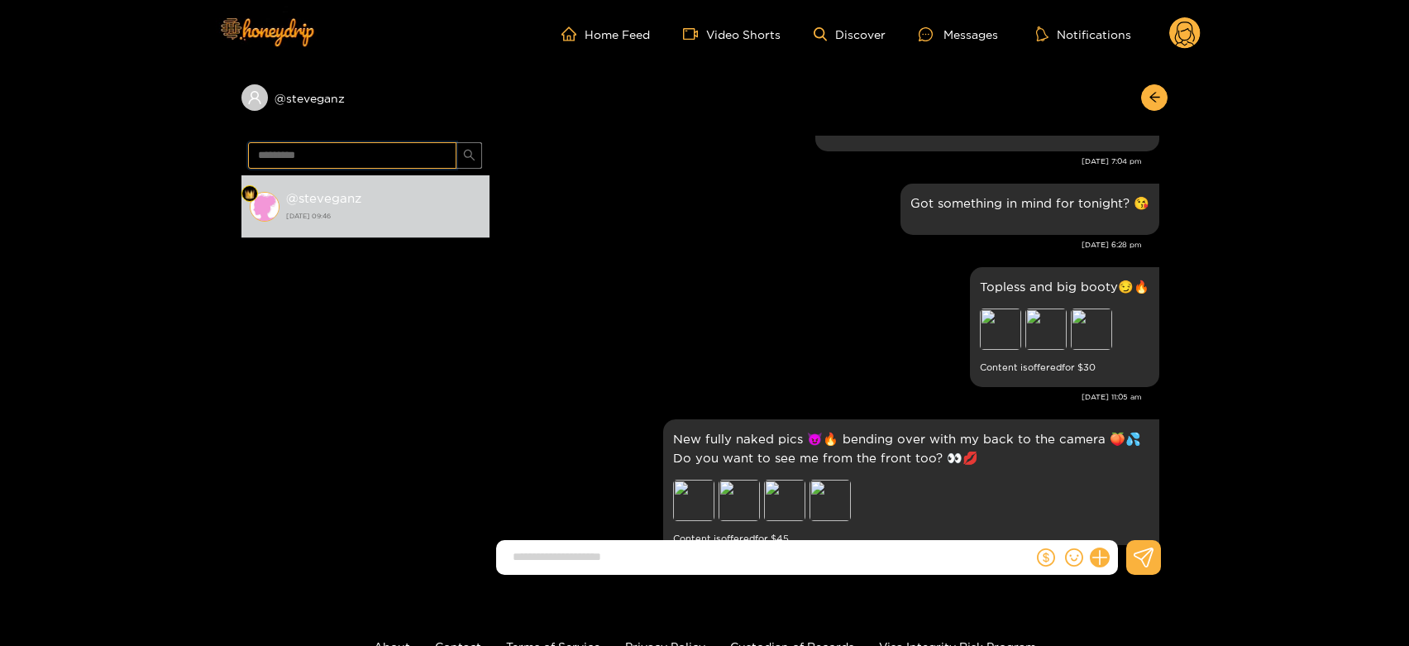
click at [386, 146] on input "*********" at bounding box center [352, 155] width 208 height 26
paste input "***"
type input "**********"
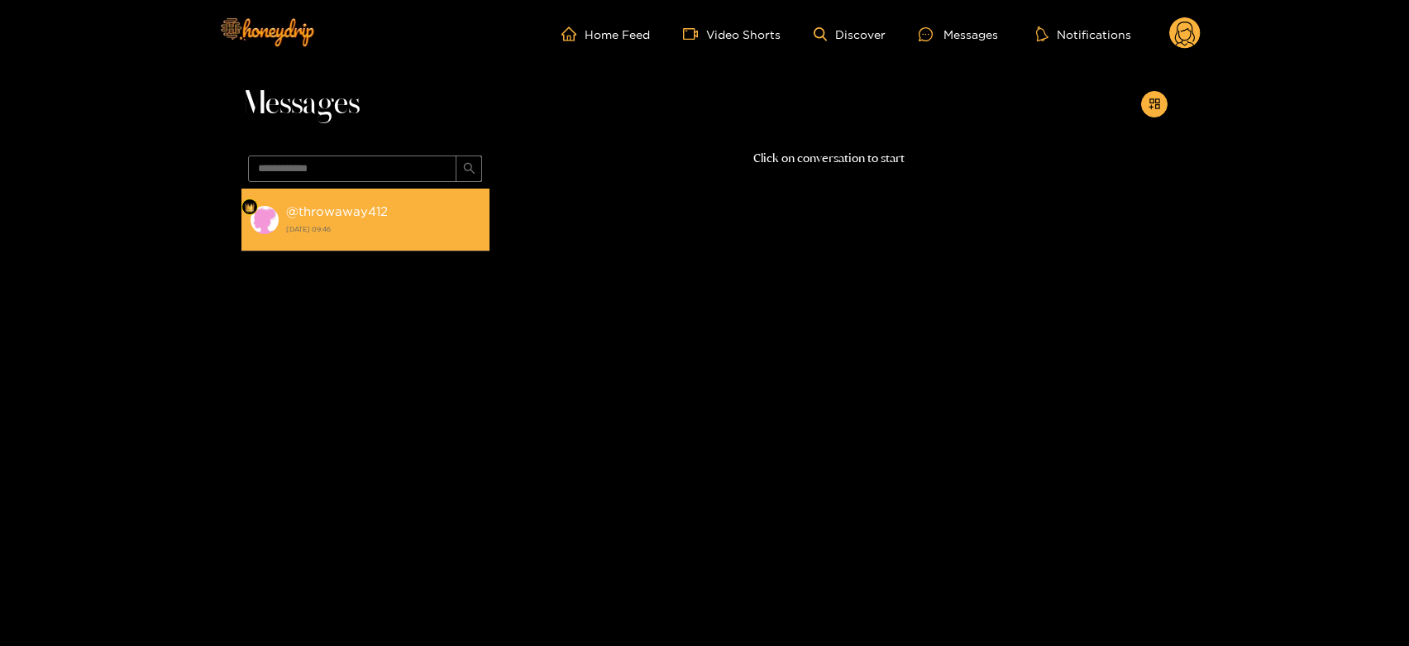
click at [392, 217] on div "@ throwaway412 14 August 2025 09:46" at bounding box center [383, 219] width 195 height 37
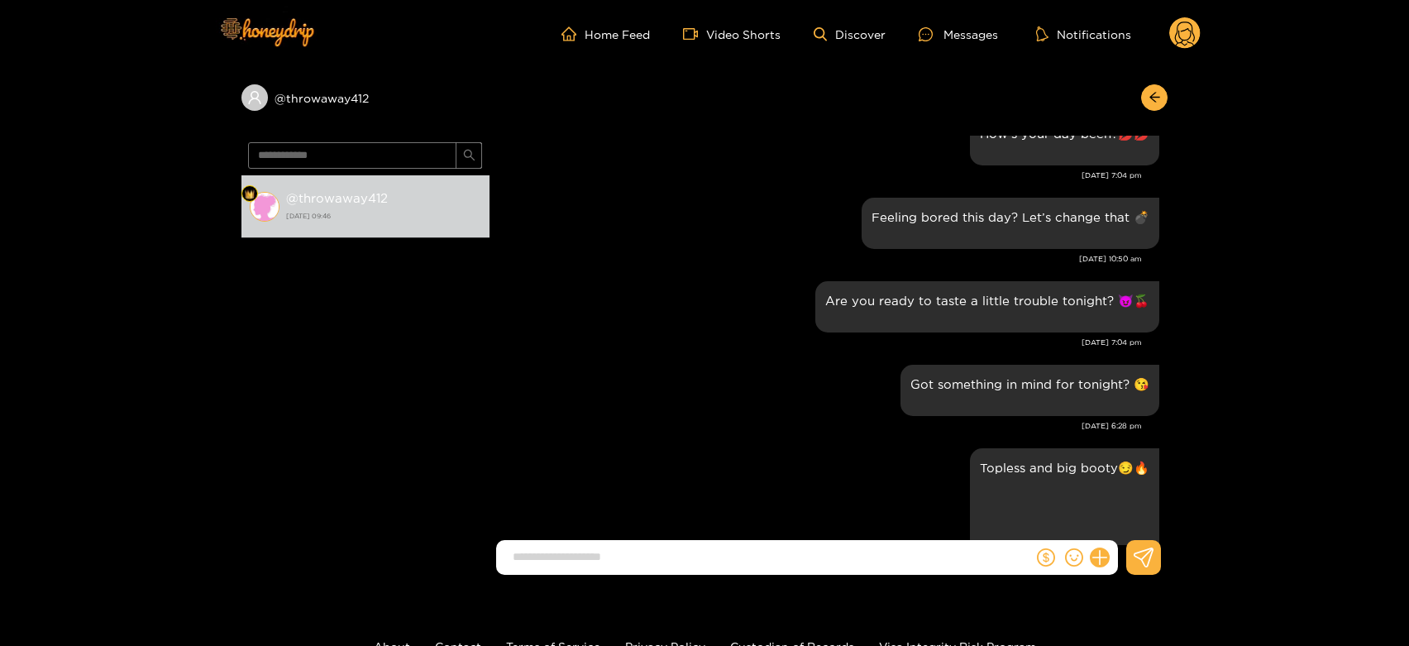
scroll to position [1573, 0]
click at [1186, 41] on circle at bounding box center [1184, 32] width 31 height 31
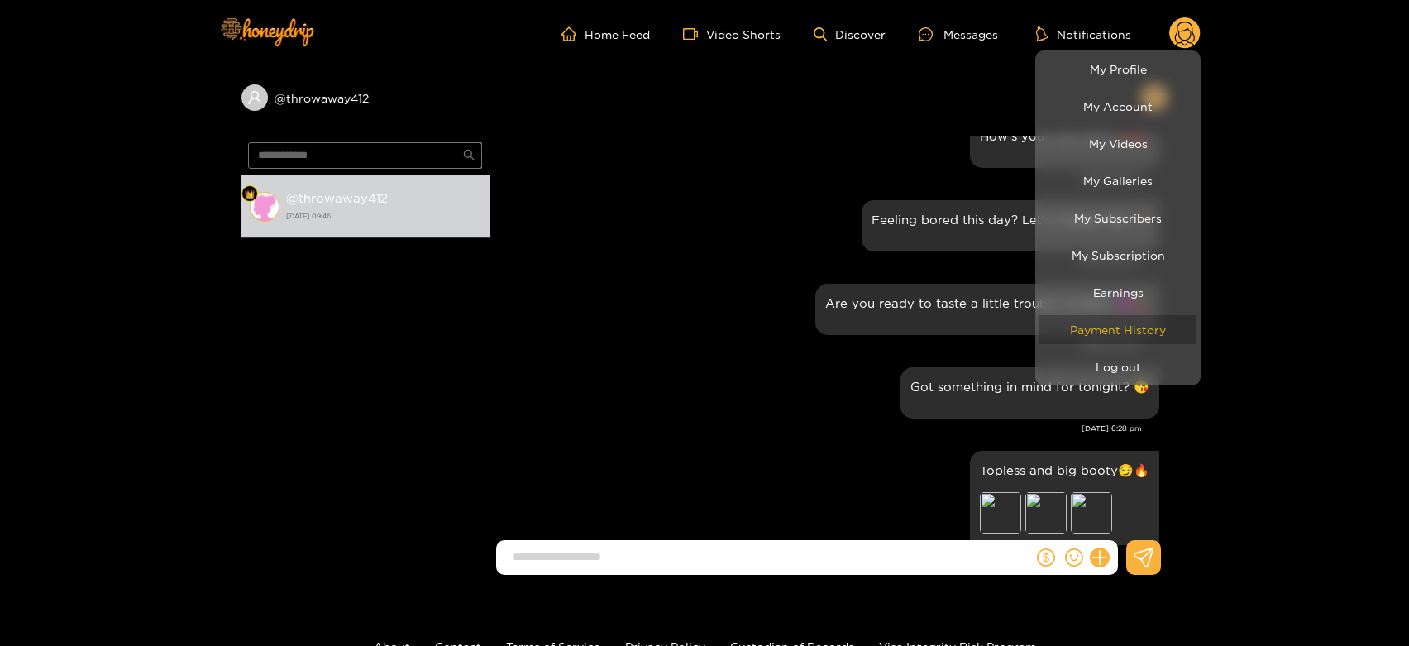
scroll to position [2584, 0]
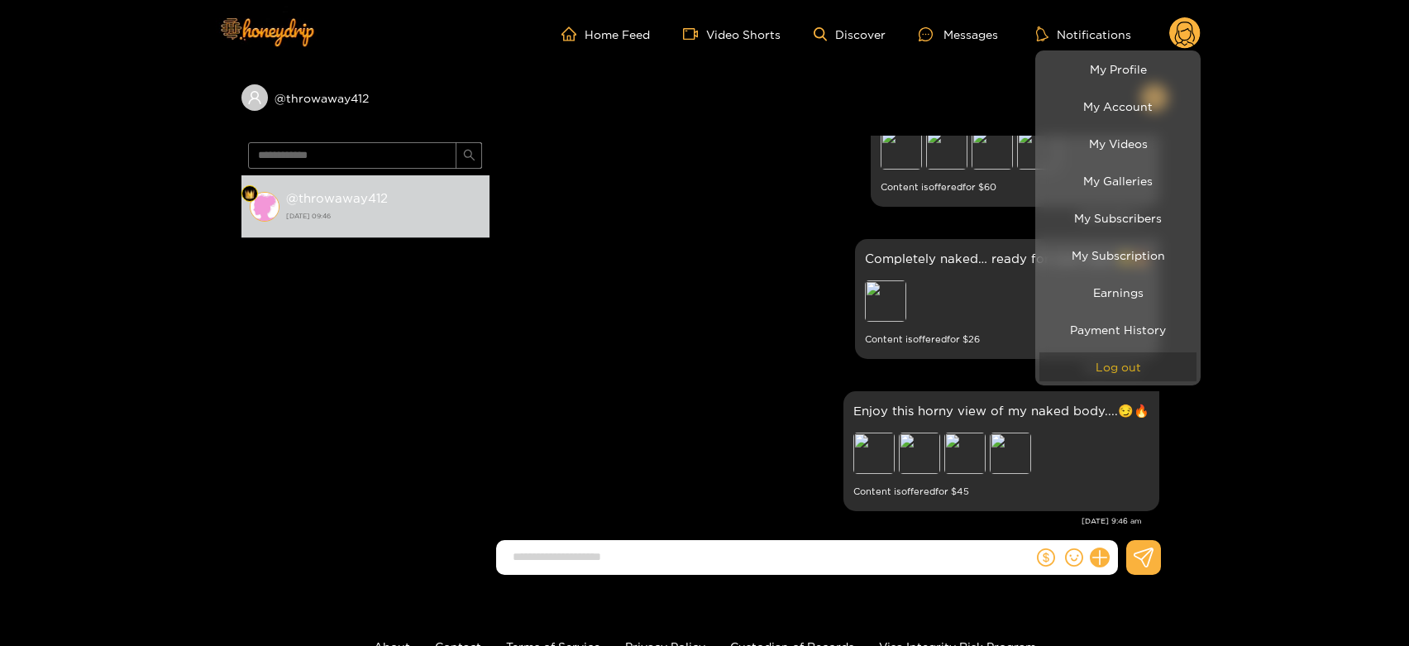
click at [1080, 362] on button "Log out" at bounding box center [1117, 366] width 157 height 29
